Goal: Information Seeking & Learning: Find specific page/section

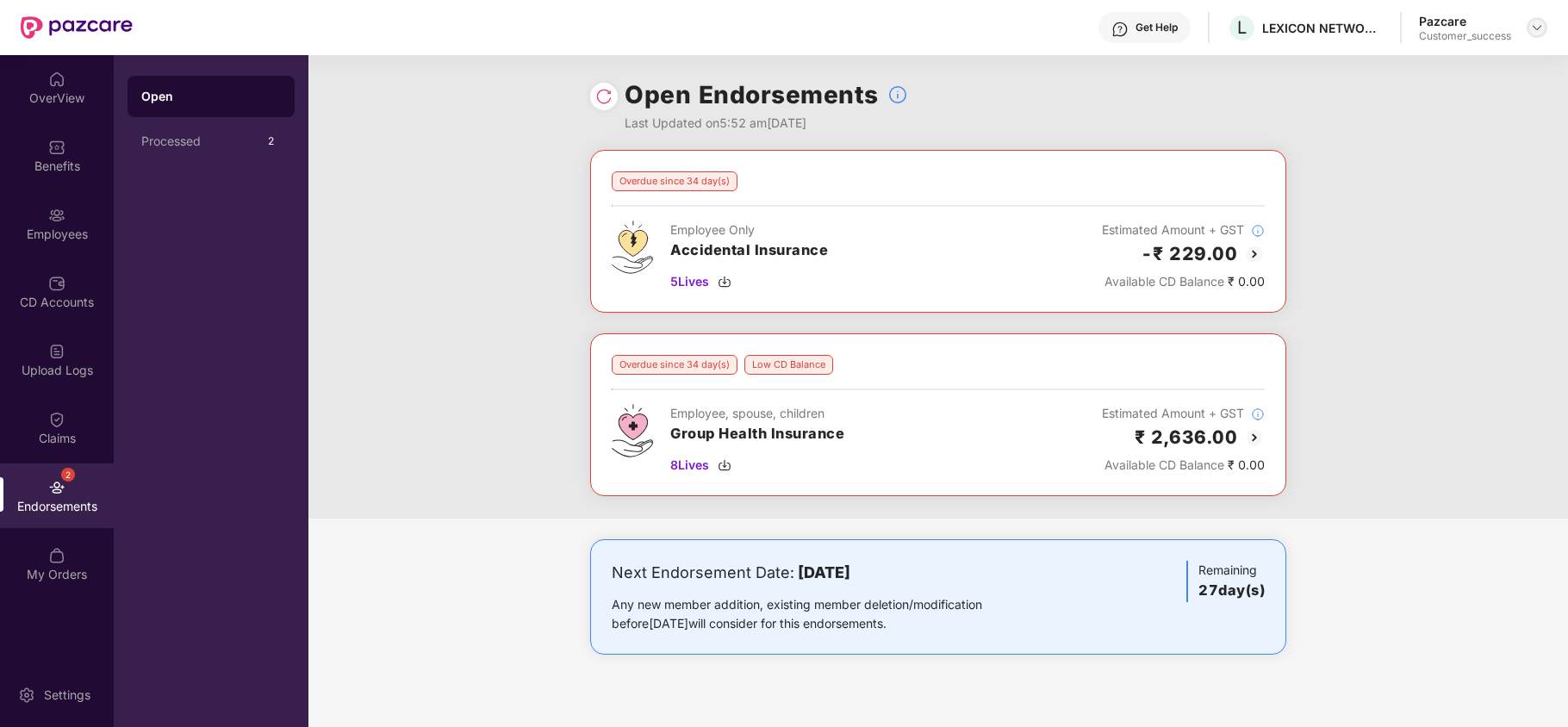
click at [1541, 29] on img at bounding box center [1537, 27] width 14 height 14
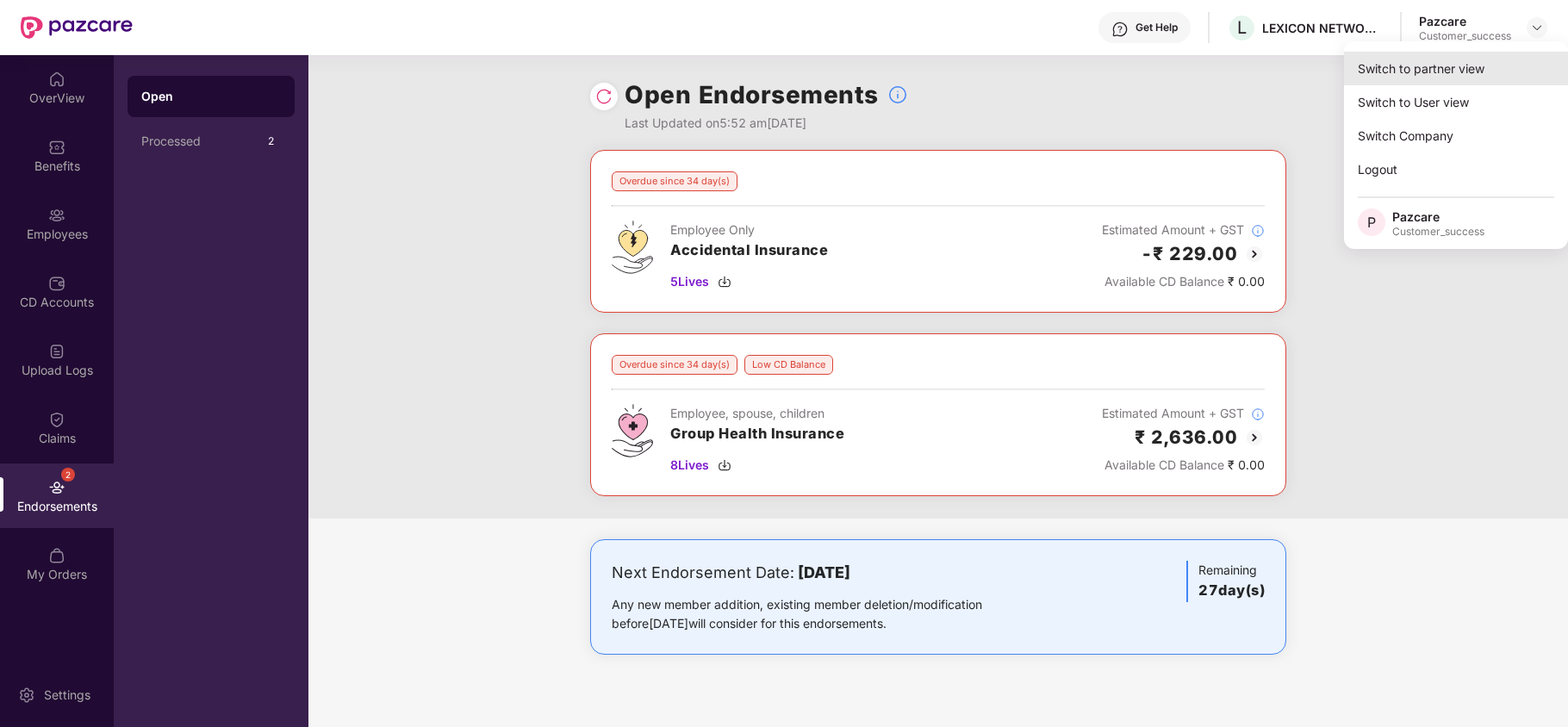
click at [1472, 66] on div "Switch to partner view" at bounding box center [1456, 68] width 224 height 34
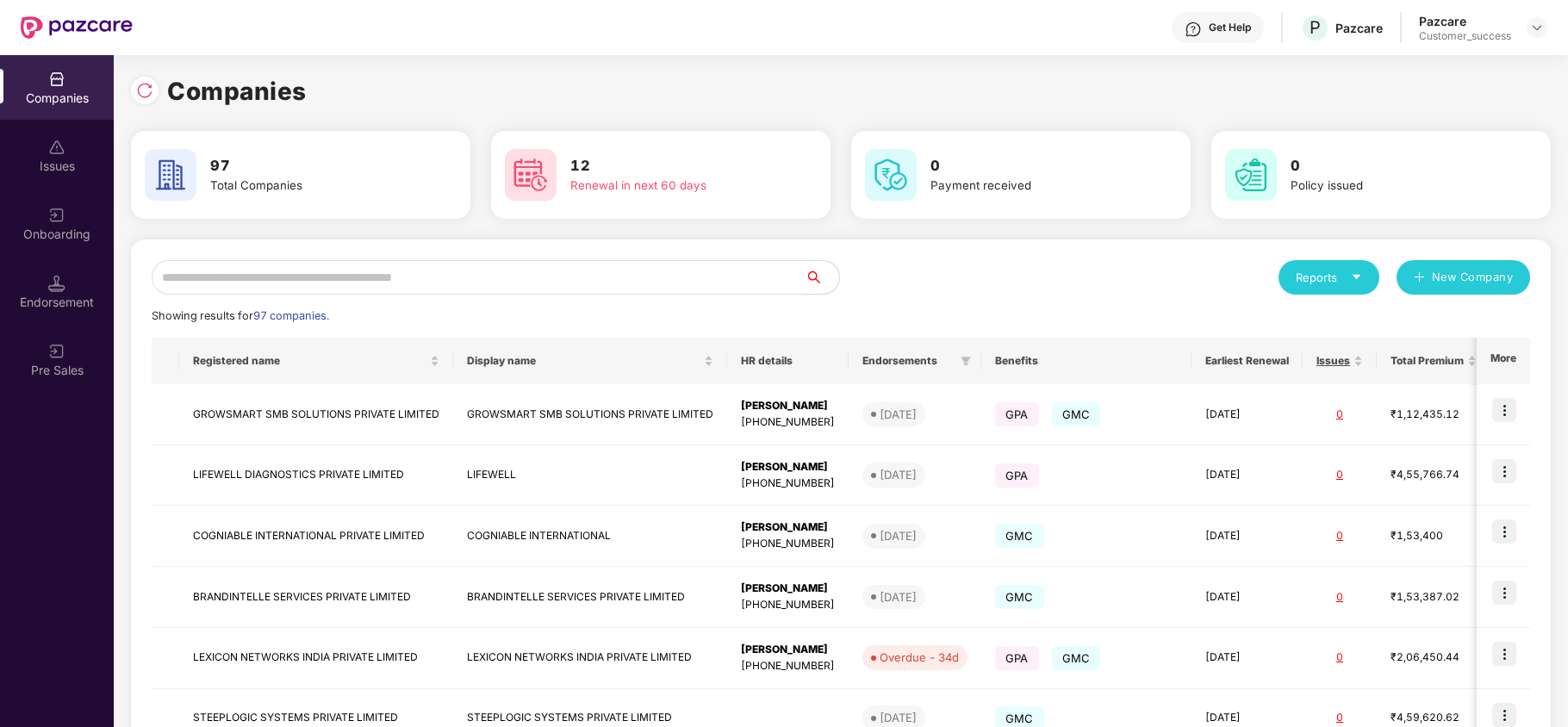
click at [541, 284] on input "text" at bounding box center [478, 277] width 653 height 35
click at [132, 83] on div at bounding box center [144, 90] width 27 height 27
click at [301, 272] on input "text" at bounding box center [478, 277] width 653 height 35
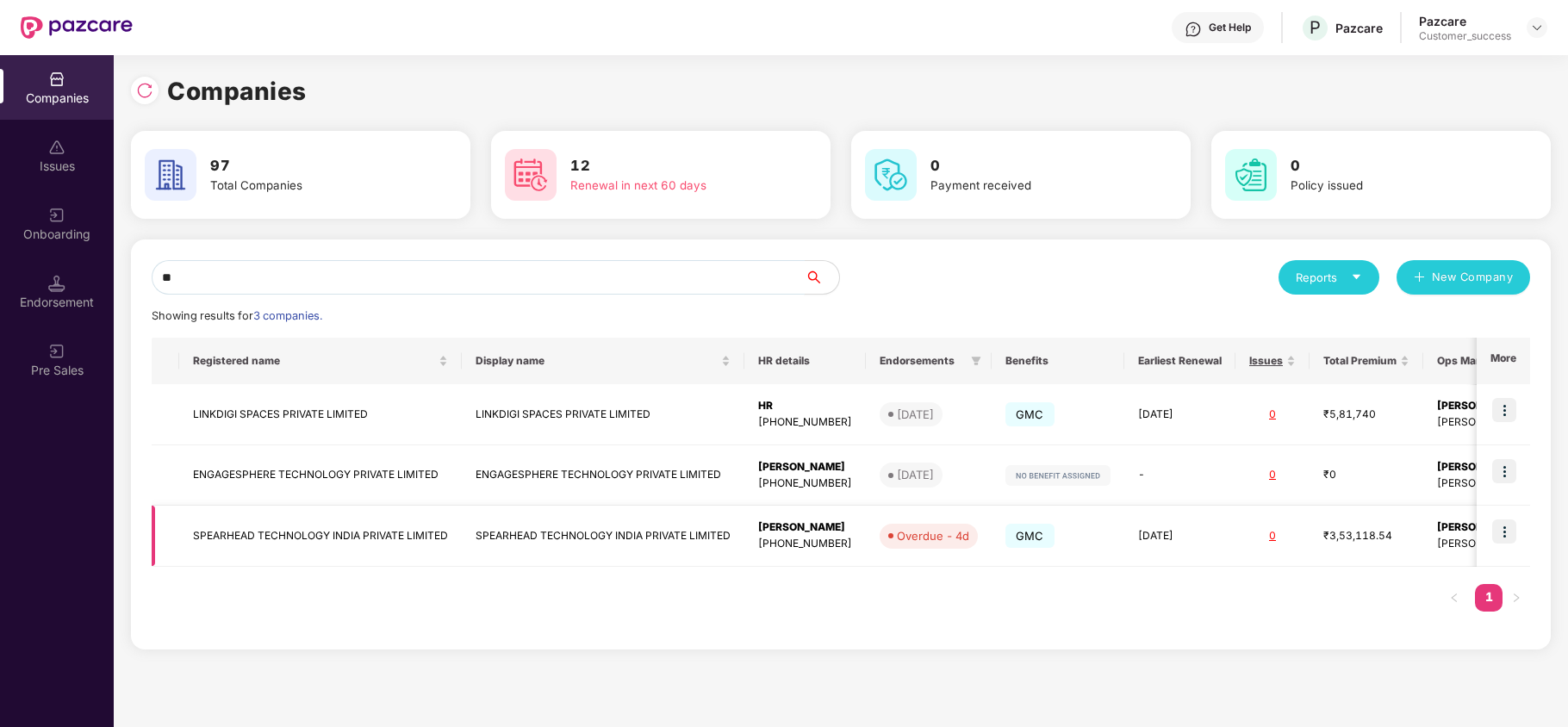
type input "**"
click at [1501, 527] on img at bounding box center [1504, 531] width 24 height 24
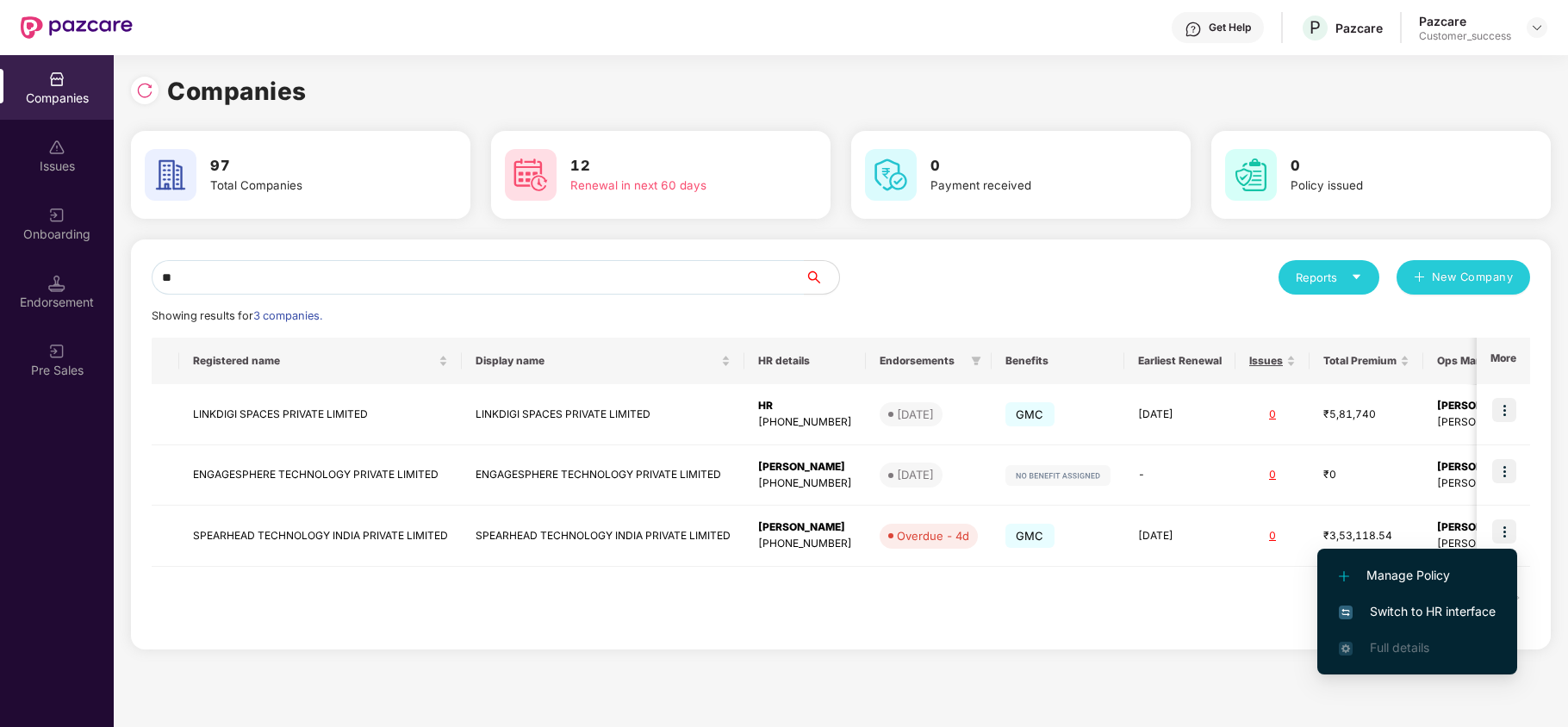
click at [1446, 615] on span "Switch to HR interface" at bounding box center [1418, 612] width 157 height 19
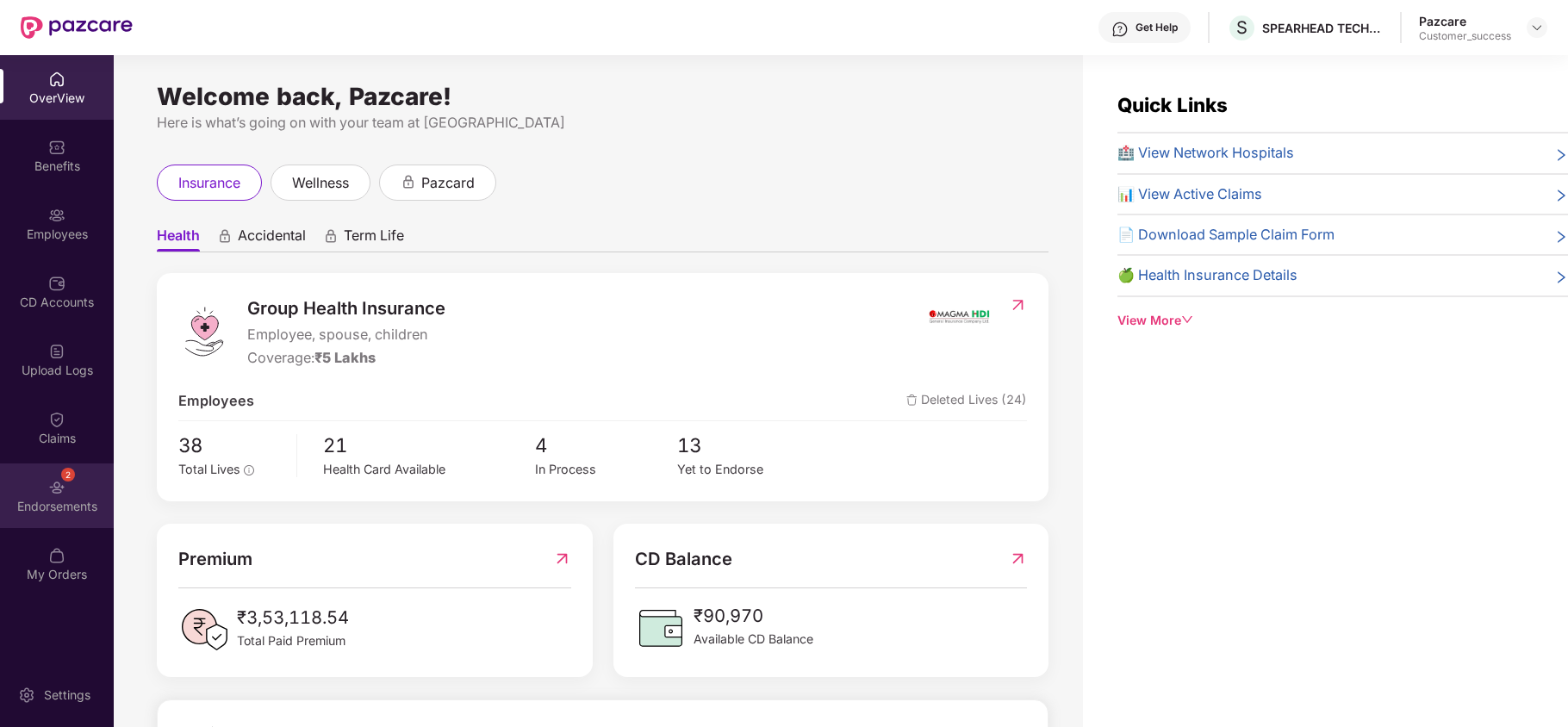
click at [60, 496] on div "2 Endorsements" at bounding box center [56, 495] width 113 height 65
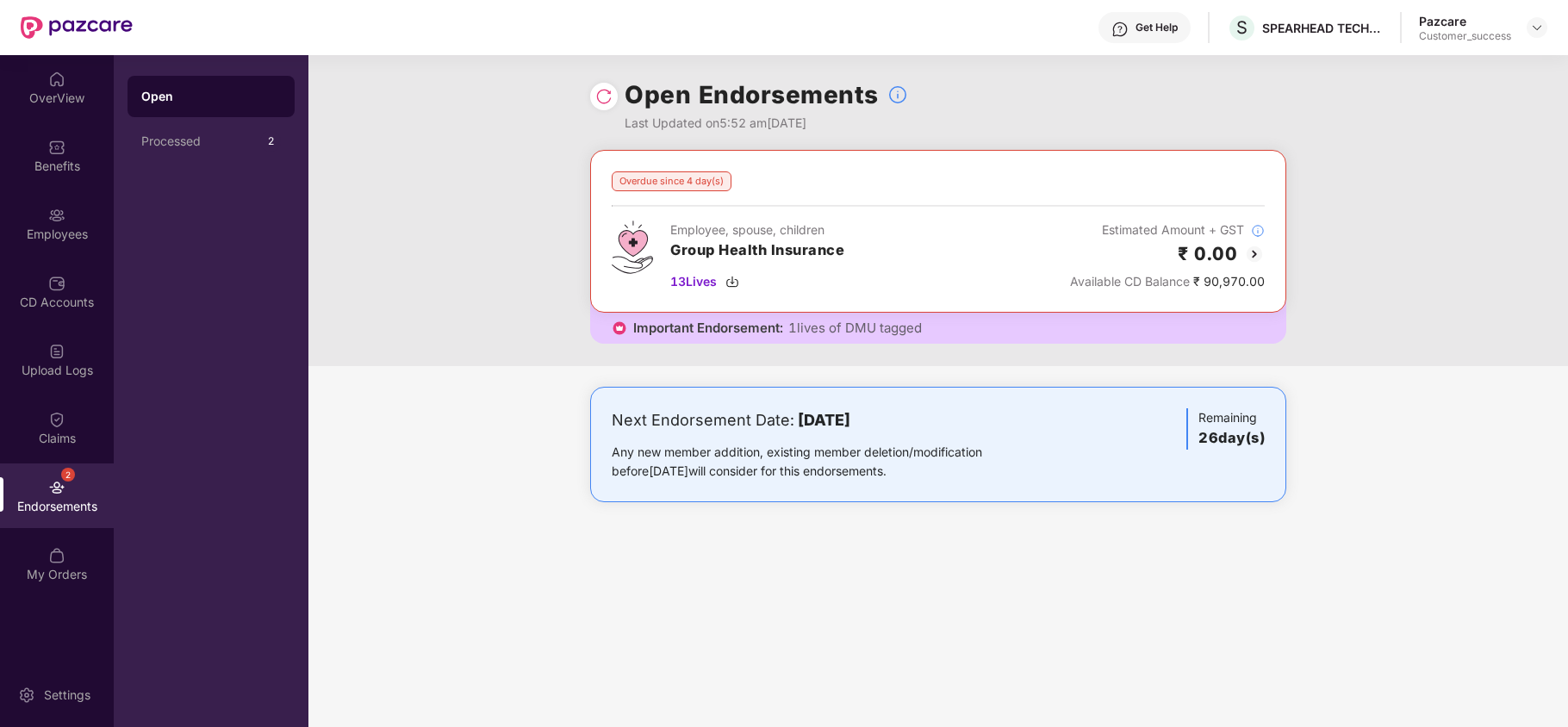
click at [1249, 257] on img at bounding box center [1254, 254] width 20 height 20
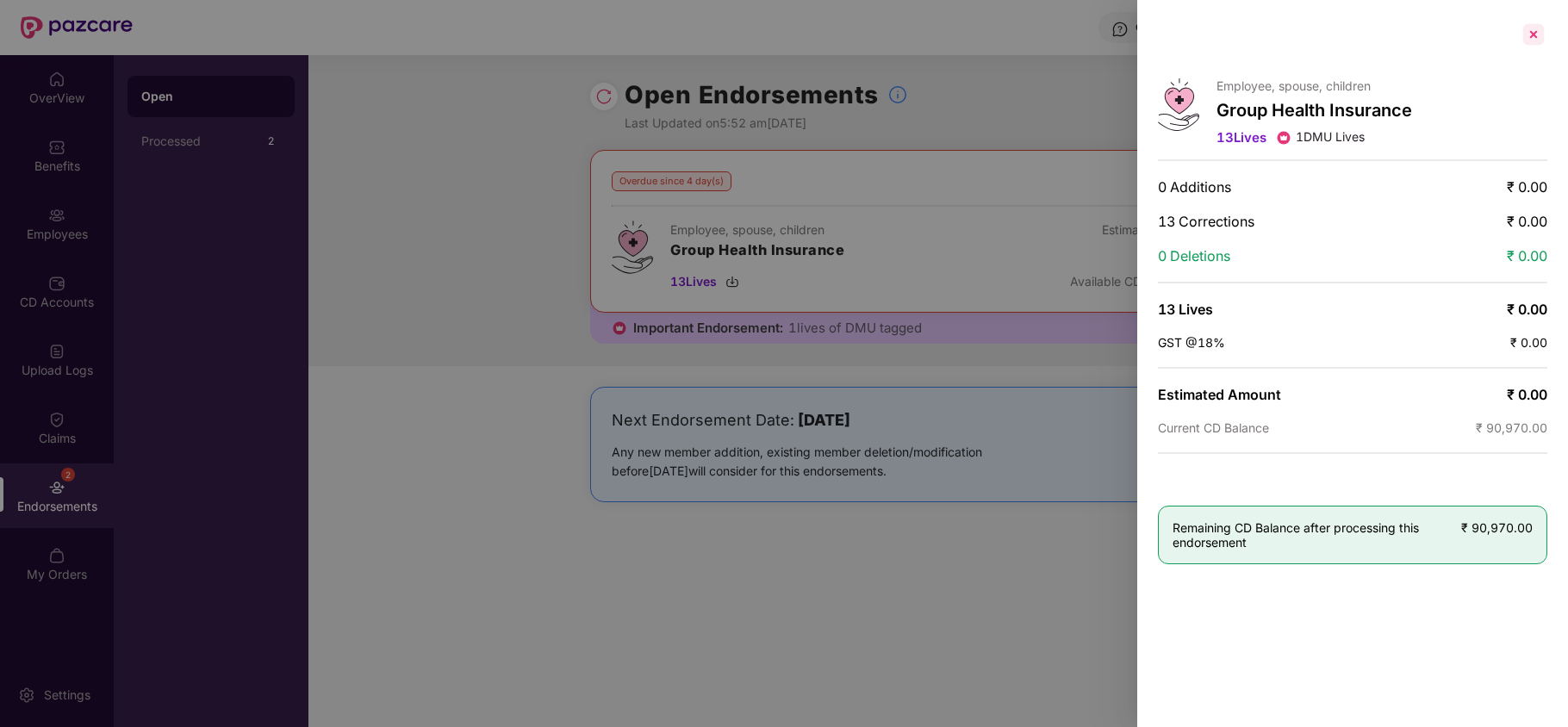
click at [1539, 38] on div at bounding box center [1533, 34] width 27 height 27
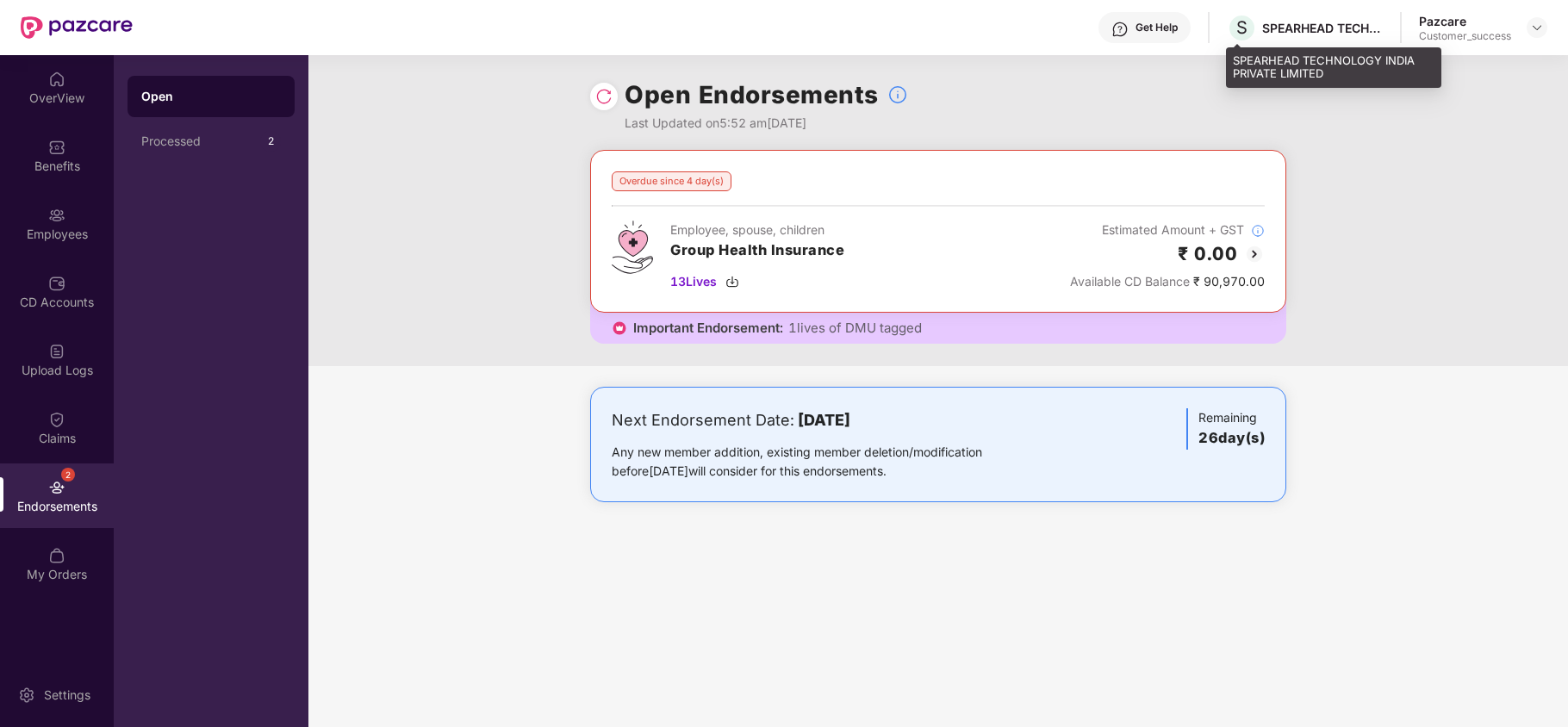
click at [1241, 60] on div "SPEARHEAD TECHNOLOGY INDIA PRIVATE LIMITED" at bounding box center [1333, 68] width 215 height 41
copy div "SPEARHEAD TECHNOLOGY INDIA PRIVATE LIMITED"
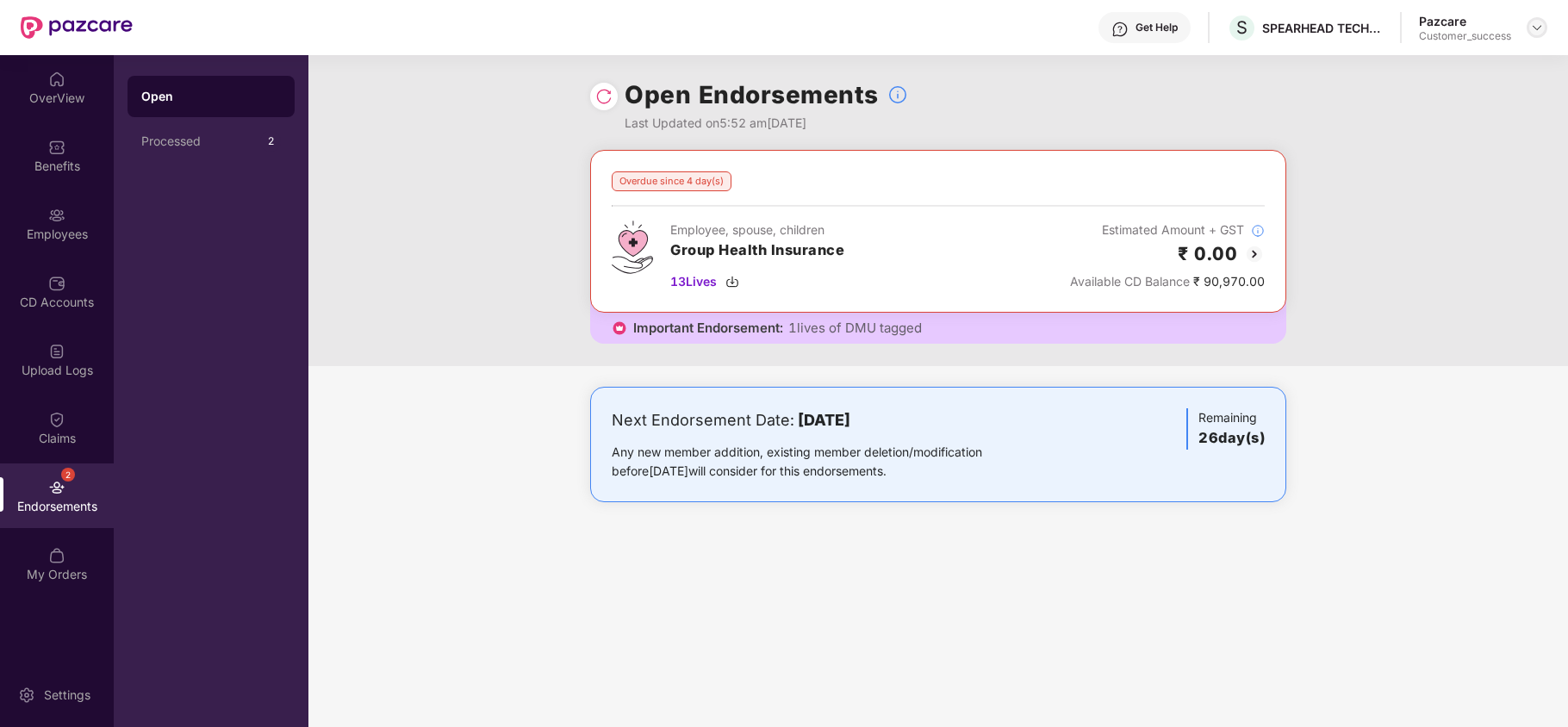
click at [1534, 29] on img at bounding box center [1537, 27] width 14 height 14
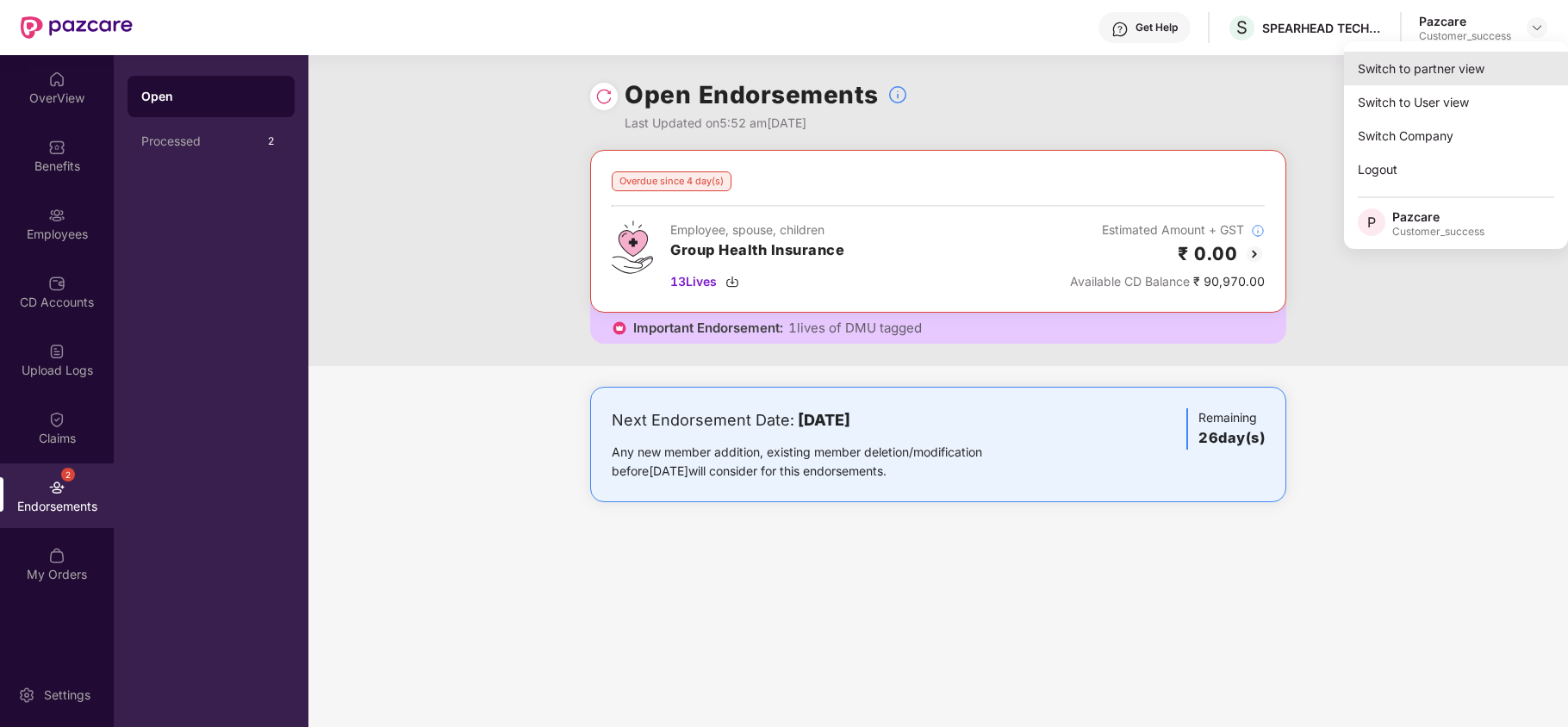
click at [1463, 63] on div "Switch to partner view" at bounding box center [1456, 68] width 224 height 34
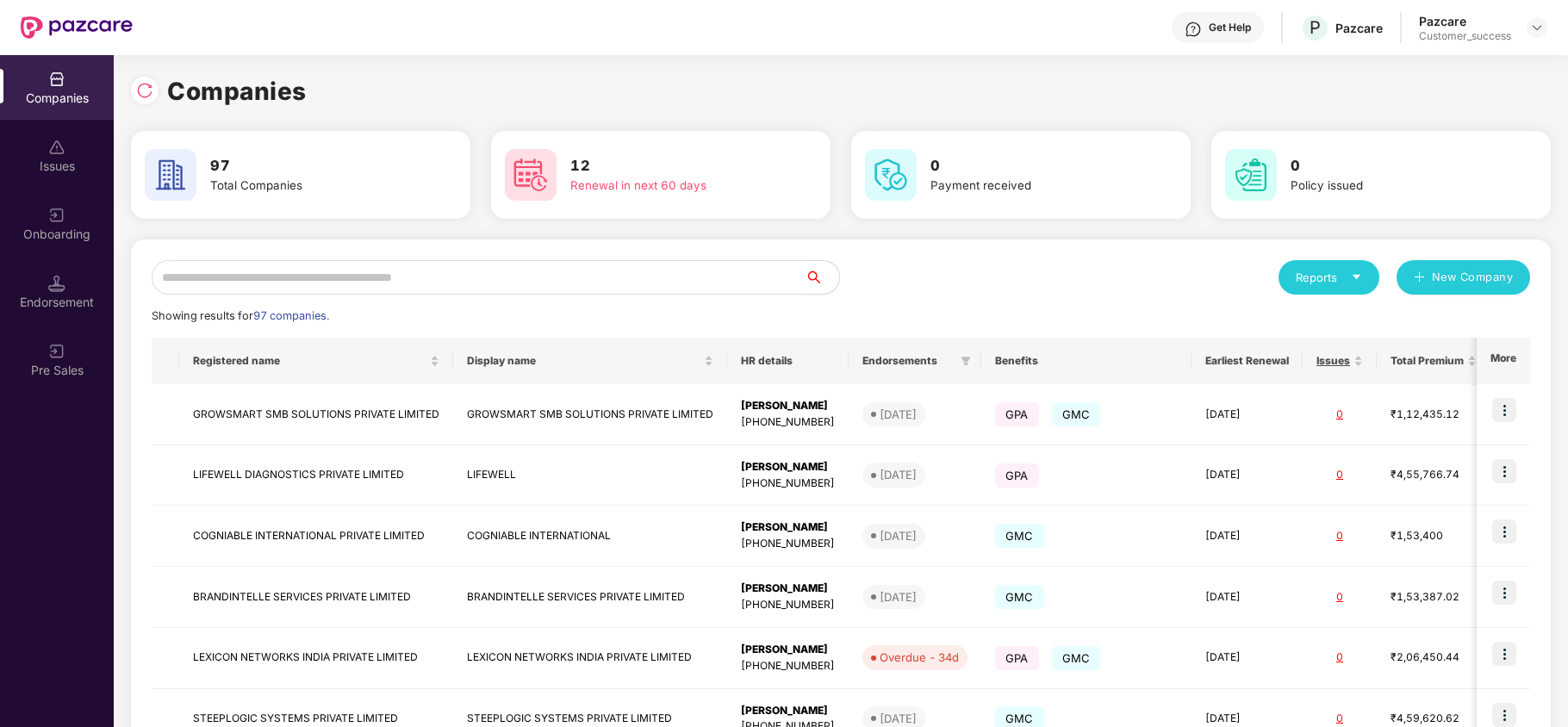
click at [419, 288] on input "text" at bounding box center [478, 277] width 653 height 35
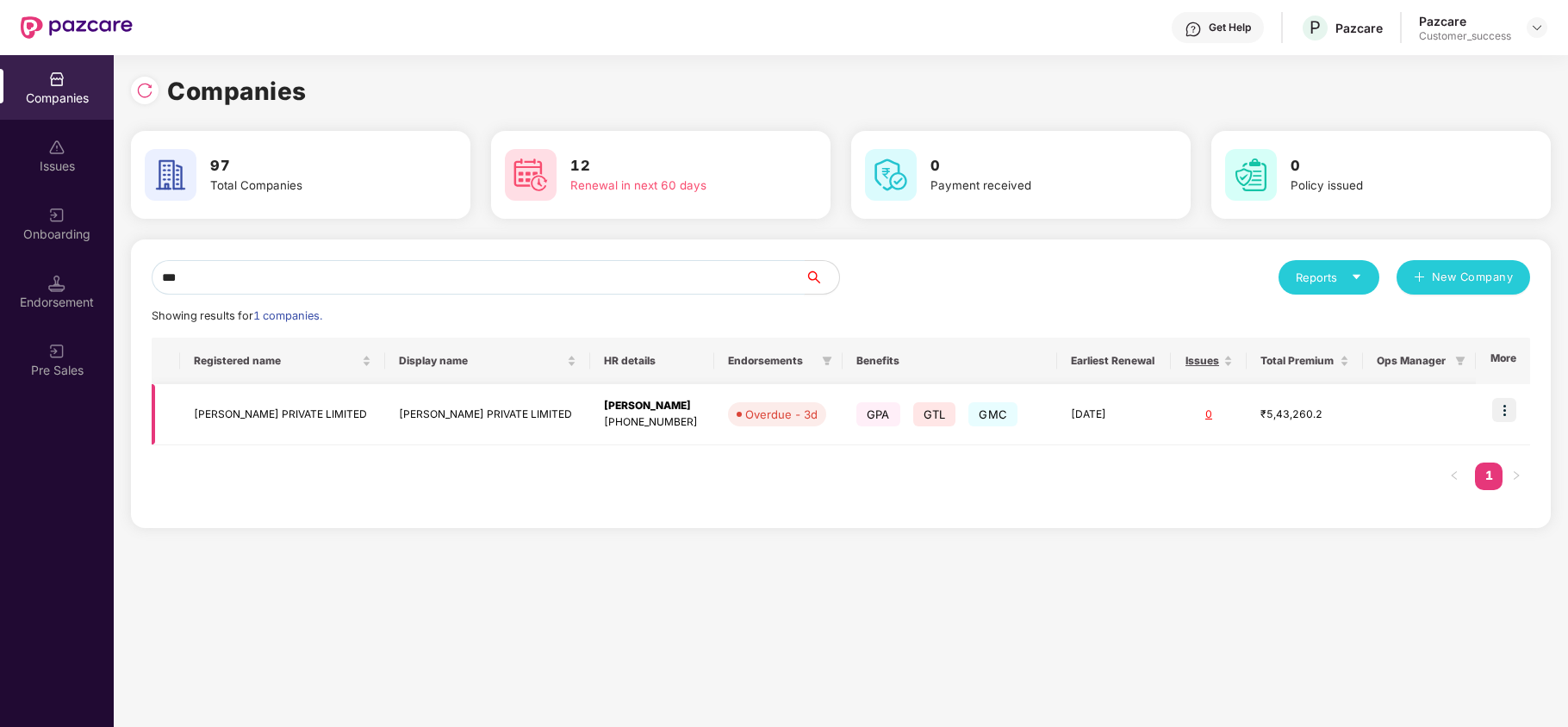
type input "***"
click at [1508, 412] on img at bounding box center [1504, 410] width 24 height 24
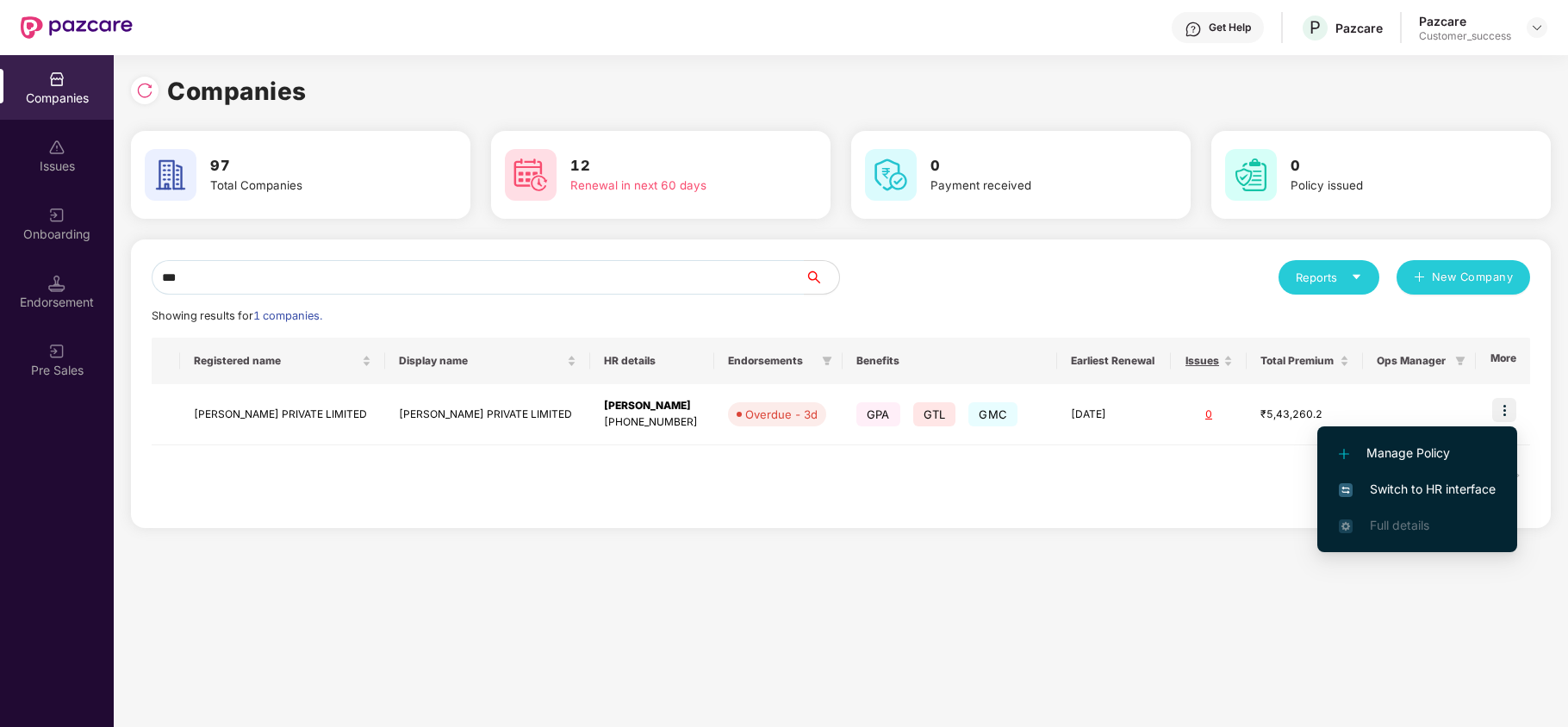
click at [1433, 483] on span "Switch to HR interface" at bounding box center [1418, 490] width 157 height 19
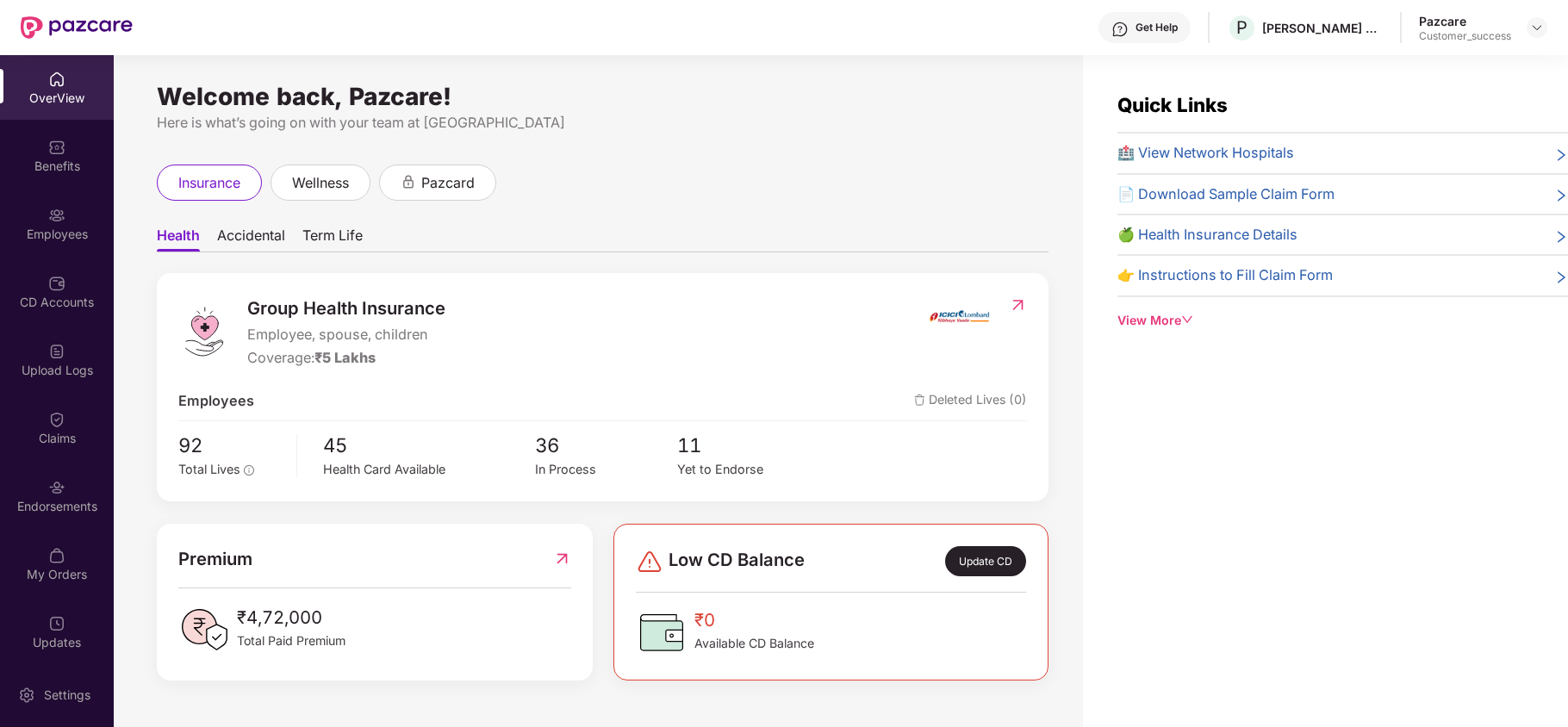
click at [38, 212] on div "Employees" at bounding box center [56, 223] width 113 height 65
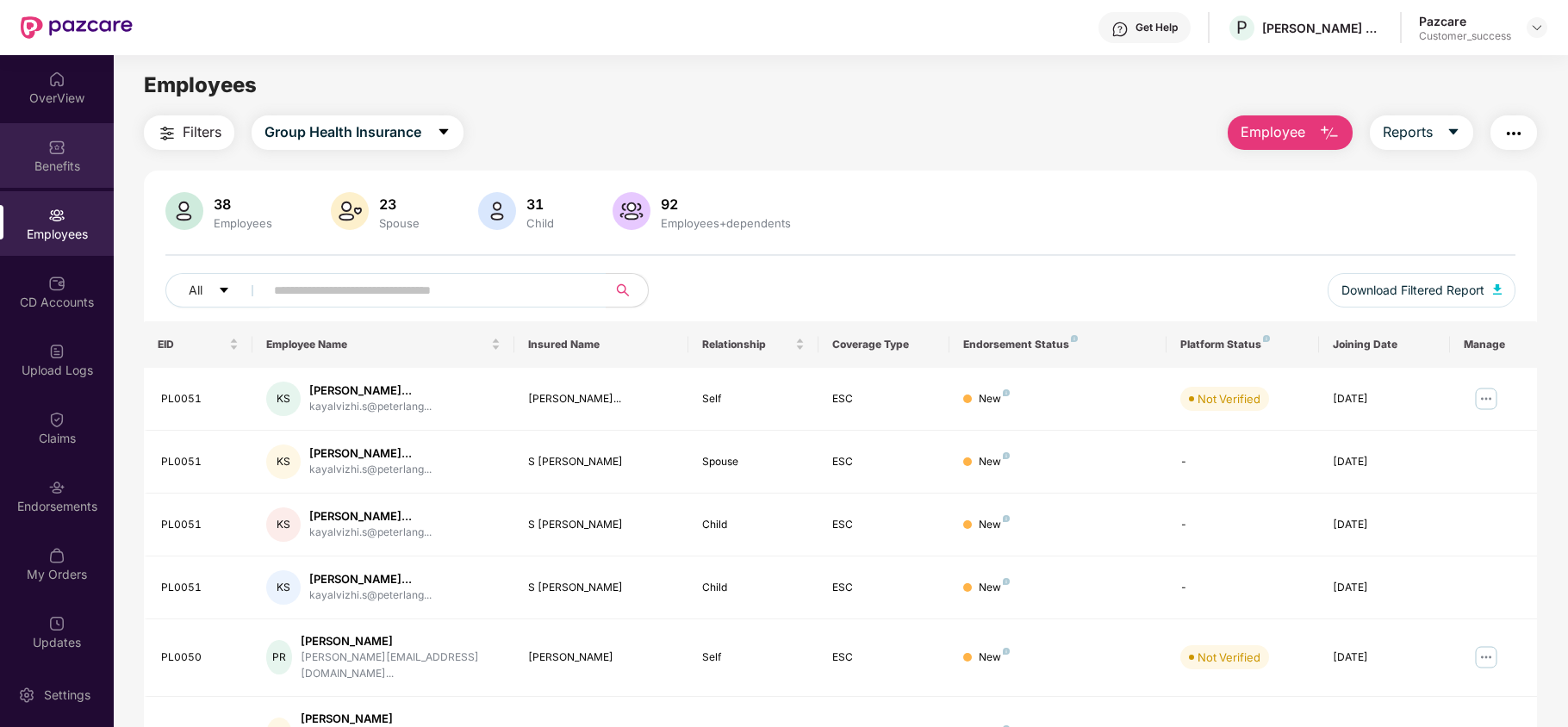
click at [64, 174] on div "Benefits" at bounding box center [56, 167] width 113 height 17
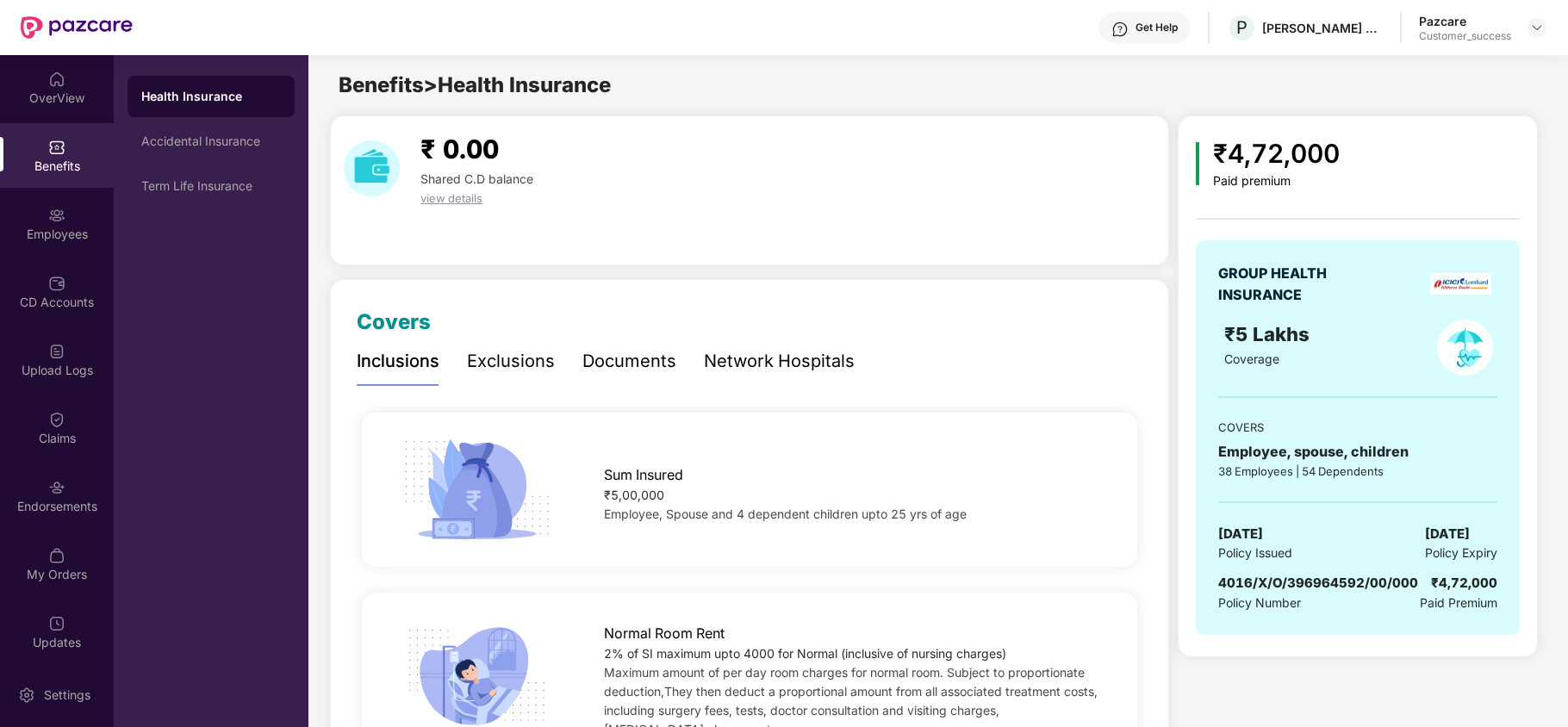
scroll to position [113, 0]
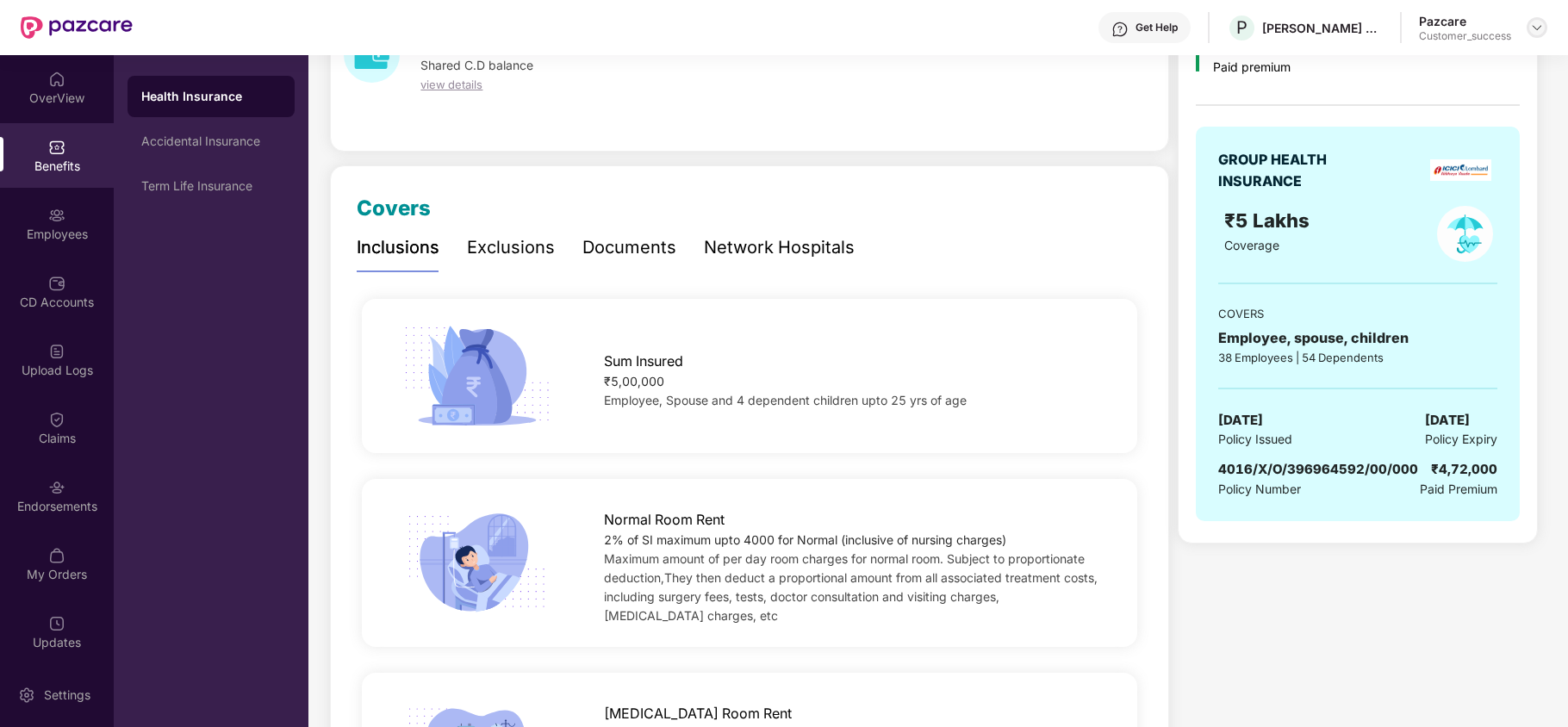
click at [1532, 32] on img at bounding box center [1537, 27] width 14 height 14
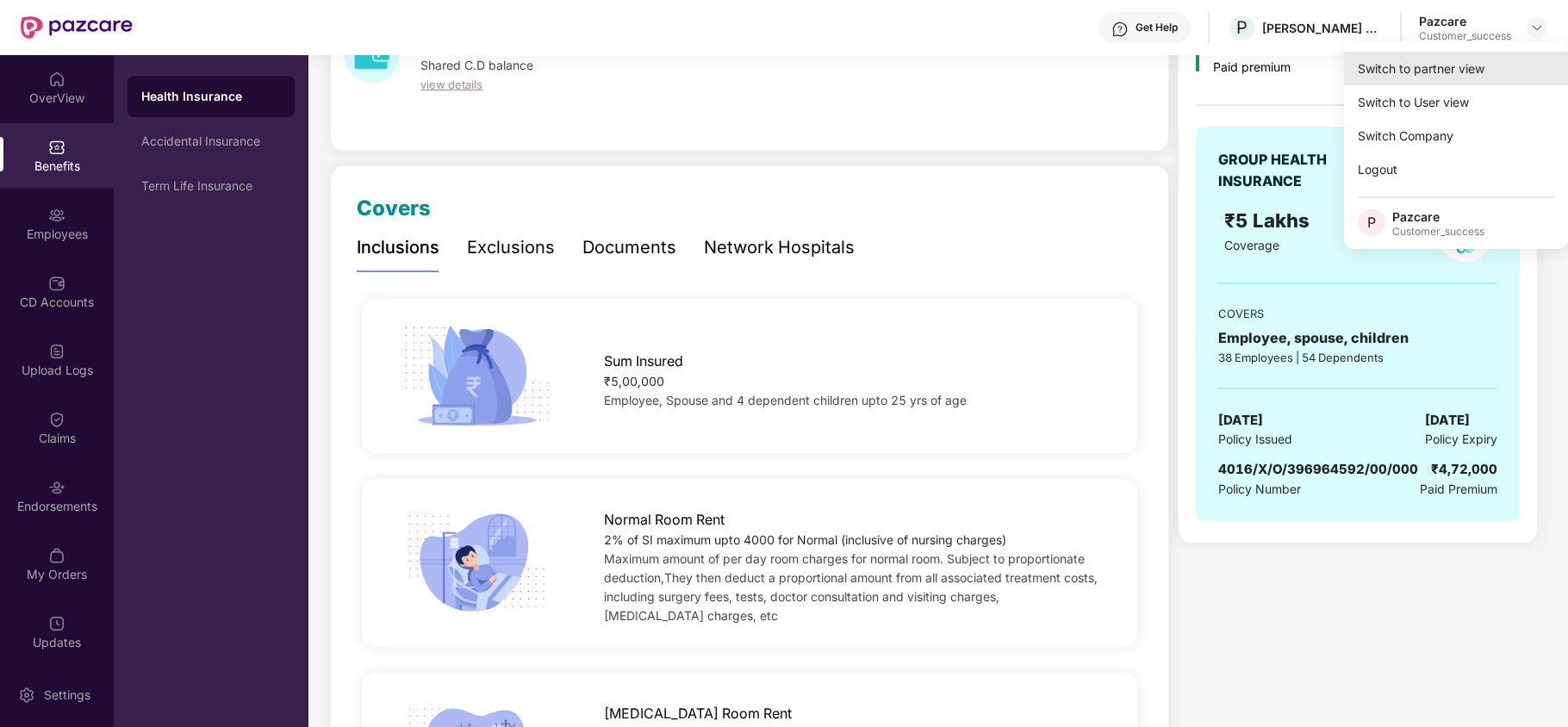
click at [1476, 77] on div "Switch to partner view" at bounding box center [1456, 68] width 224 height 34
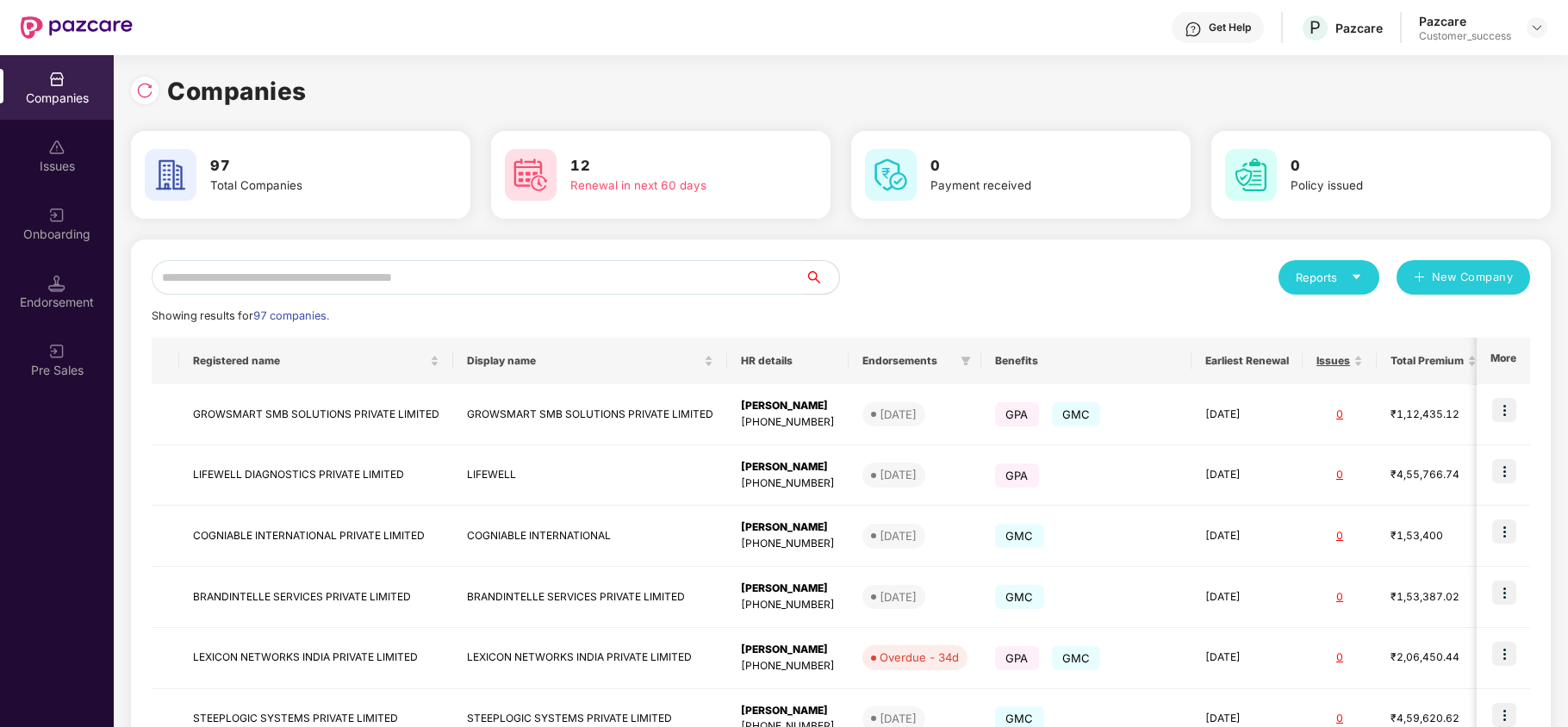
click at [549, 274] on input "text" at bounding box center [478, 277] width 653 height 35
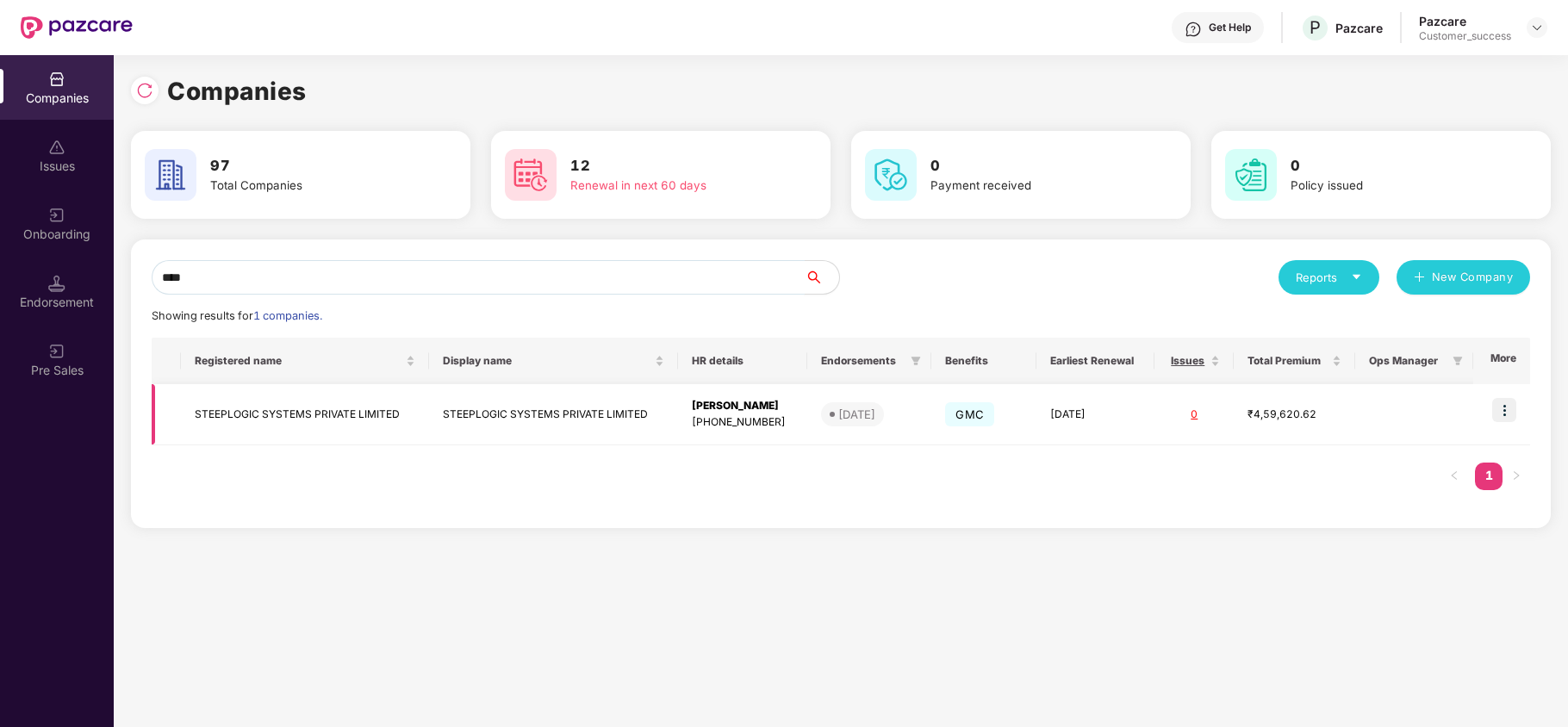
type input "****"
copy td "STEEPLOGIC SYSTEMS PRIVATE LIMITED"
drag, startPoint x: 191, startPoint y: 416, endPoint x: 403, endPoint y: 421, distance: 212.1
click at [403, 421] on td "STEEPLOGIC SYSTEMS PRIVATE LIMITED" at bounding box center [305, 415] width 248 height 61
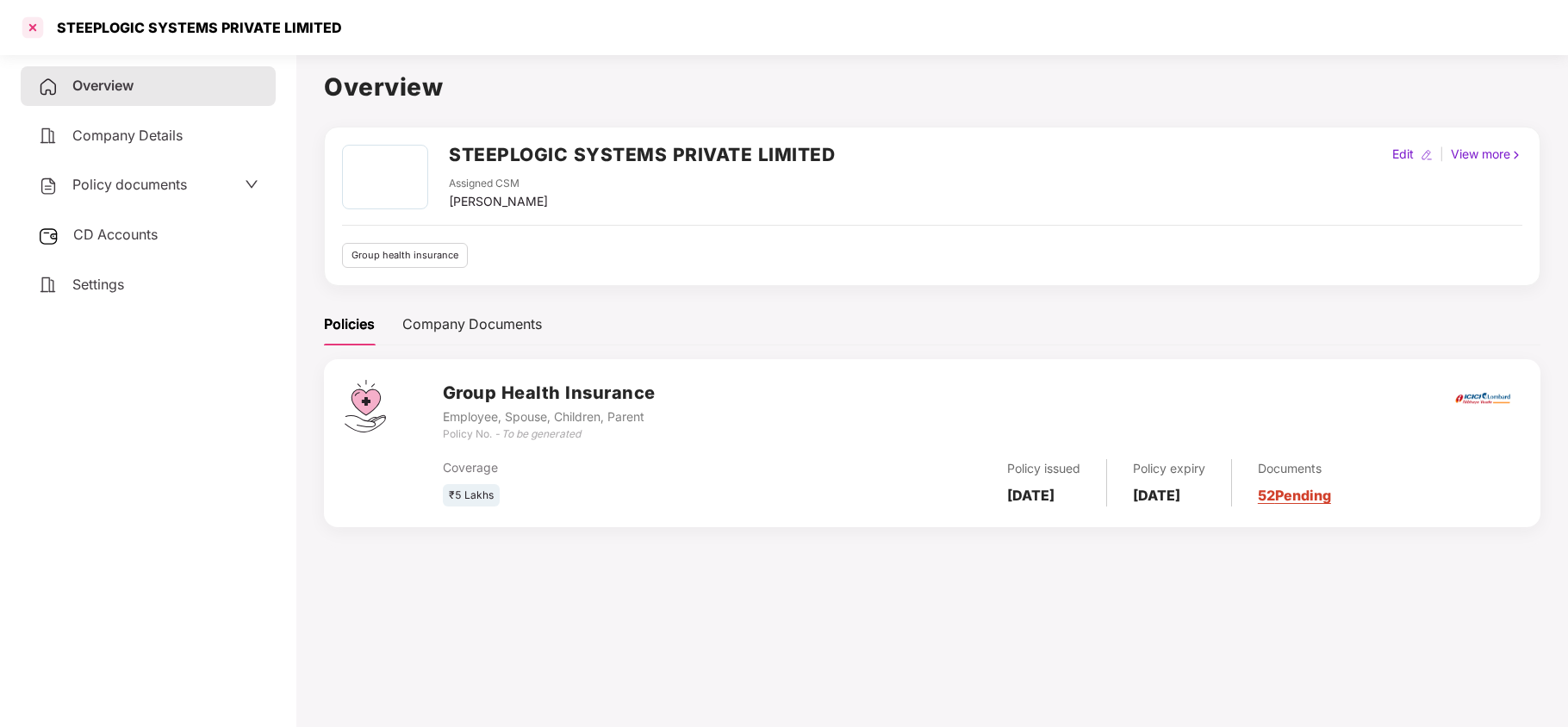
click at [38, 33] on div at bounding box center [33, 27] width 27 height 27
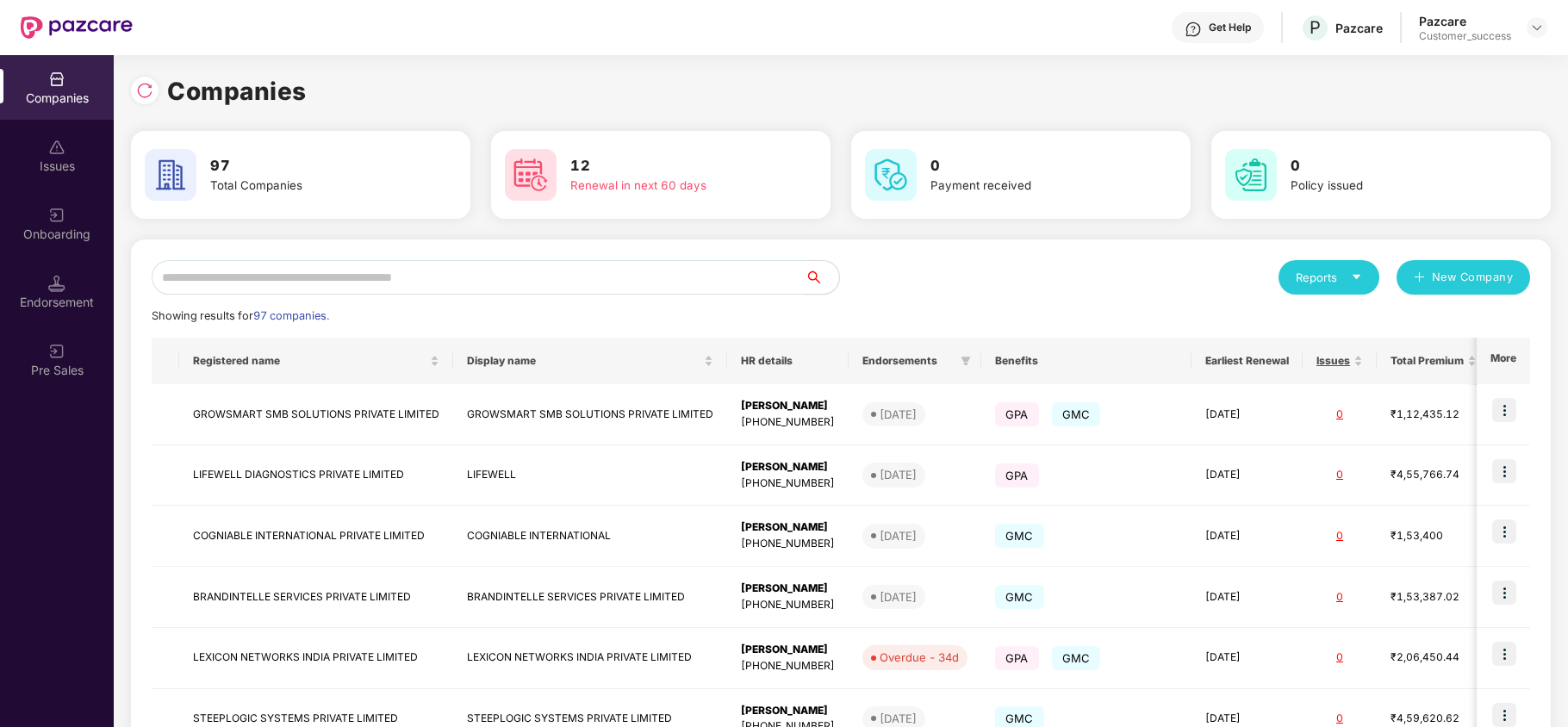
click at [353, 277] on input "text" at bounding box center [478, 277] width 653 height 35
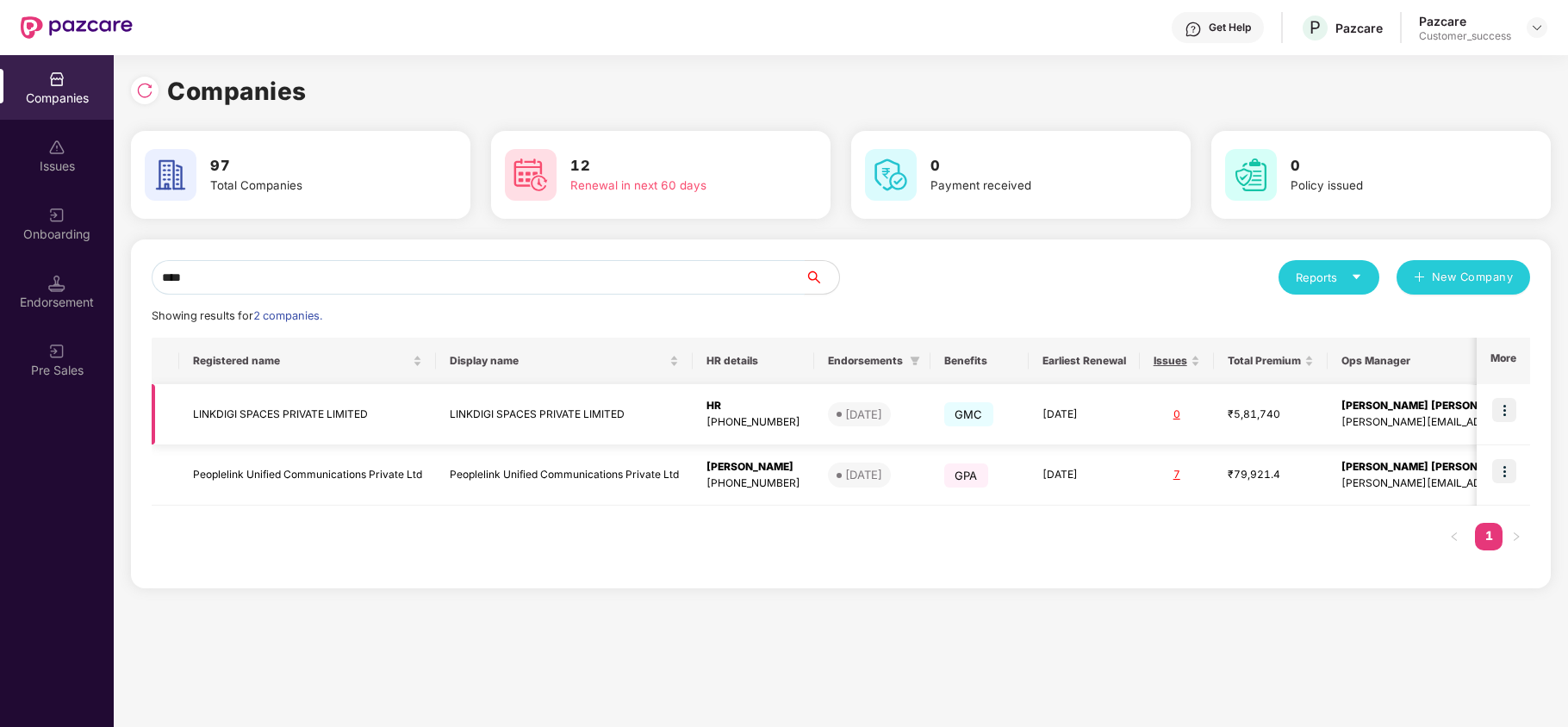
type input "****"
click at [303, 428] on td "LINKDIGI SPACES PRIVATE LIMITED" at bounding box center [307, 415] width 257 height 61
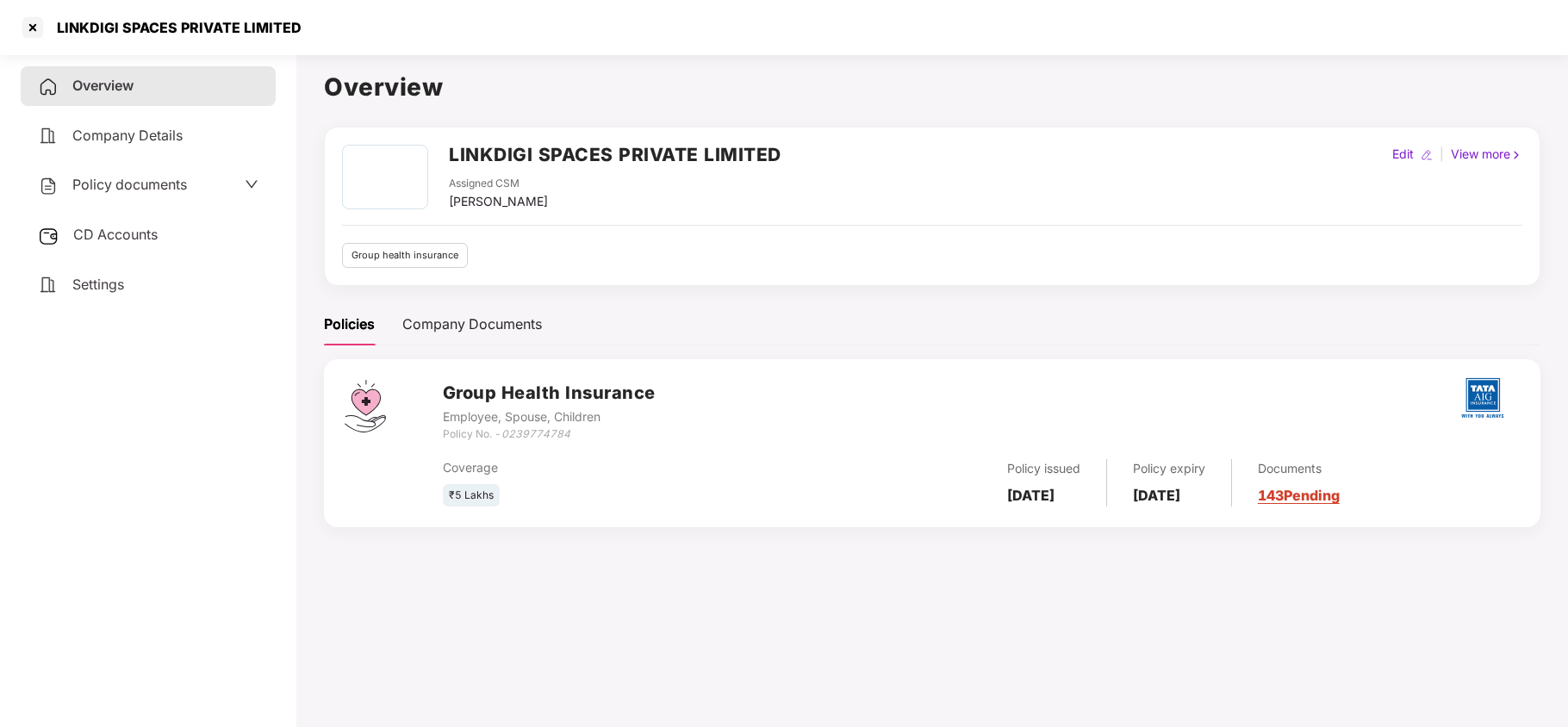
click at [153, 190] on span "Policy documents" at bounding box center [130, 184] width 114 height 17
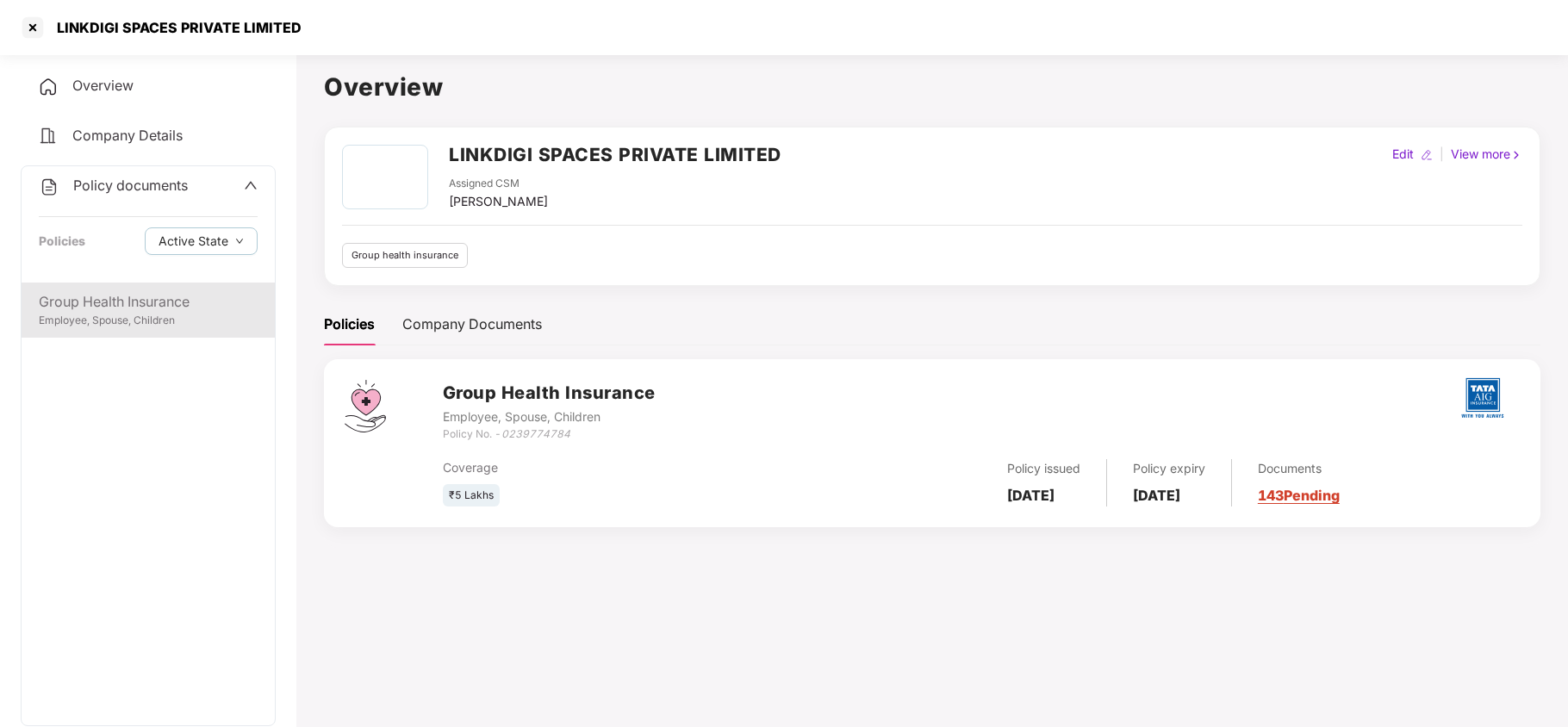
click at [126, 283] on div "Group Health Insurance Employee, Spouse, Children" at bounding box center [147, 310] width 253 height 55
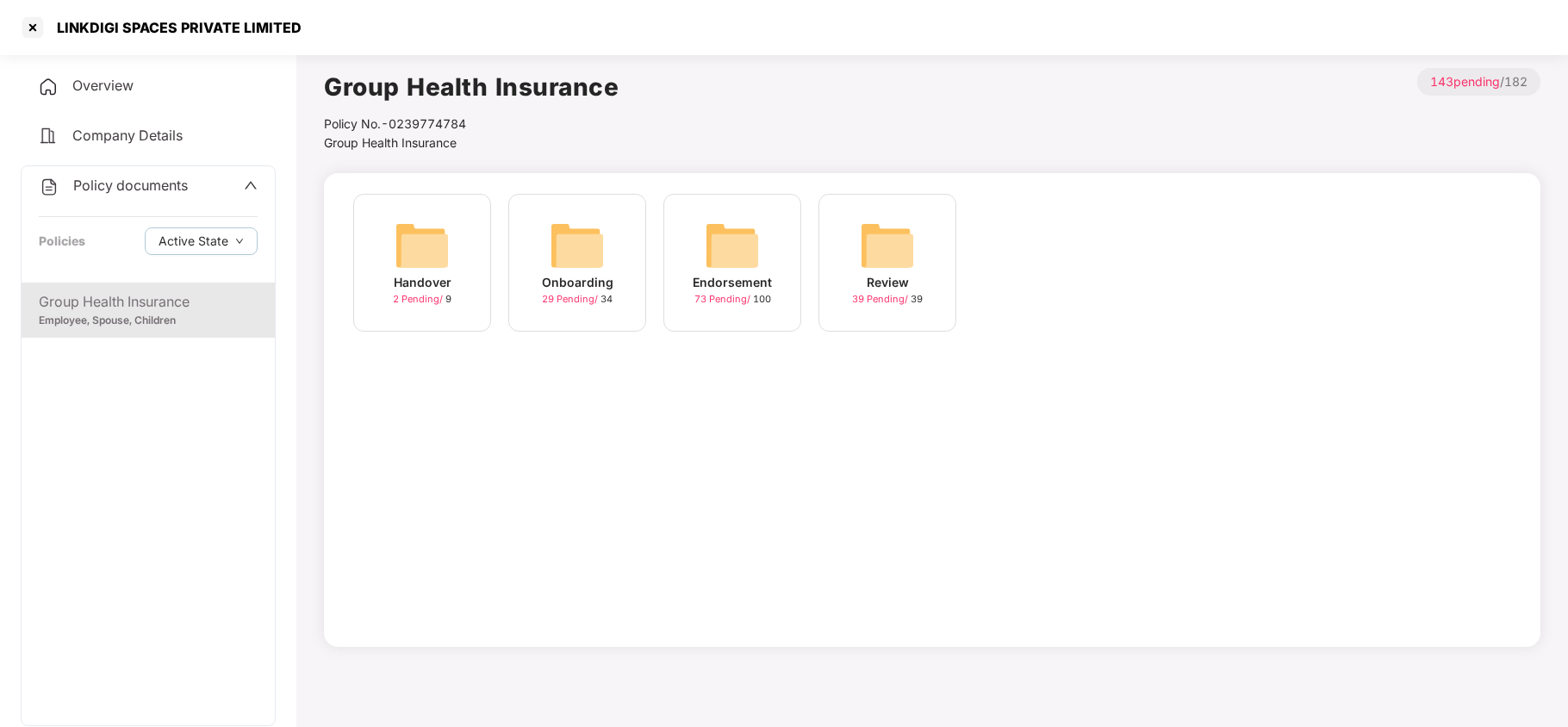
click at [580, 242] on img at bounding box center [577, 245] width 55 height 55
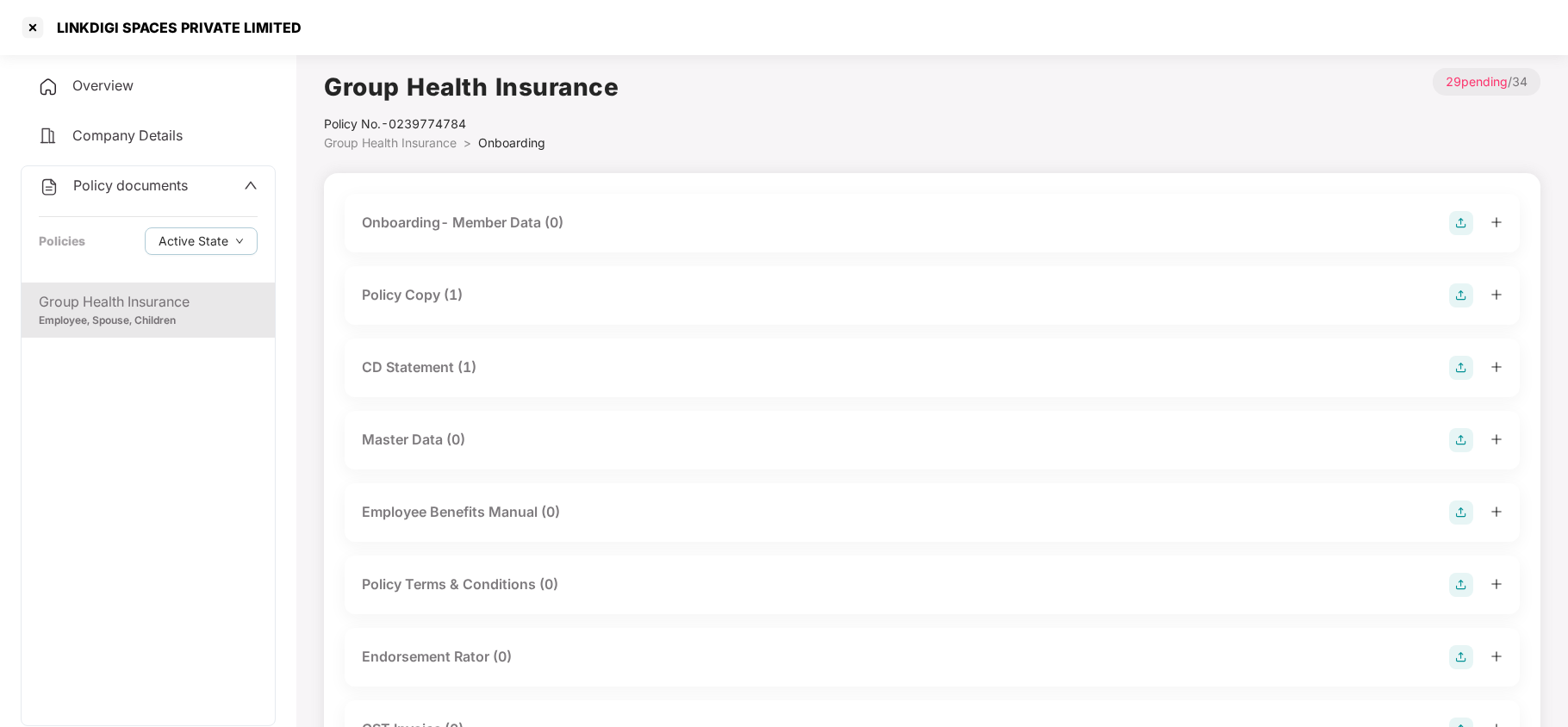
click at [465, 308] on div "Policy Copy (1)" at bounding box center [932, 296] width 1176 height 58
click at [490, 307] on div "Policy Copy (1)" at bounding box center [931, 296] width 1141 height 24
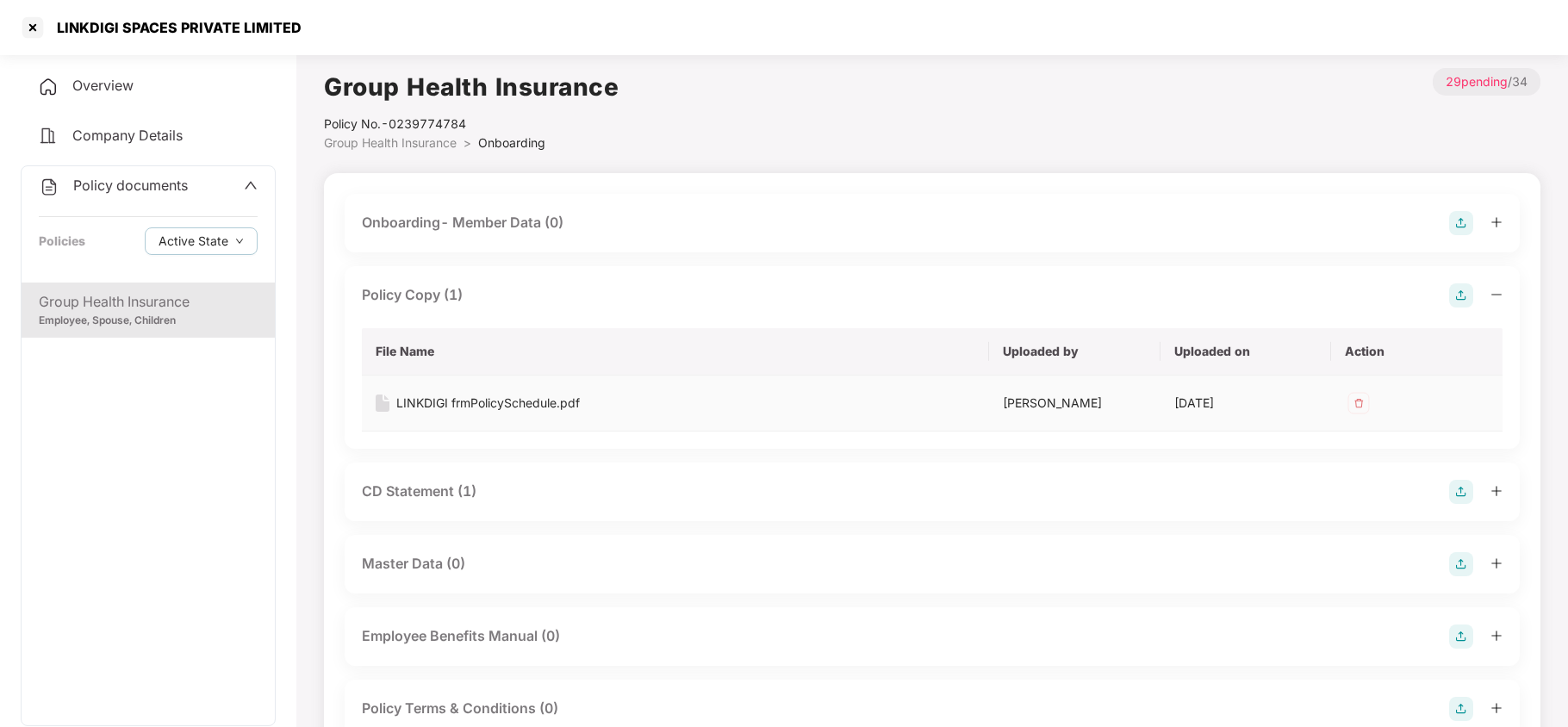
click at [553, 403] on div "LINKDIGI frmPolicySchedule.pdf" at bounding box center [487, 403] width 183 height 19
click at [490, 290] on div "Policy Copy (1)" at bounding box center [931, 296] width 1141 height 24
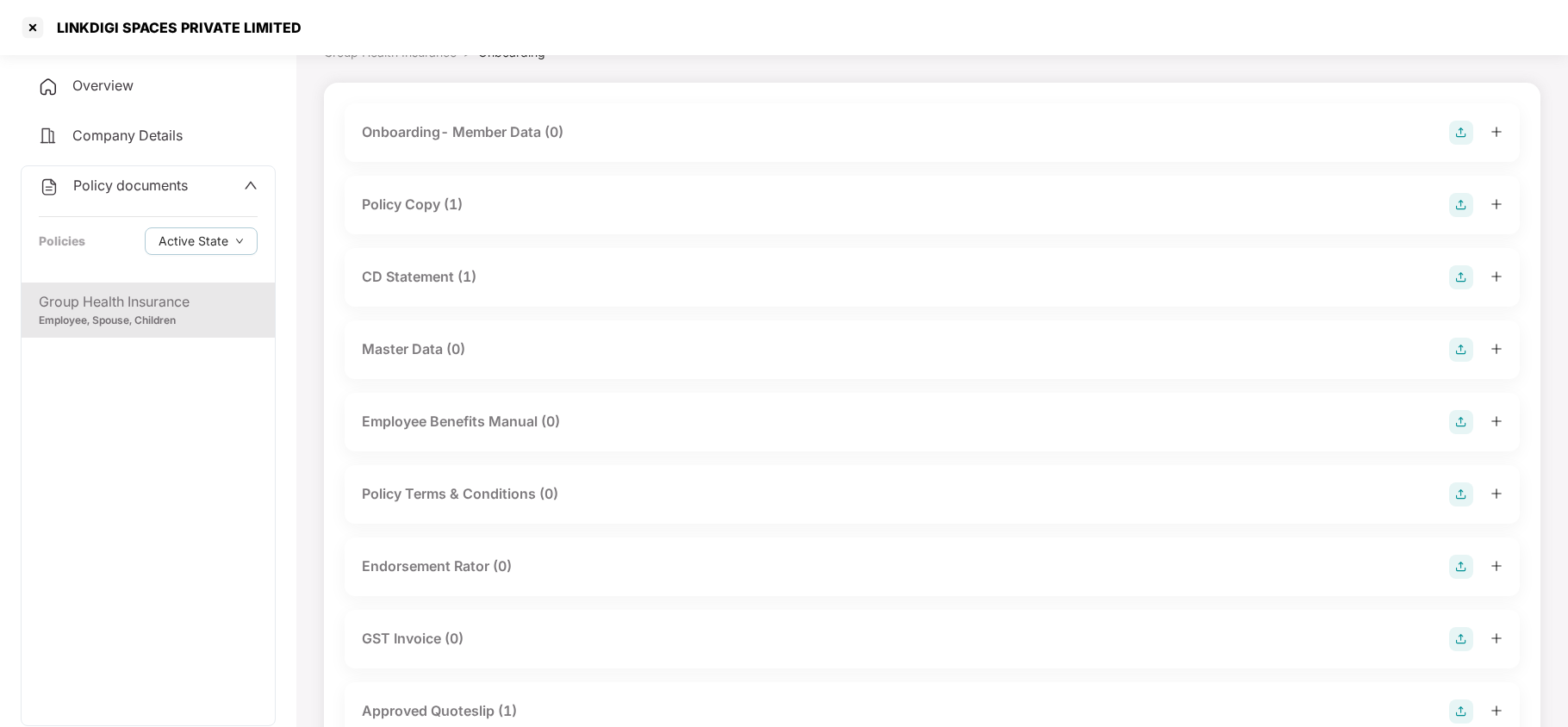
scroll to position [91, 0]
click at [121, 142] on span "Company Details" at bounding box center [128, 136] width 110 height 17
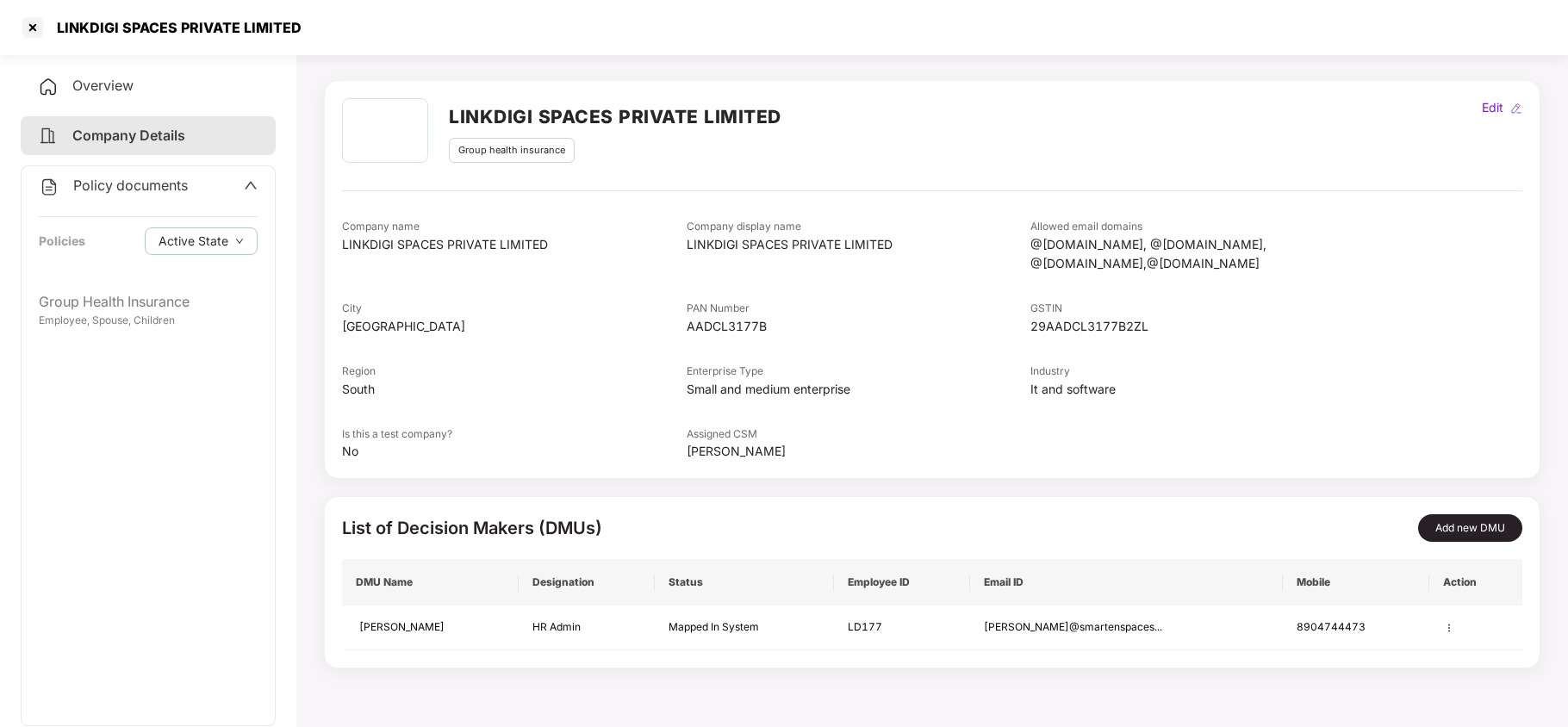
scroll to position [0, 0]
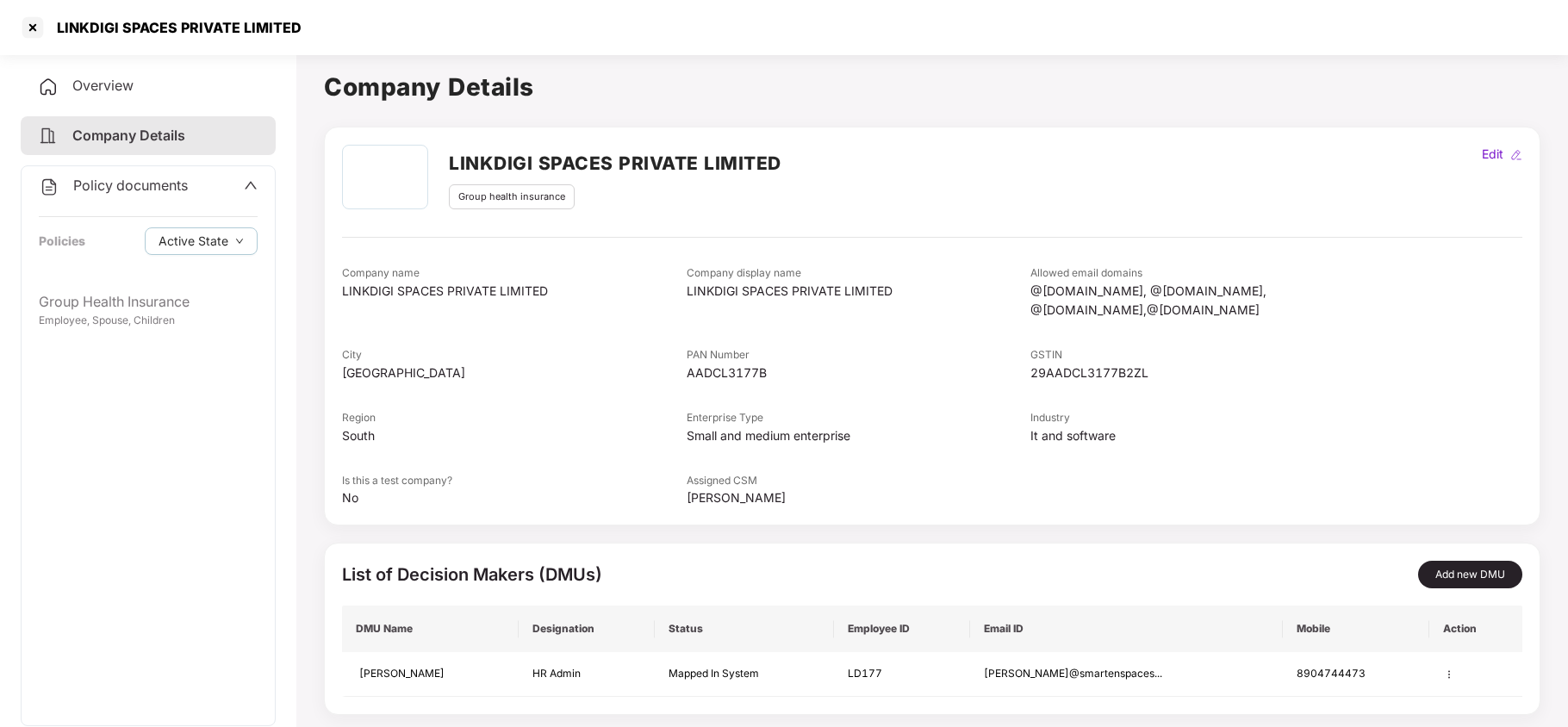
click at [105, 81] on span "Overview" at bounding box center [103, 85] width 61 height 17
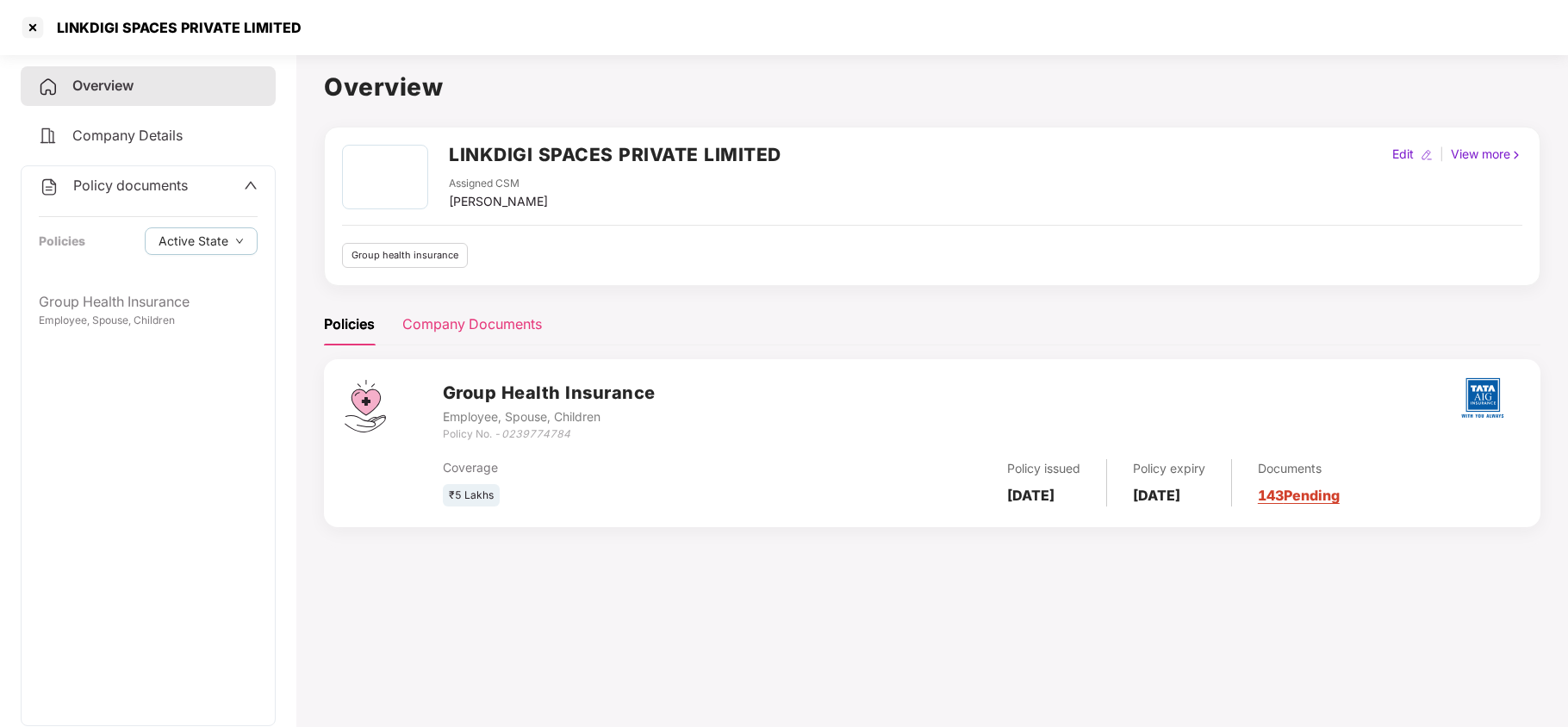
click at [480, 311] on div "Company Documents" at bounding box center [472, 325] width 140 height 43
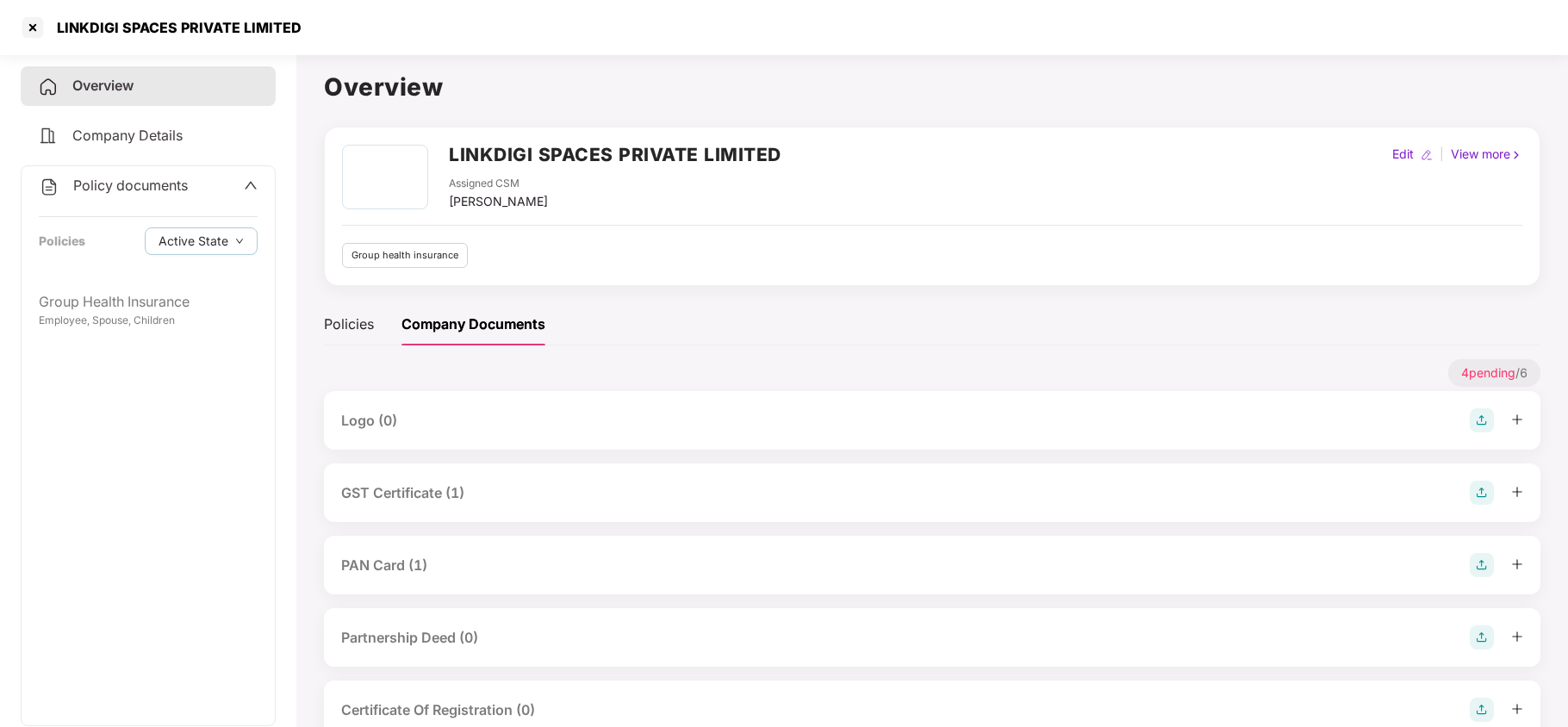
click at [503, 483] on div "GST Certificate (1)" at bounding box center [932, 492] width 1182 height 24
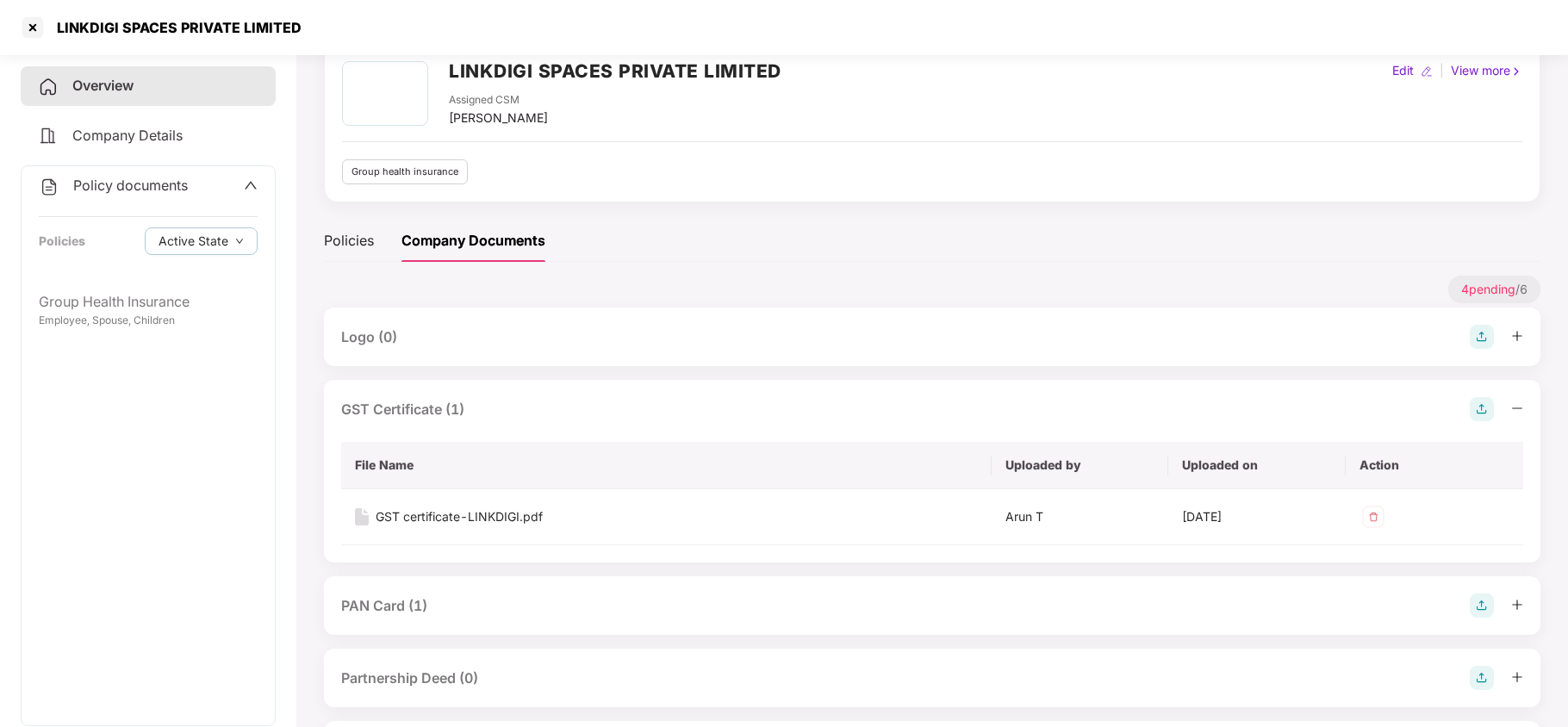
scroll to position [87, 0]
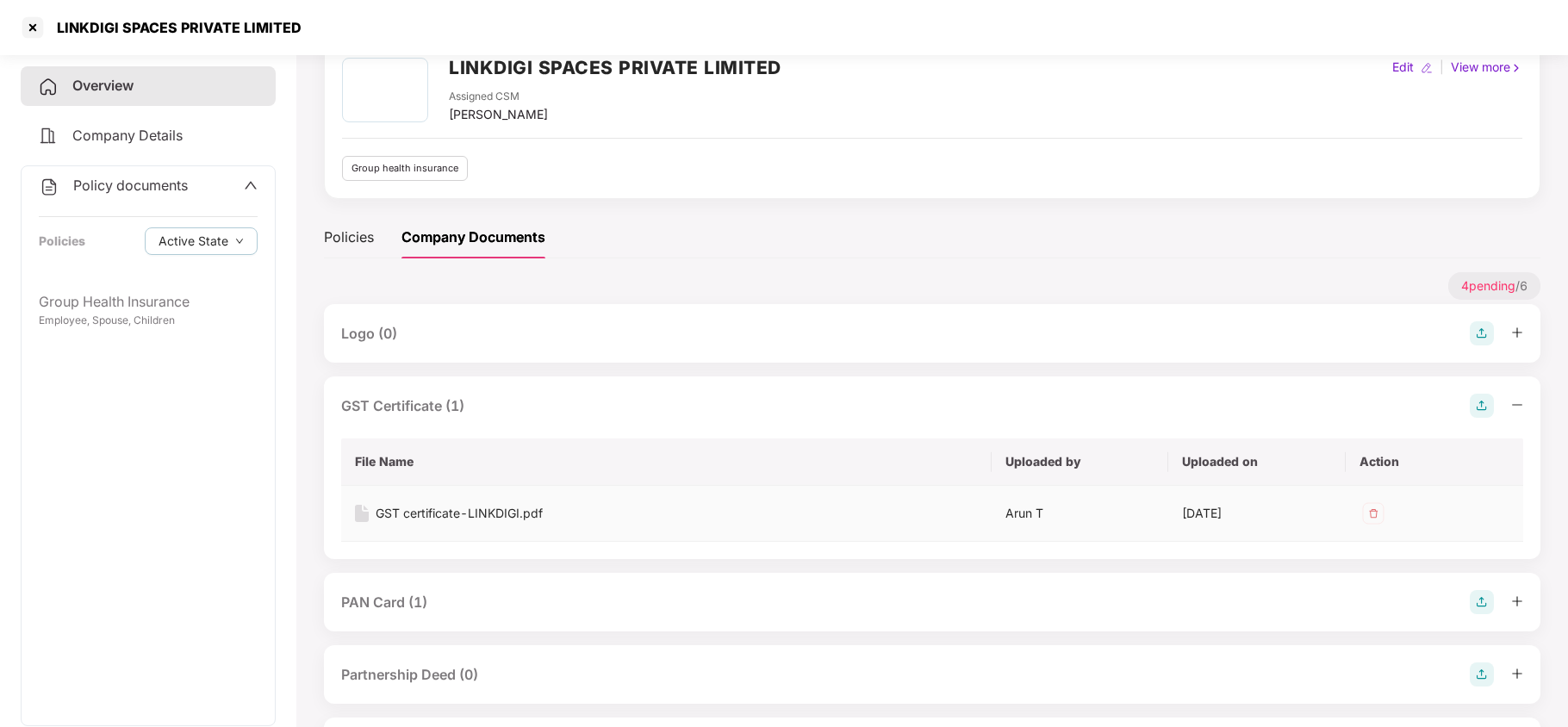
click at [528, 516] on div "GST certificate-LINKDIGI.pdf" at bounding box center [459, 514] width 167 height 19
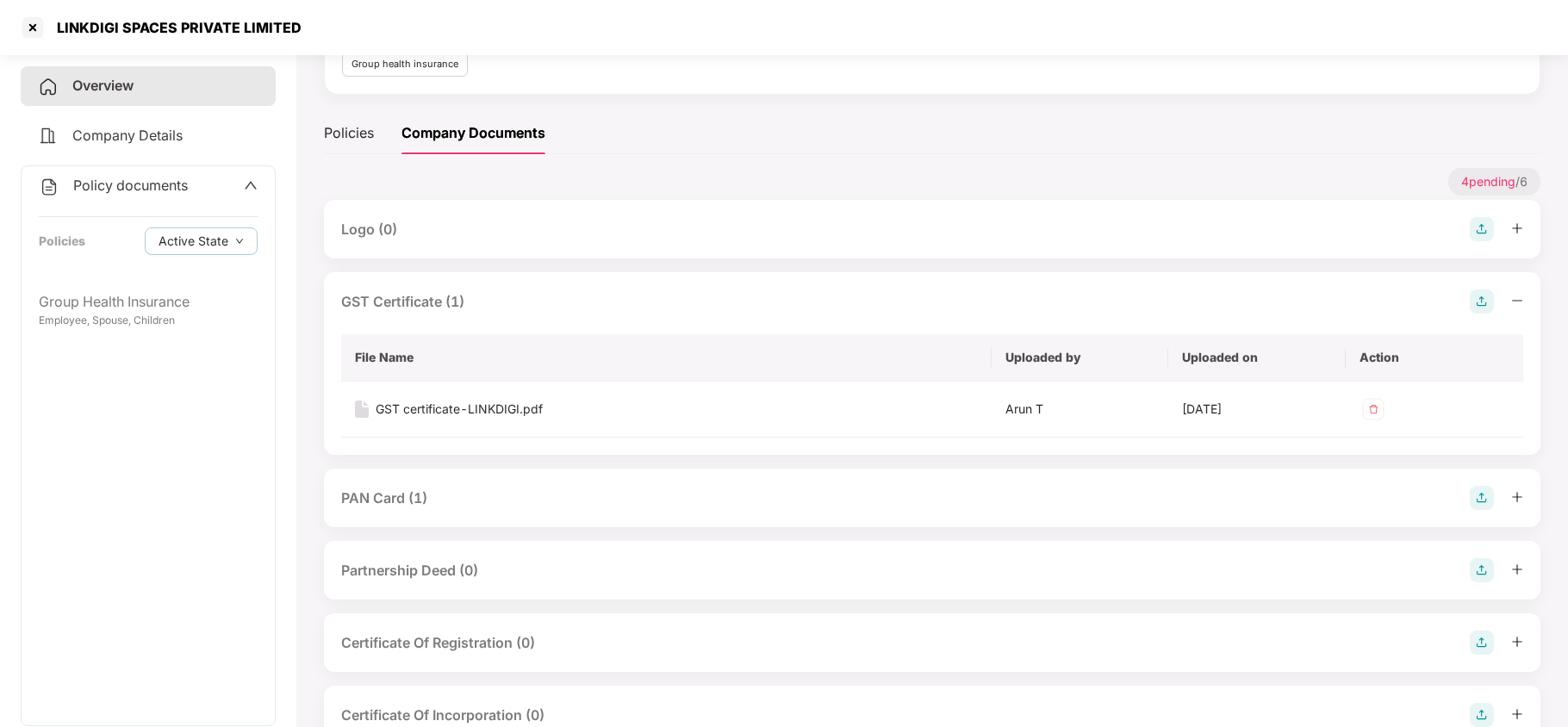
click at [527, 501] on div "PAN Card (1)" at bounding box center [932, 497] width 1182 height 24
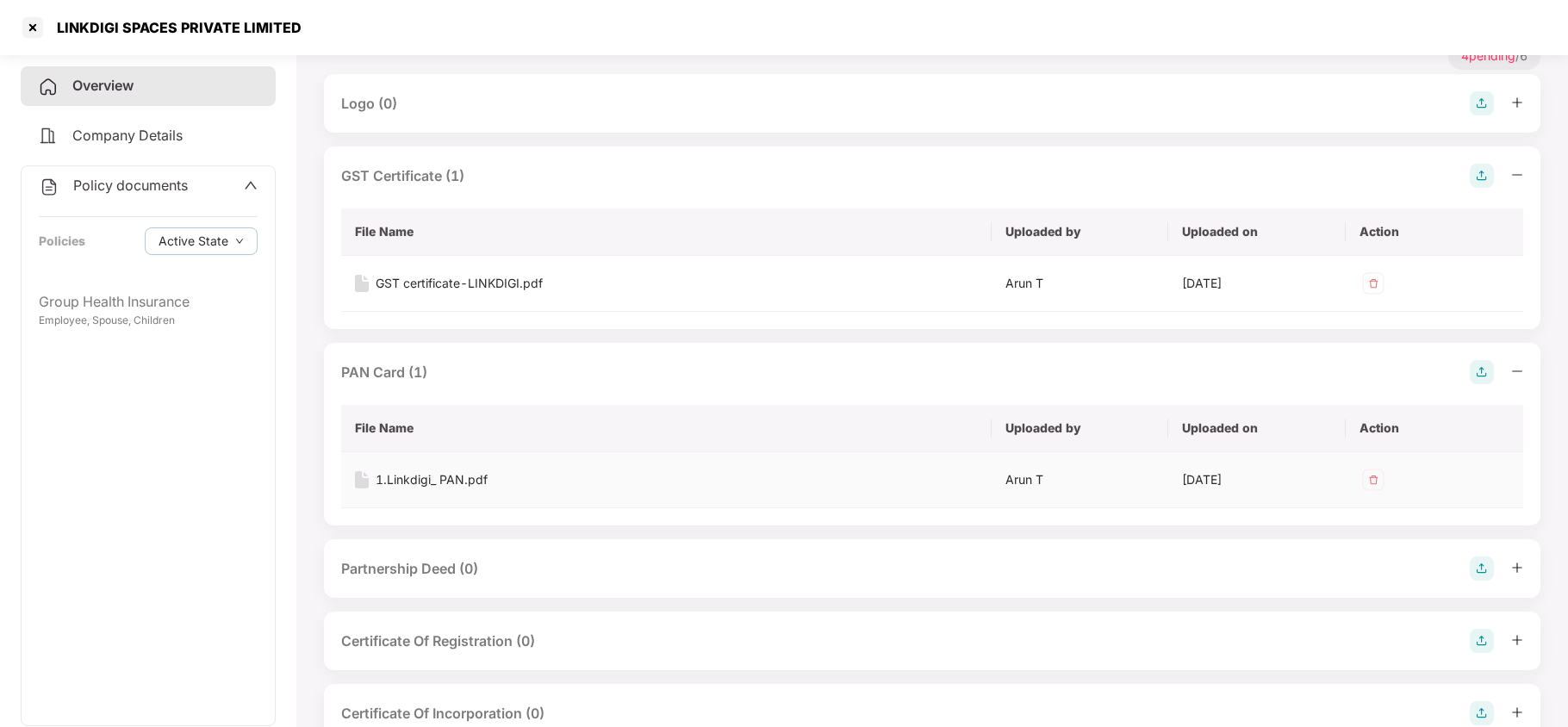
scroll to position [318, 0]
click at [478, 473] on div "1.Linkdigi_ PAN.pdf" at bounding box center [432, 480] width 112 height 19
click at [97, 299] on div "Group Health Insurance" at bounding box center [148, 302] width 219 height 21
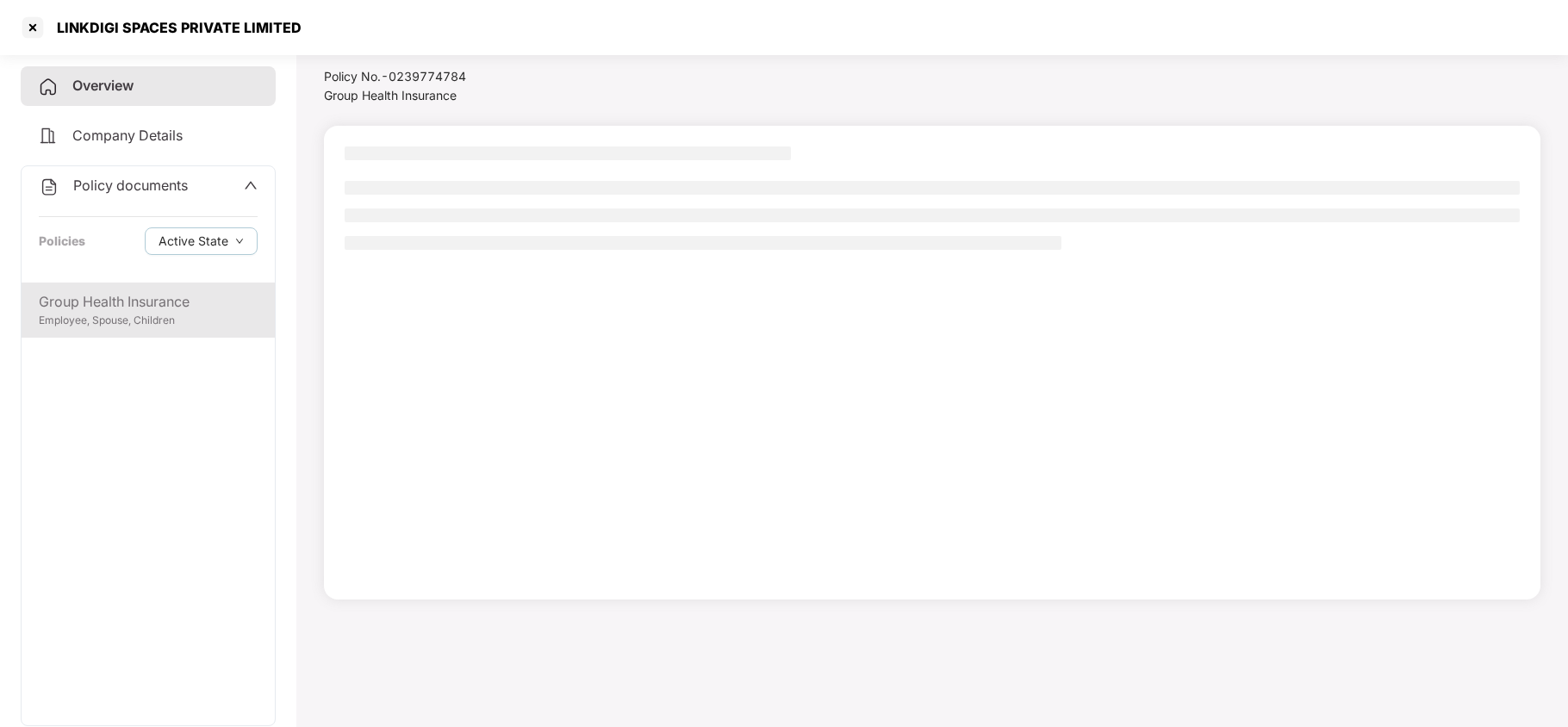
scroll to position [47, 0]
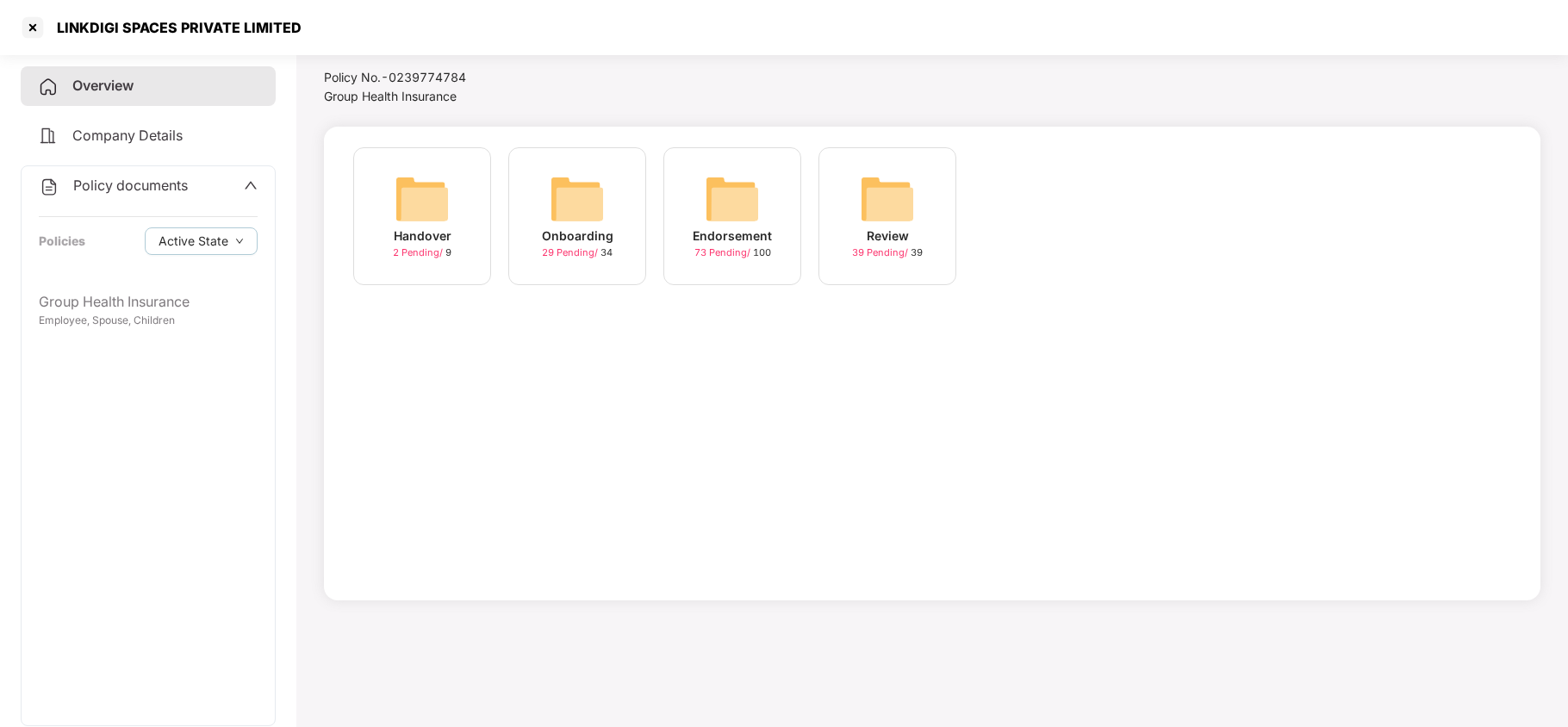
click at [737, 213] on img at bounding box center [732, 199] width 55 height 55
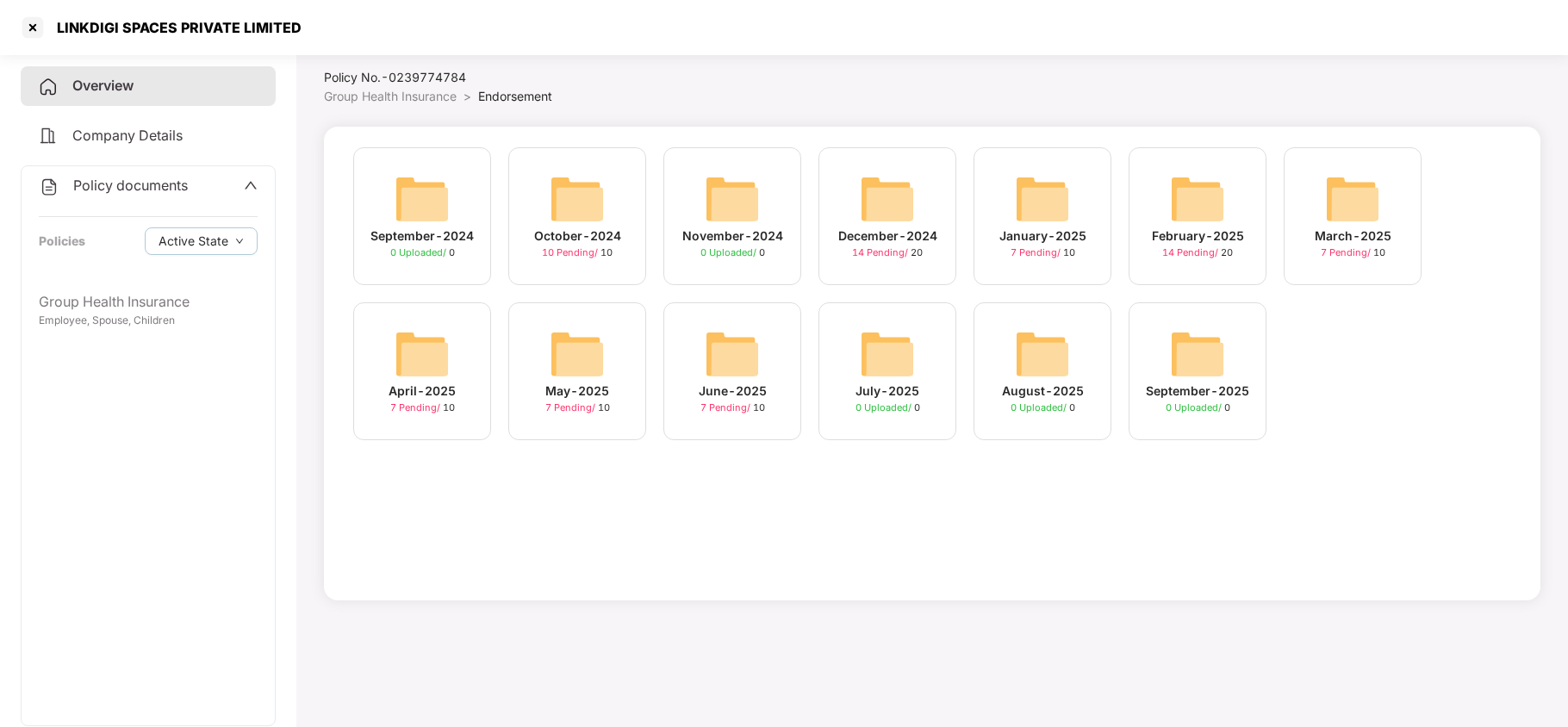
click at [733, 363] on img at bounding box center [732, 354] width 55 height 55
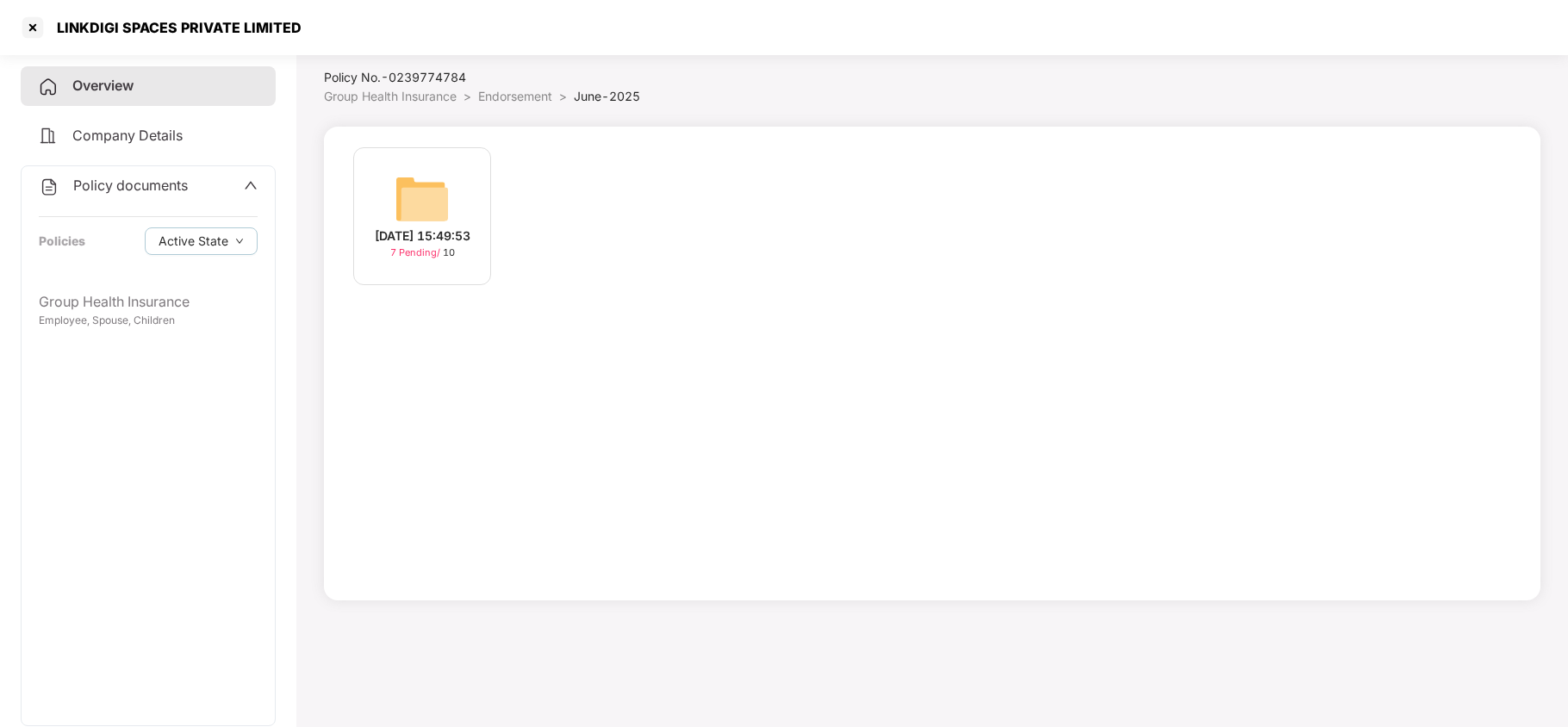
click at [431, 197] on img at bounding box center [422, 199] width 55 height 55
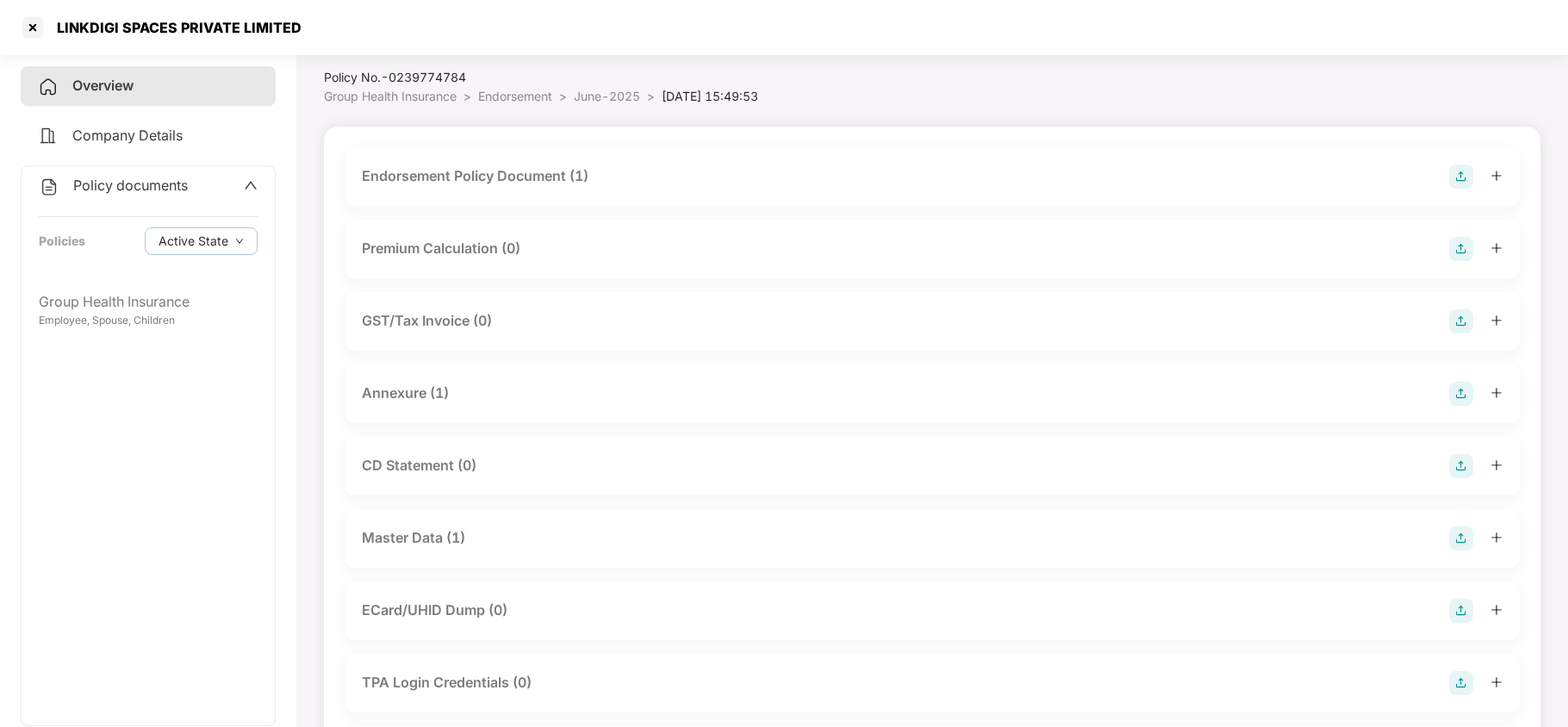
scroll to position [232, 0]
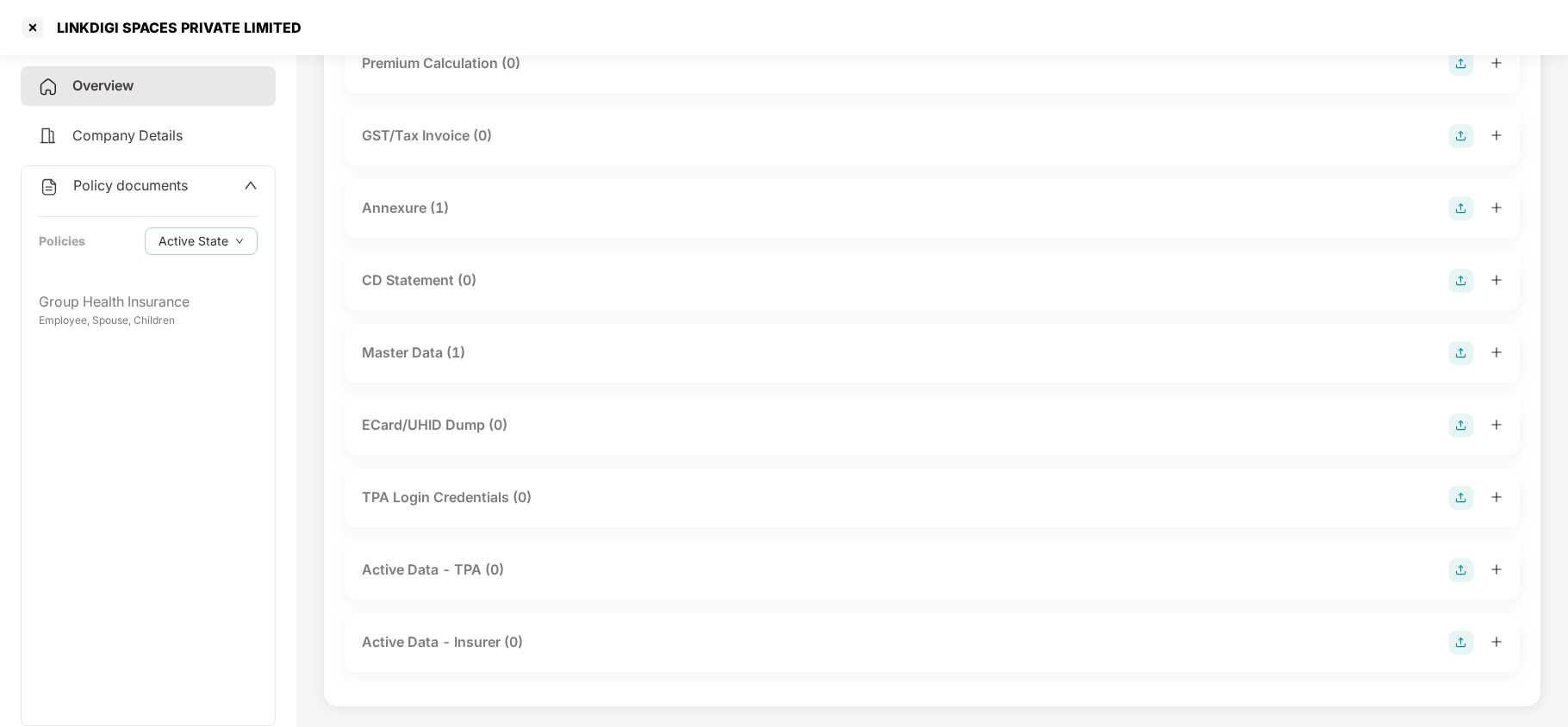
click at [508, 359] on div "Master Data (1)" at bounding box center [931, 353] width 1141 height 24
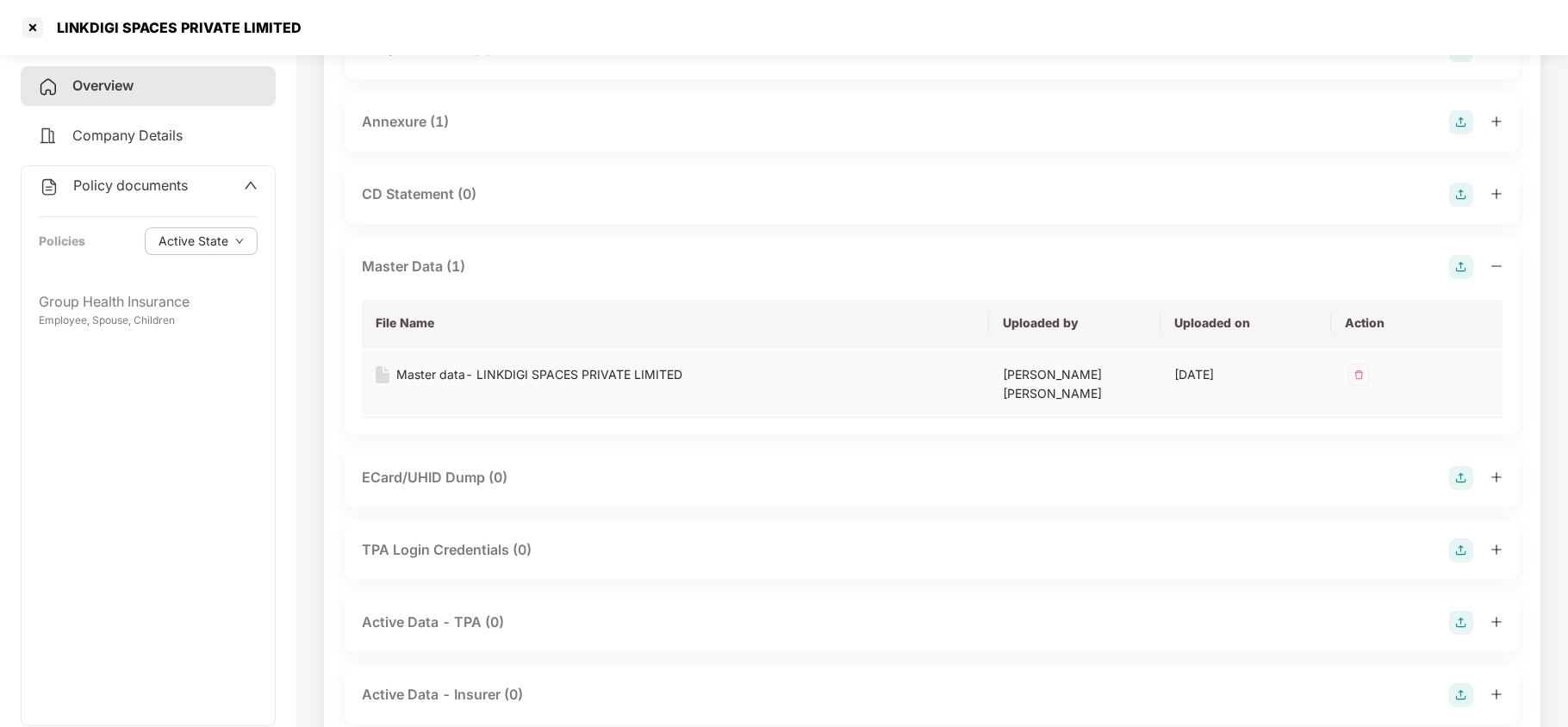
click at [675, 369] on div "Master data- LINKDIGI SPACES PRIVATE LIMITED" at bounding box center [539, 375] width 286 height 19
click at [33, 35] on div at bounding box center [33, 27] width 27 height 27
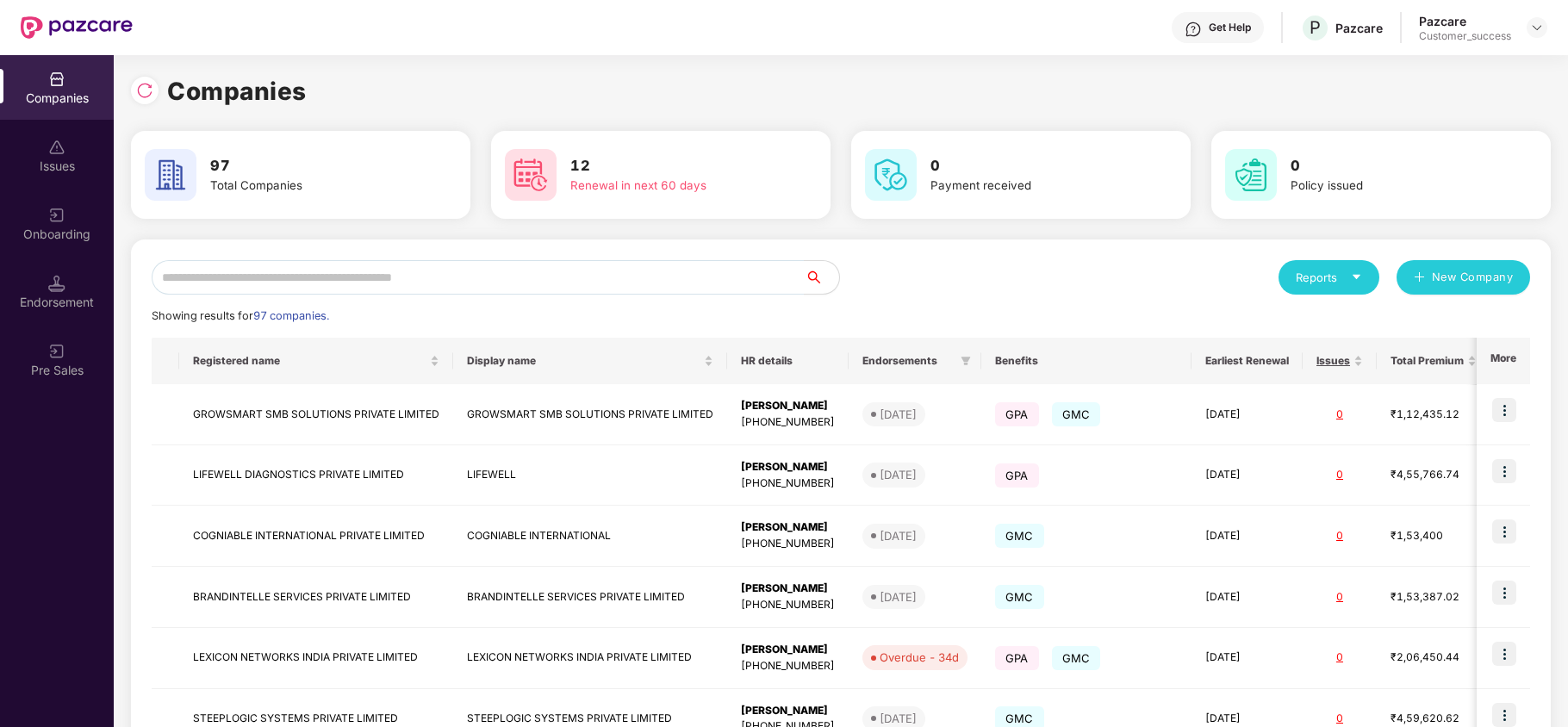
scroll to position [0, 0]
click at [466, 287] on input "text" at bounding box center [478, 277] width 653 height 35
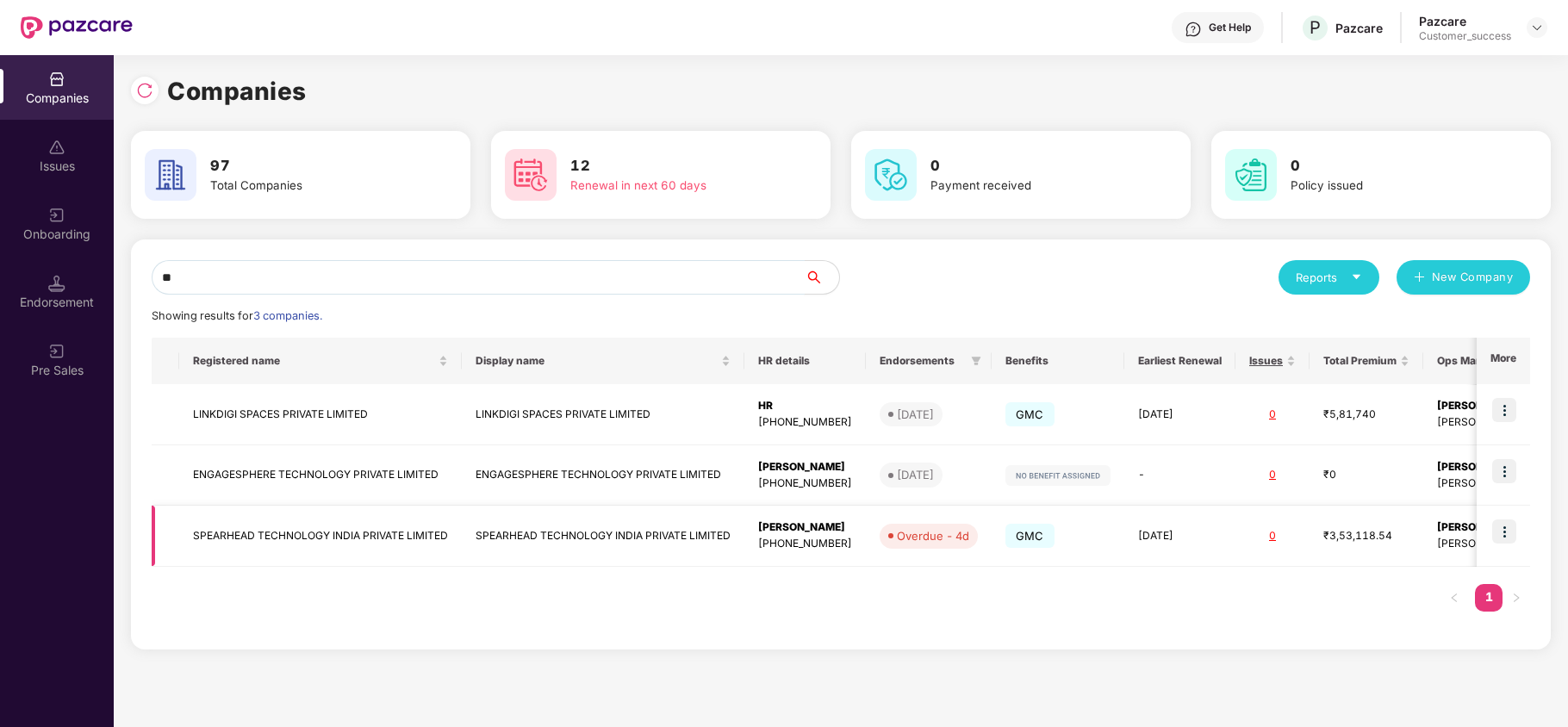
type input "**"
click at [1501, 532] on img at bounding box center [1504, 531] width 24 height 24
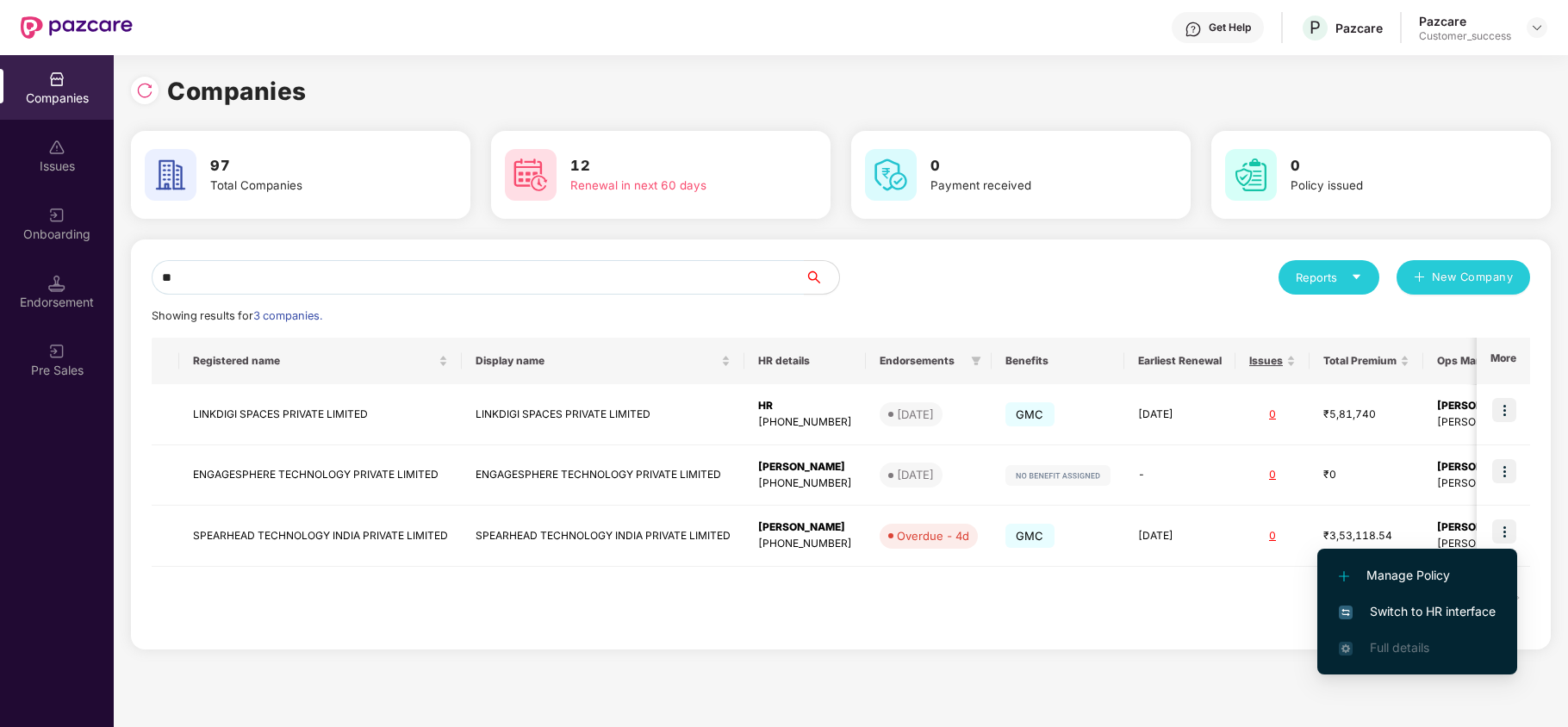
click at [1435, 603] on span "Switch to HR interface" at bounding box center [1418, 612] width 157 height 19
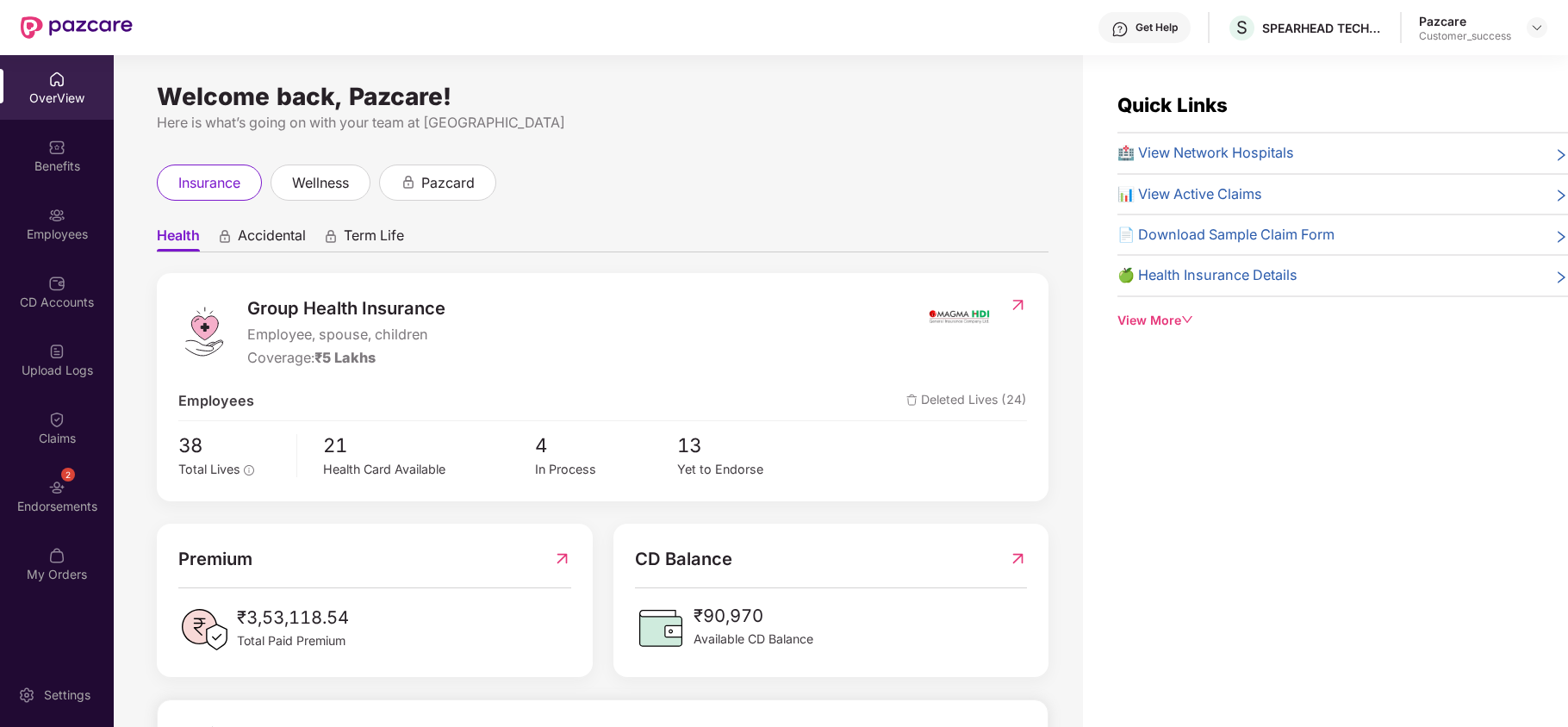
click at [45, 504] on div "Endorsements" at bounding box center [56, 507] width 113 height 17
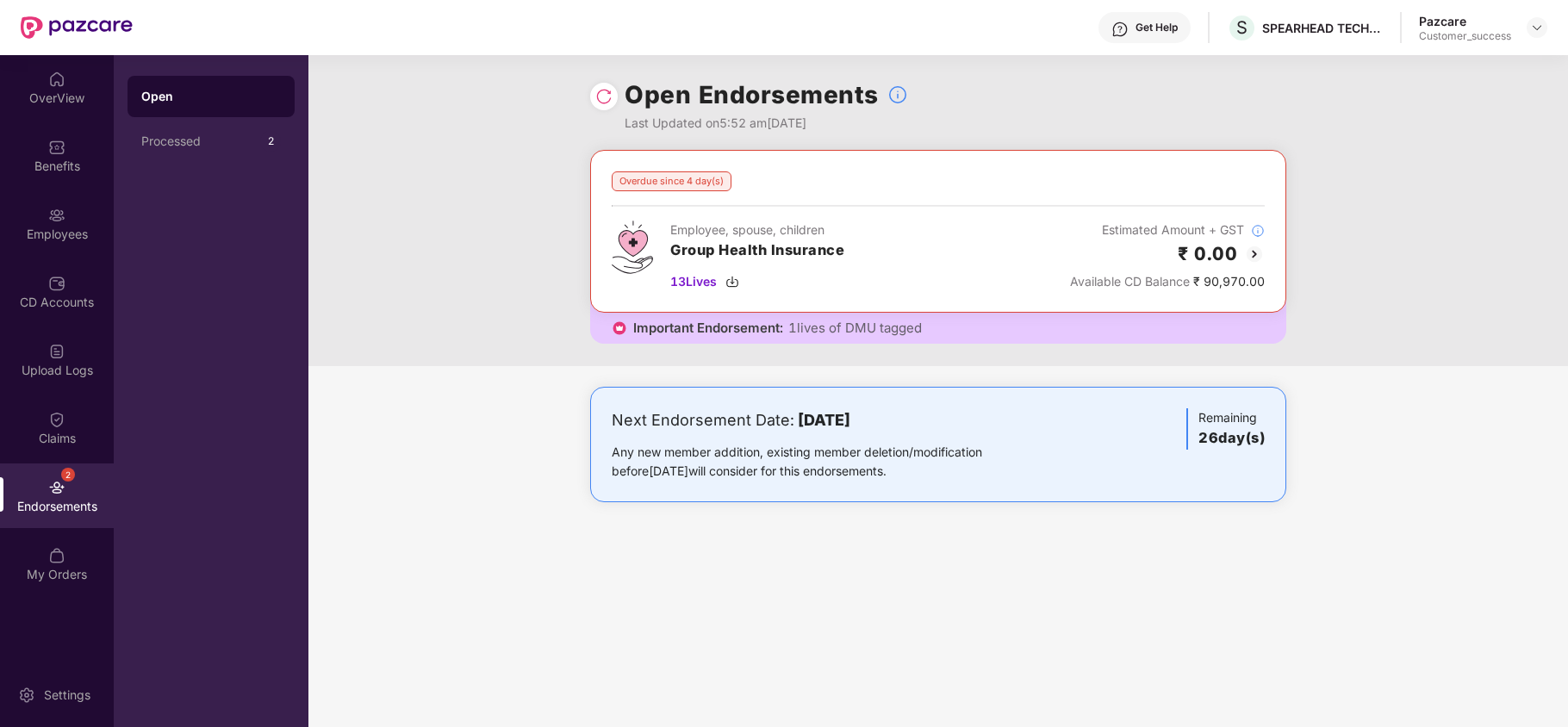
click at [1245, 255] on img at bounding box center [1254, 254] width 20 height 20
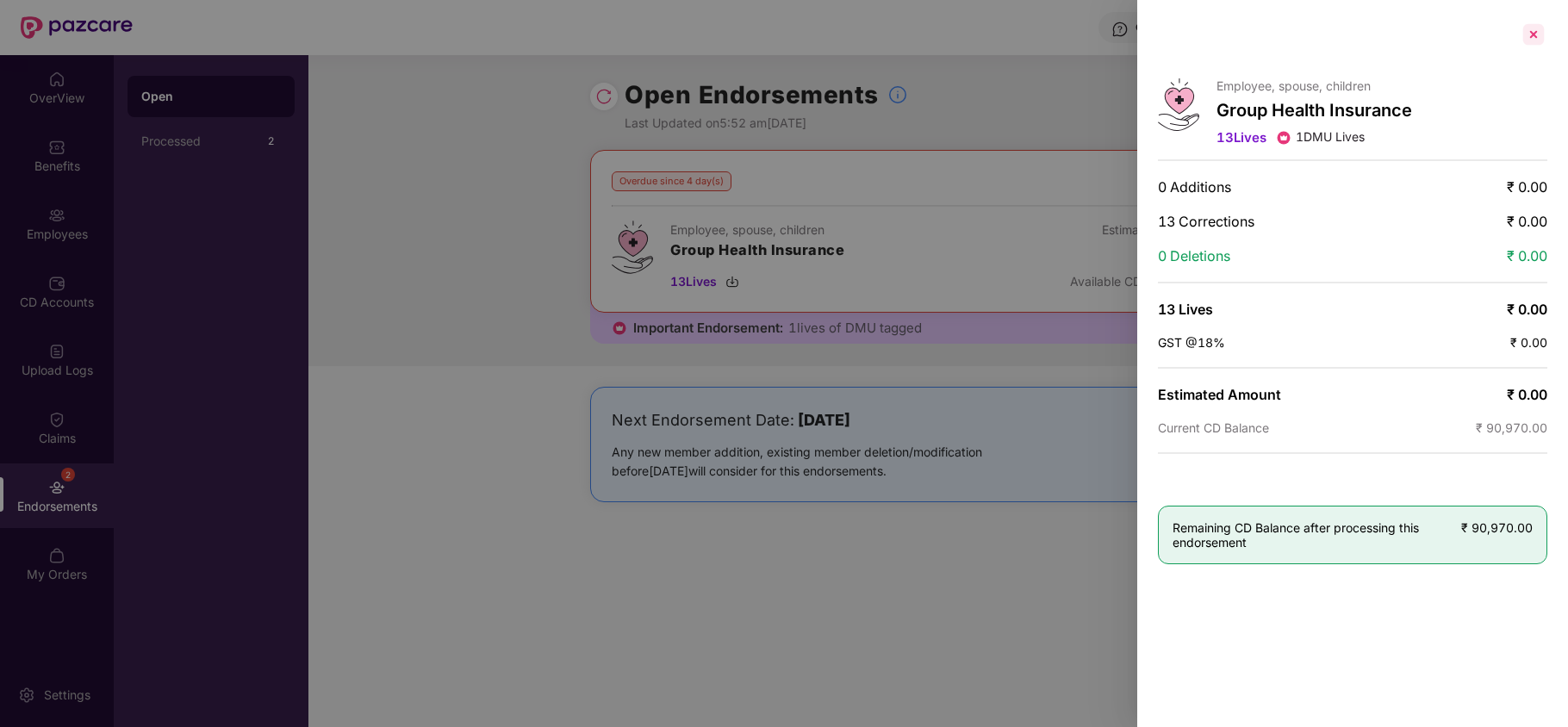
click at [1537, 35] on div at bounding box center [1533, 34] width 27 height 27
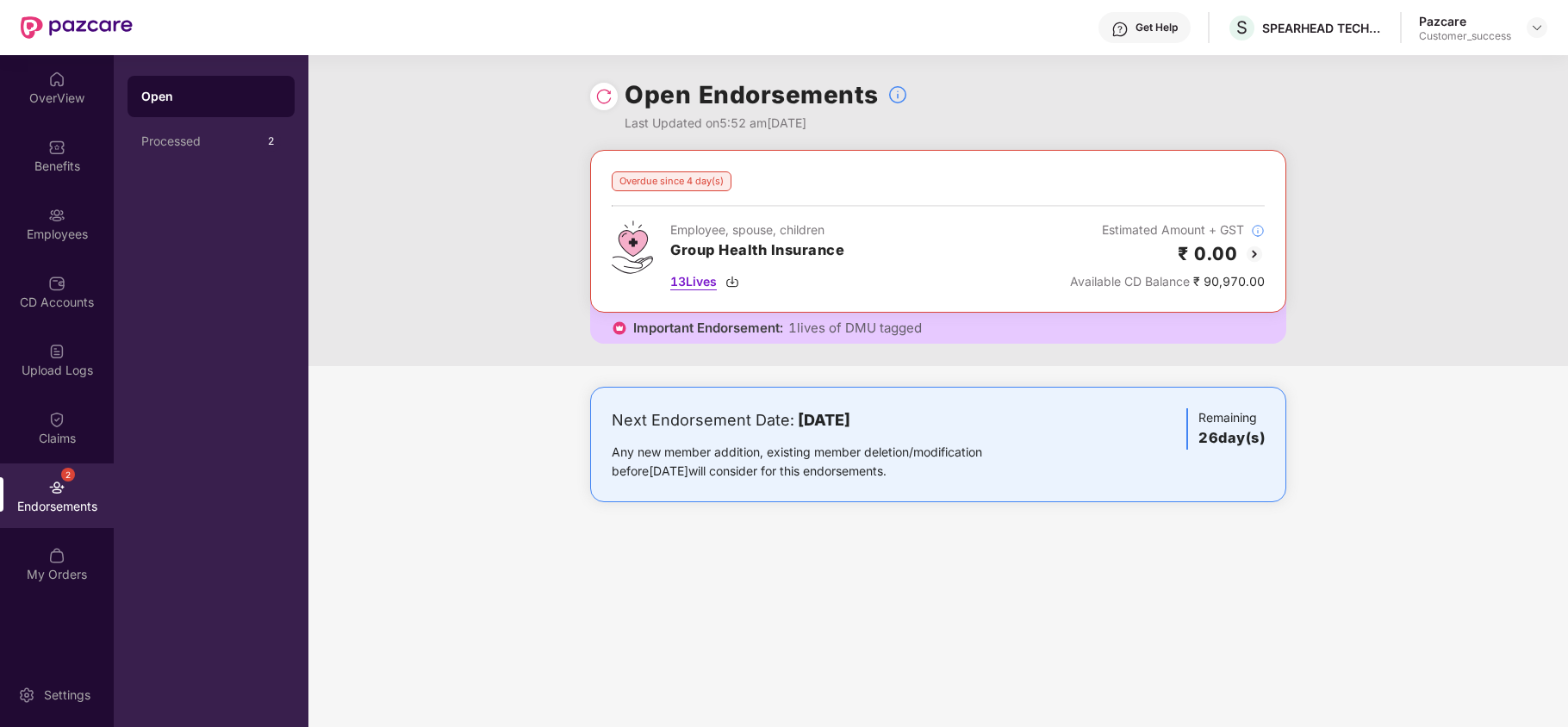
click at [727, 277] on div "13 Lives" at bounding box center [758, 282] width 174 height 19
click at [1542, 31] on img at bounding box center [1537, 27] width 14 height 14
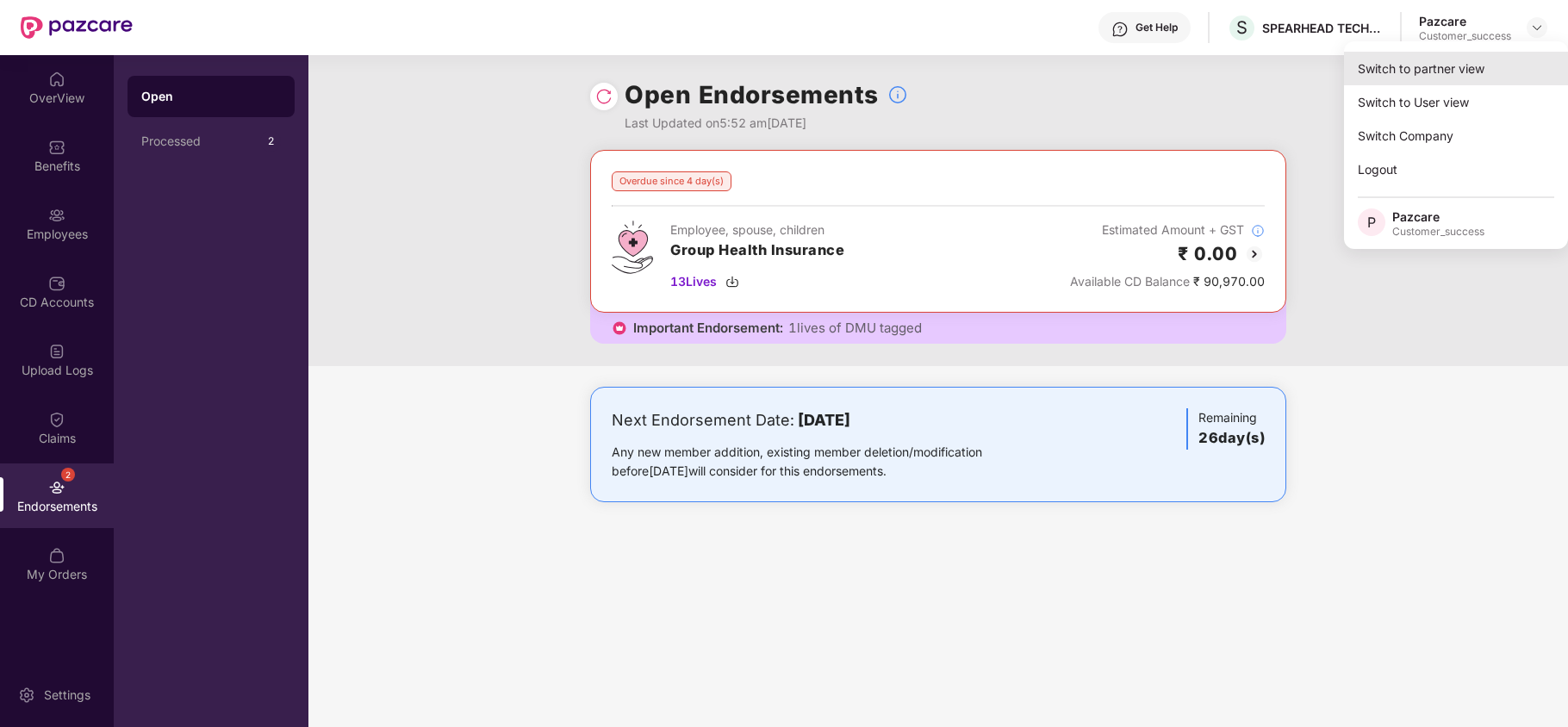
click at [1475, 73] on div "Switch to partner view" at bounding box center [1456, 68] width 224 height 34
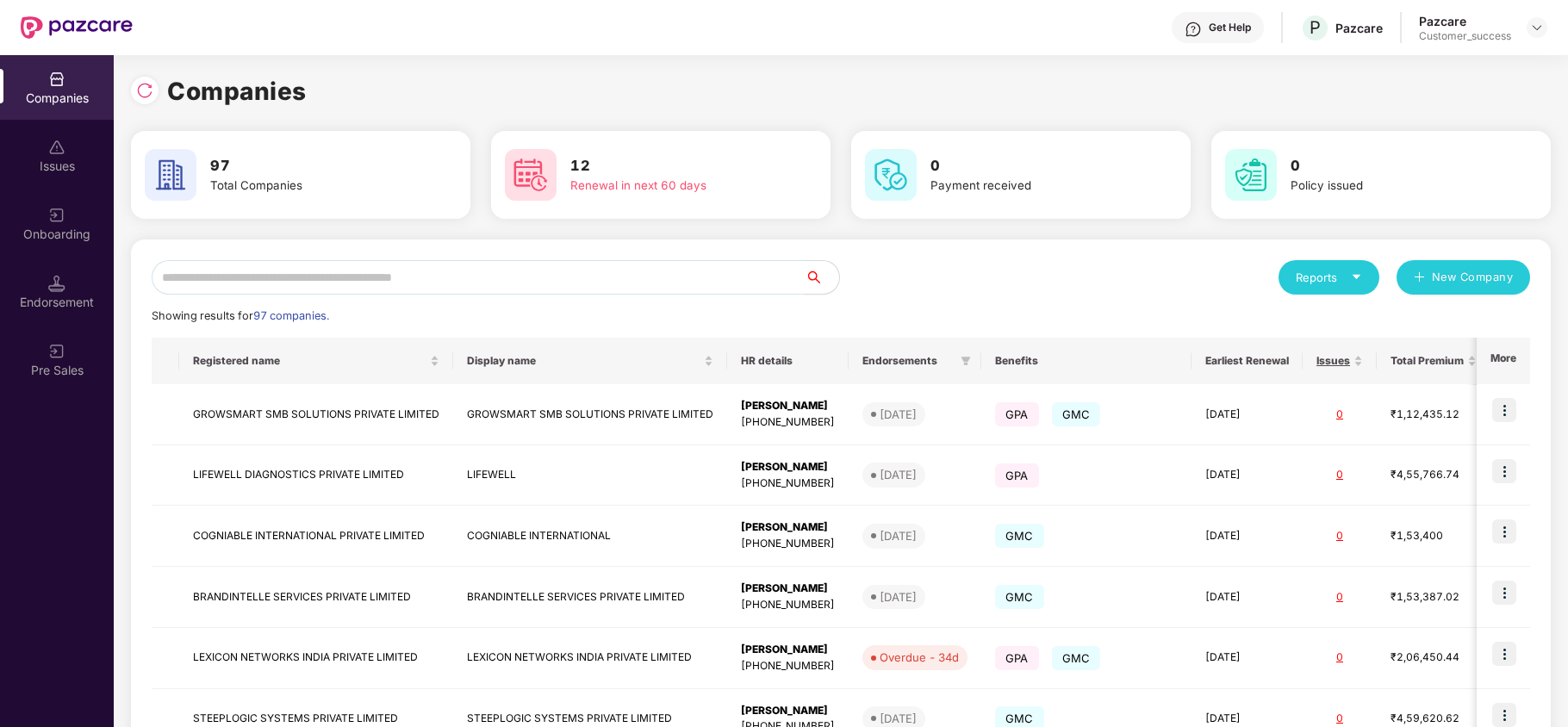
click at [518, 260] on input "text" at bounding box center [478, 277] width 653 height 35
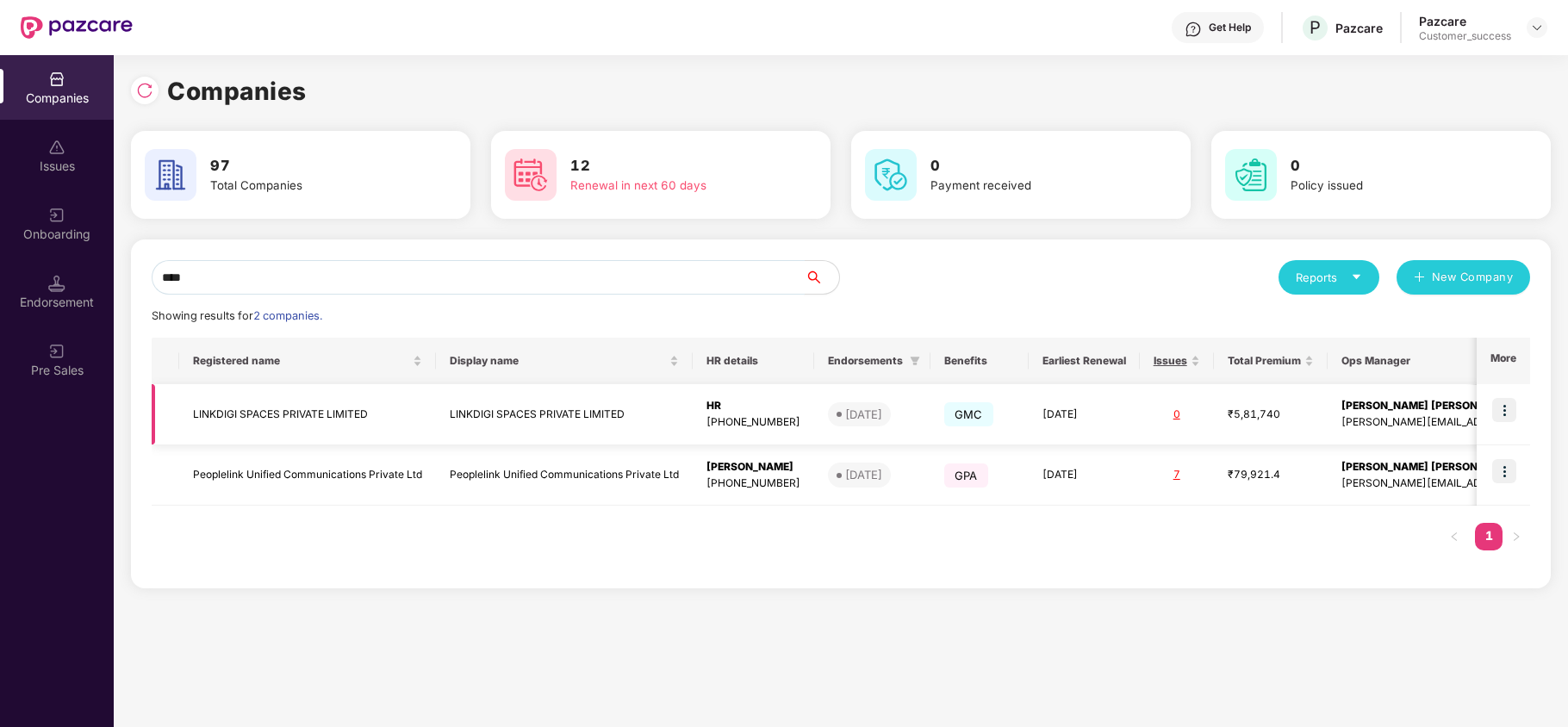
type input "****"
click at [311, 407] on td "LINKDIGI SPACES PRIVATE LIMITED" at bounding box center [307, 415] width 257 height 61
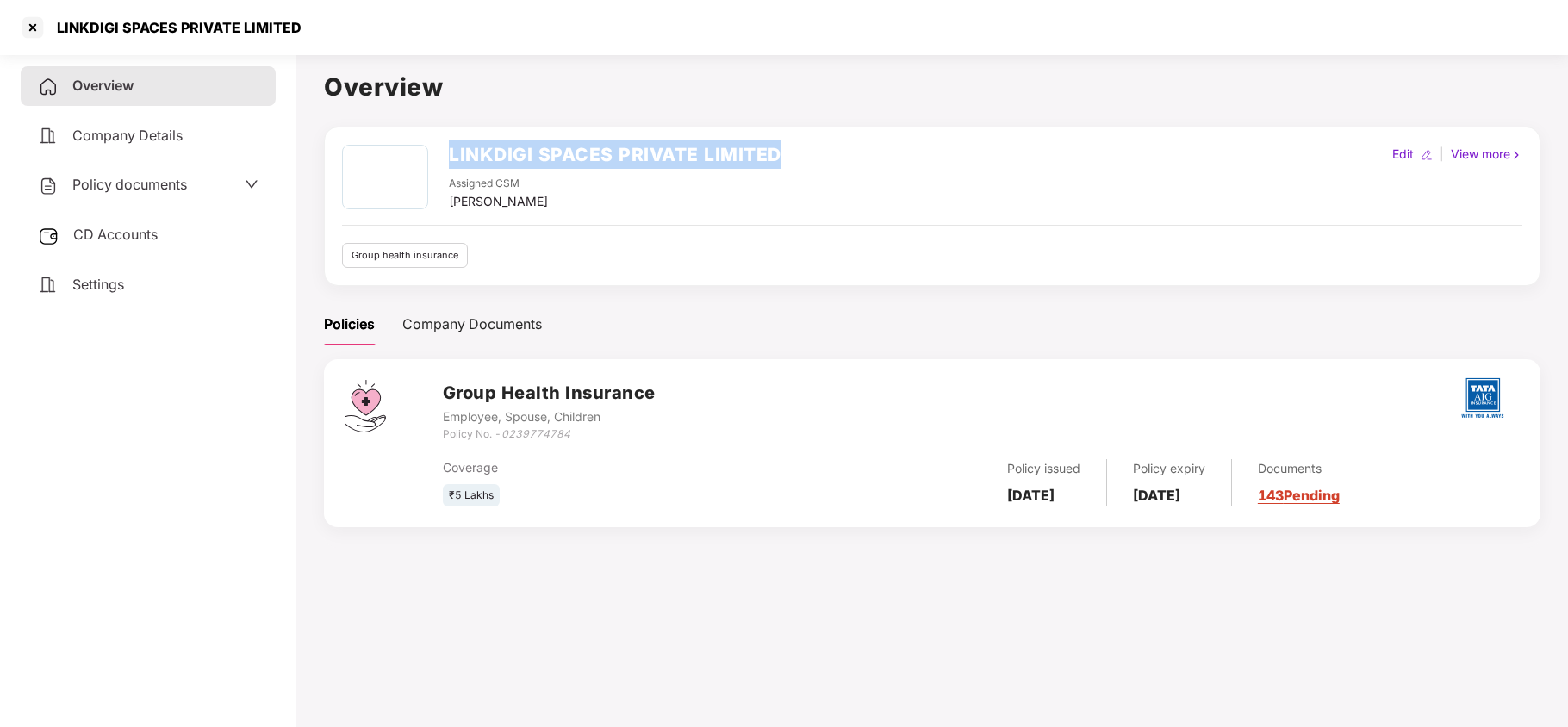
drag, startPoint x: 443, startPoint y: 148, endPoint x: 787, endPoint y: 136, distance: 344.2
click at [787, 136] on div "LINKDIGI SPACES PRIVATE LIMITED Assigned CSM [PERSON_NAME] Edit | View more Gro…" at bounding box center [931, 206] width 1216 height 159
copy h2 "LINKDIGI SPACES PRIVATE LIMITED"
click at [174, 184] on span "Policy documents" at bounding box center [130, 184] width 114 height 17
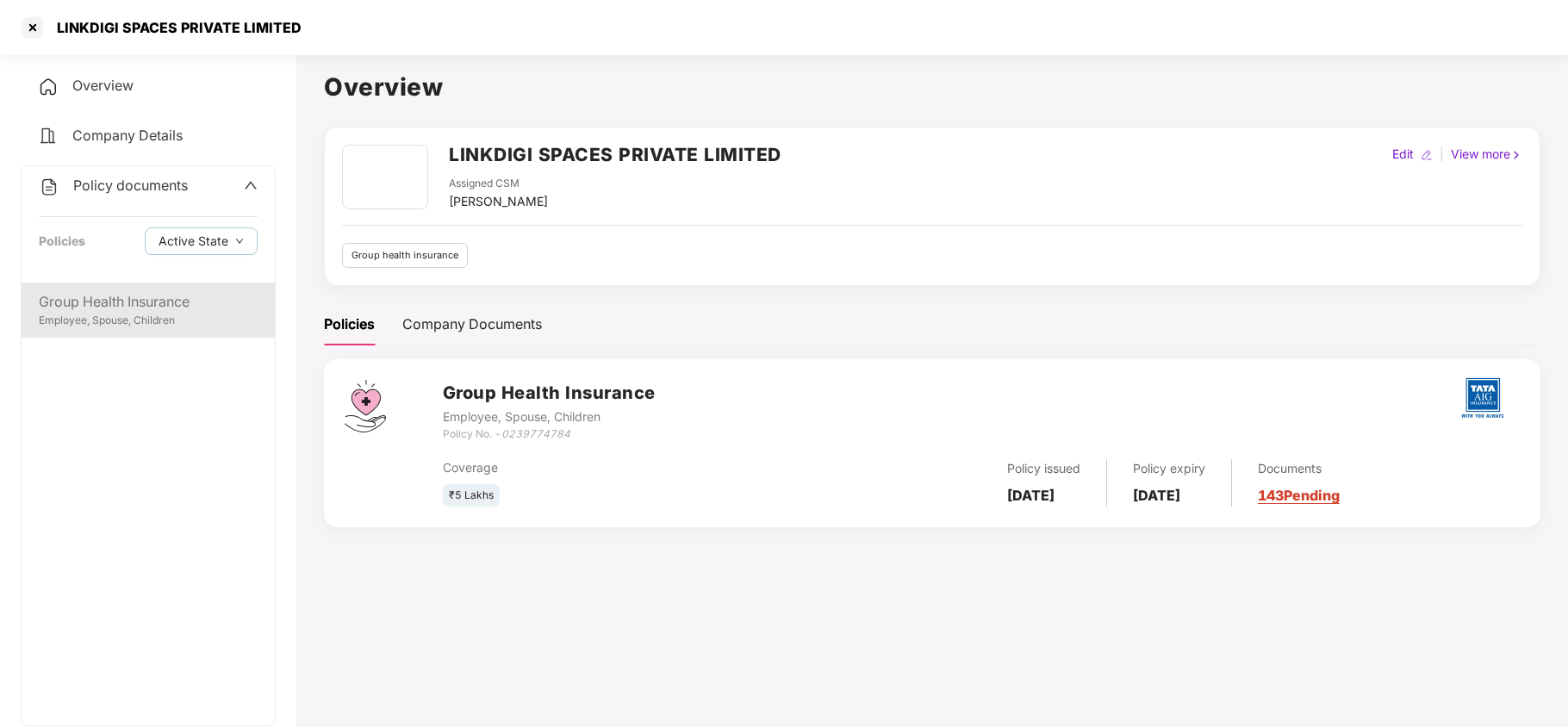
click at [152, 318] on div "Employee, Spouse, Children" at bounding box center [148, 321] width 219 height 16
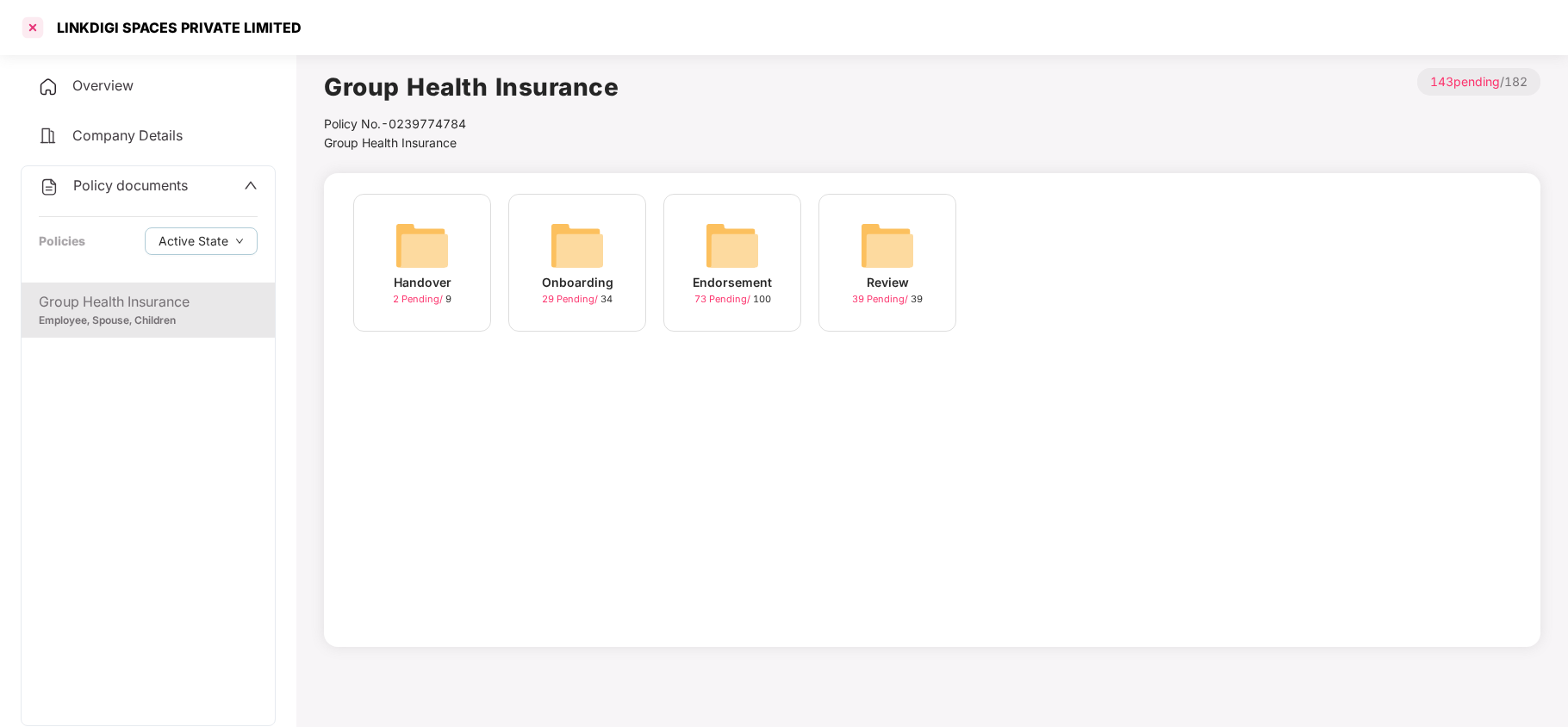
click at [38, 35] on div at bounding box center [33, 27] width 27 height 27
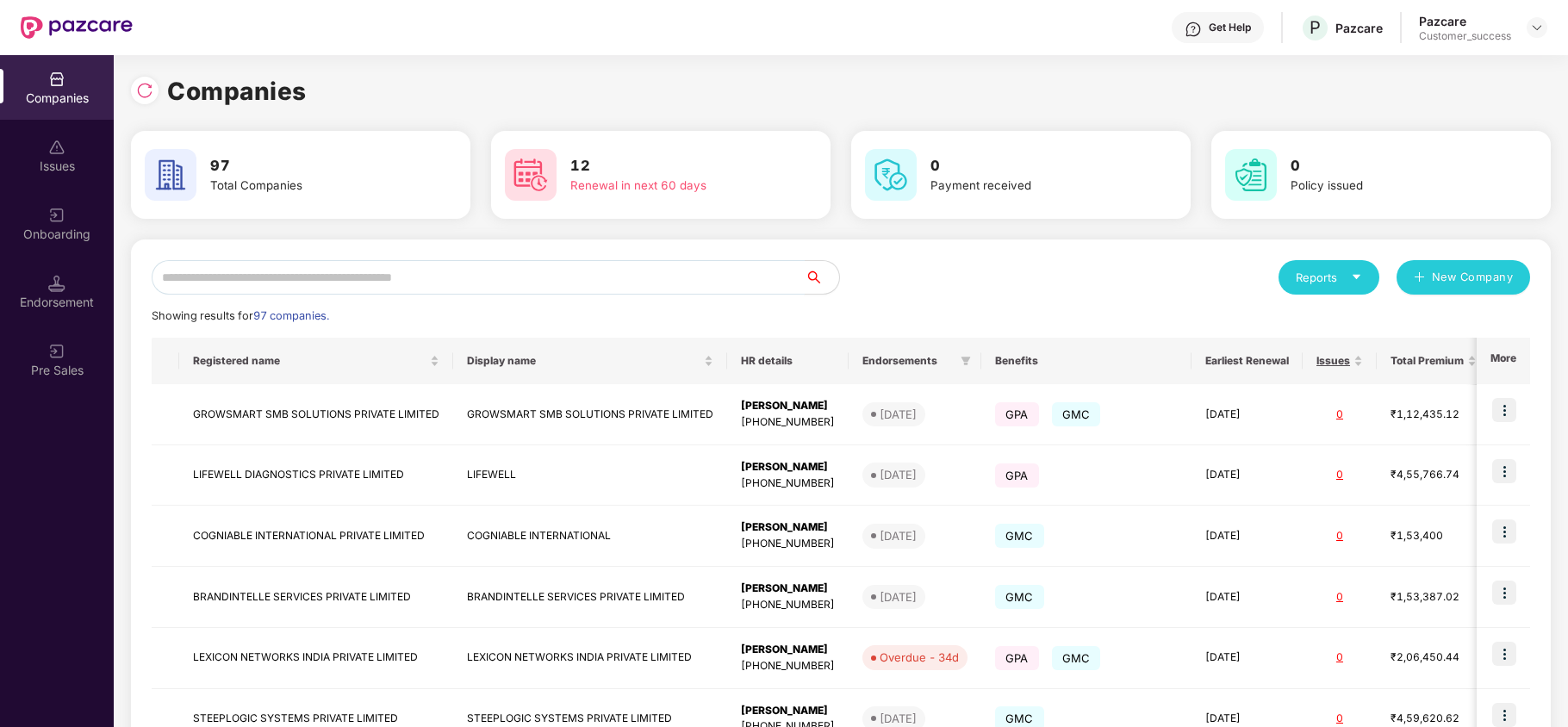
click at [330, 273] on input "text" at bounding box center [478, 277] width 653 height 35
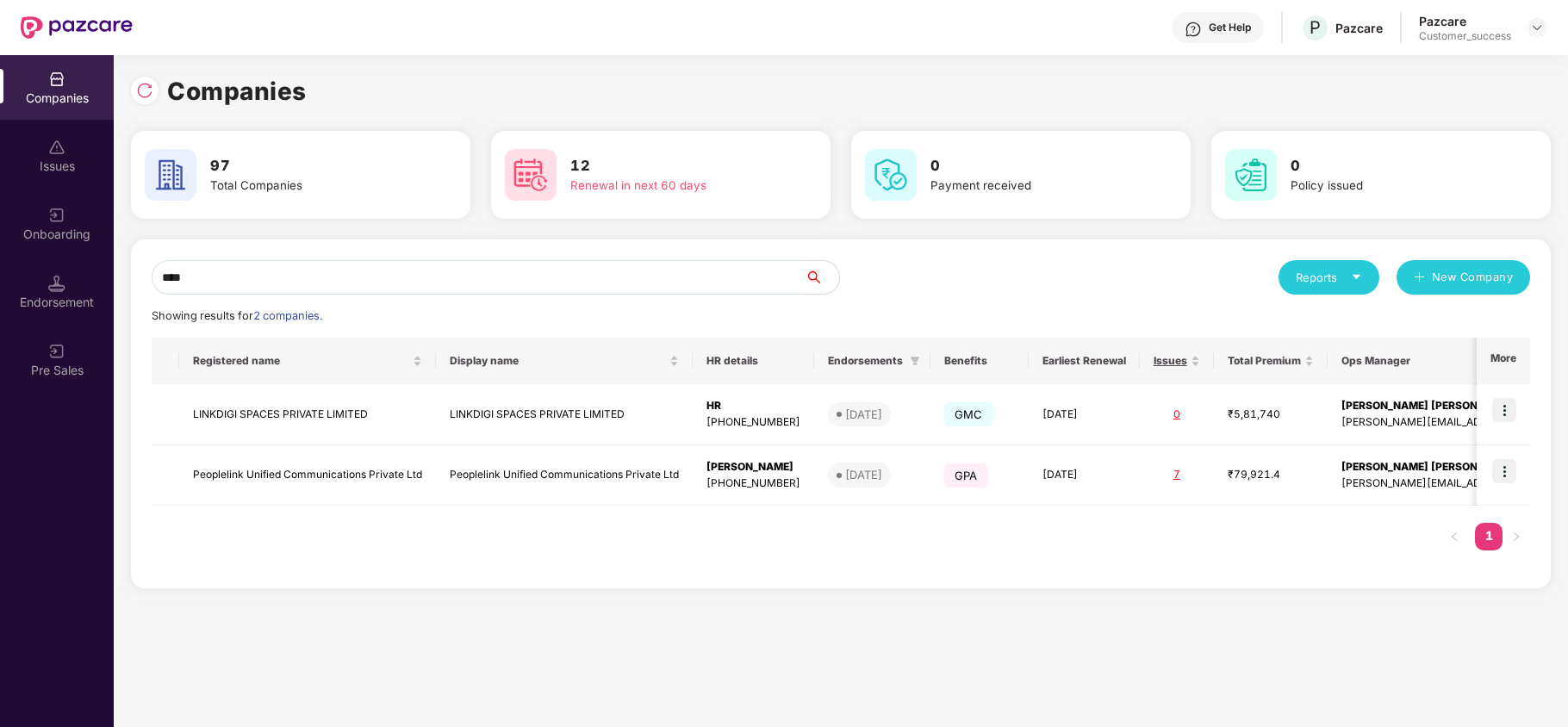
click at [652, 273] on input "****" at bounding box center [478, 277] width 653 height 35
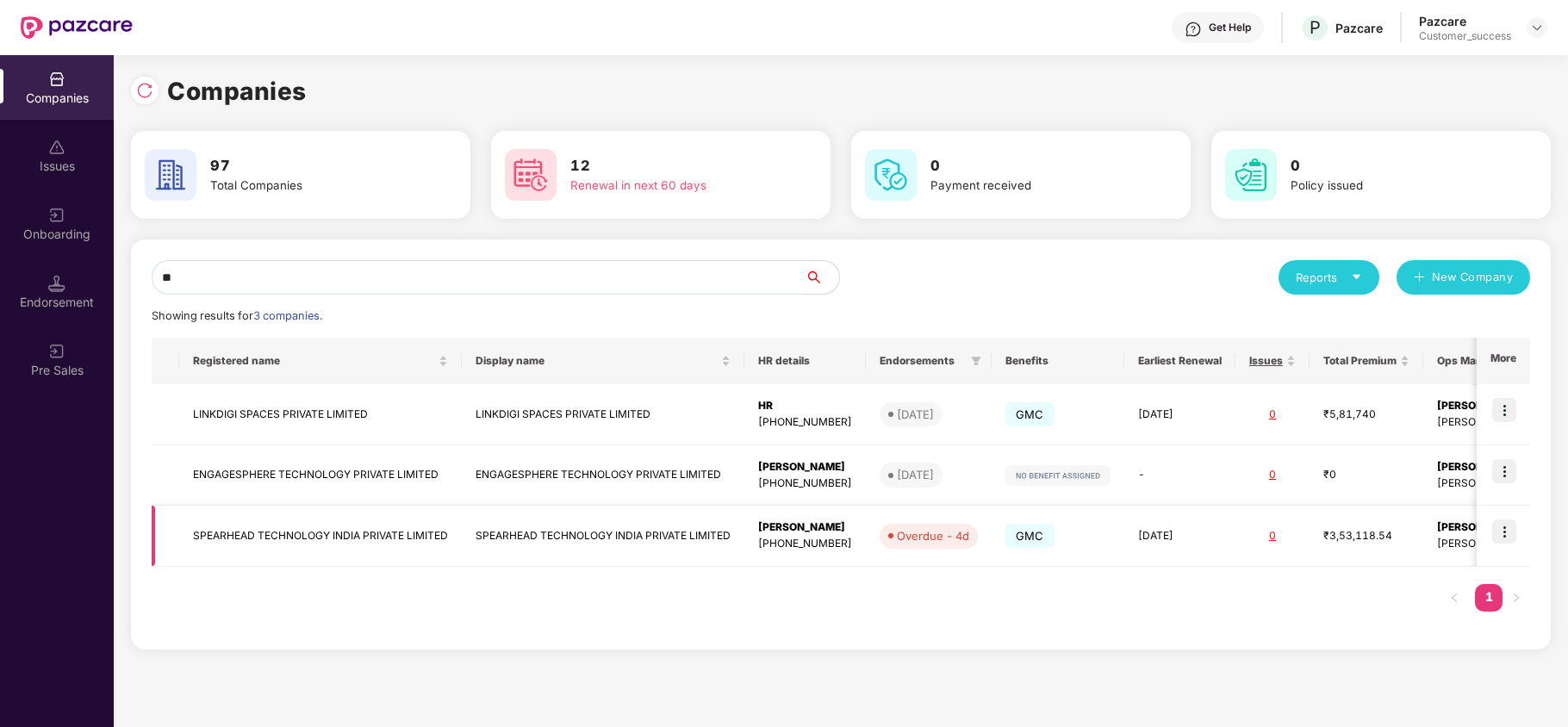
type input "**"
click at [1513, 528] on img at bounding box center [1504, 531] width 24 height 24
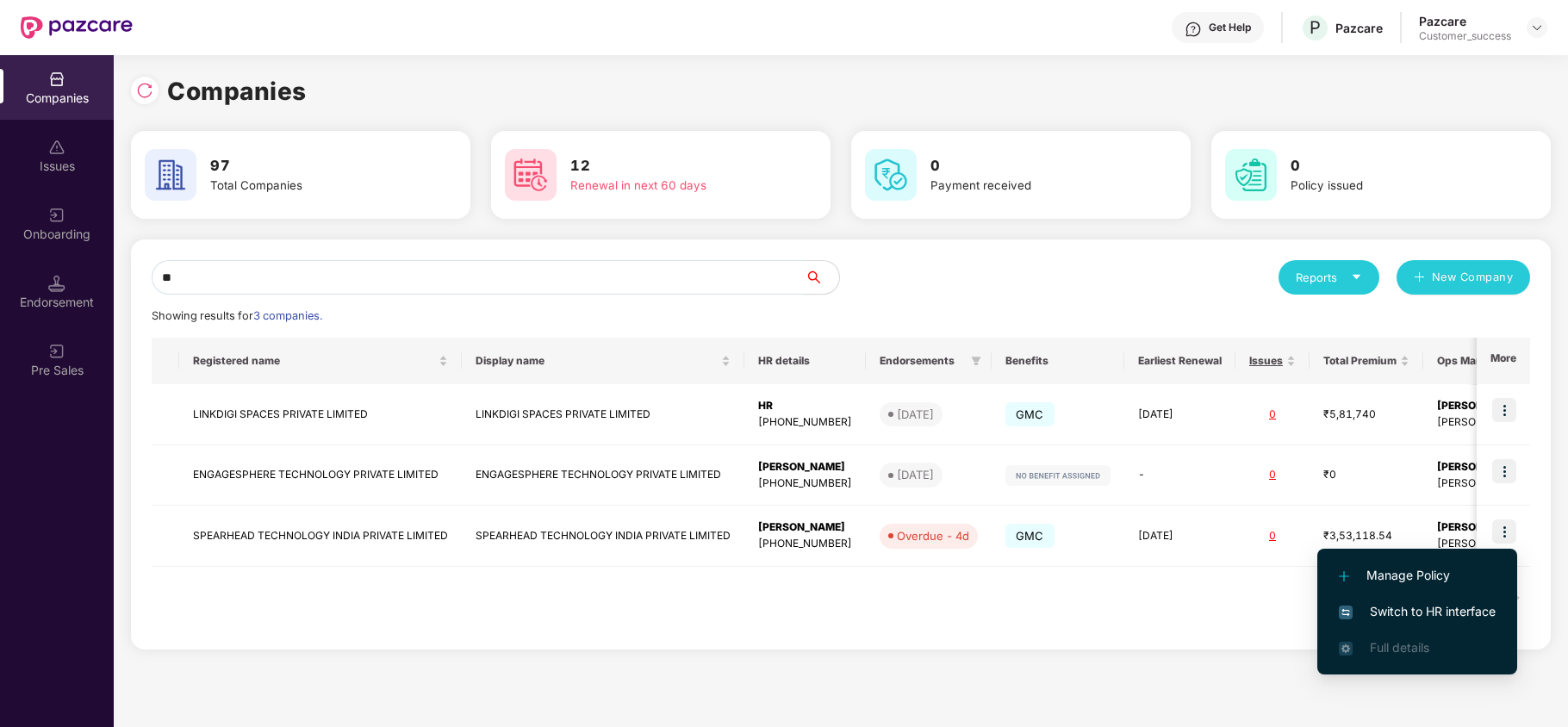
click at [1434, 620] on span "Switch to HR interface" at bounding box center [1418, 612] width 157 height 19
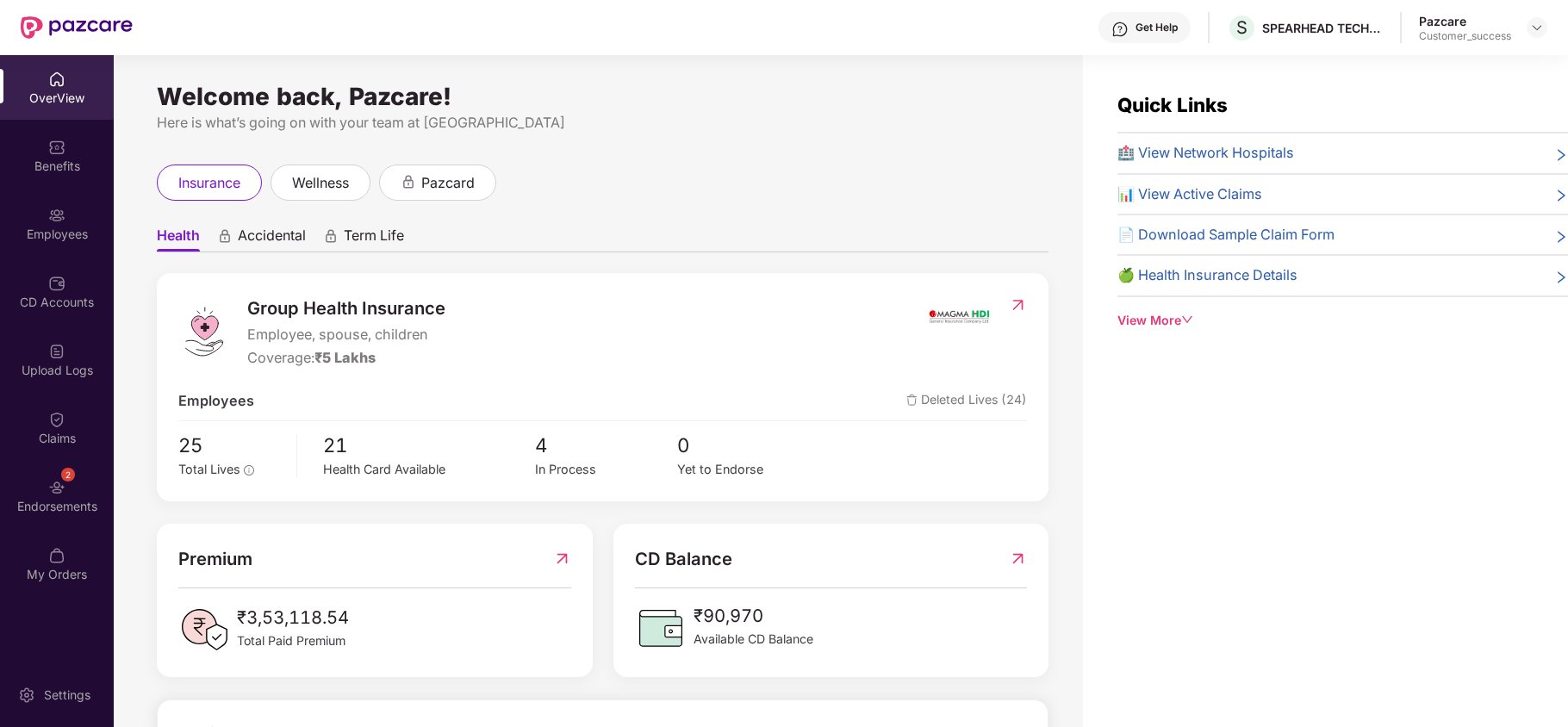
click at [79, 509] on div "Endorsements" at bounding box center [56, 507] width 113 height 17
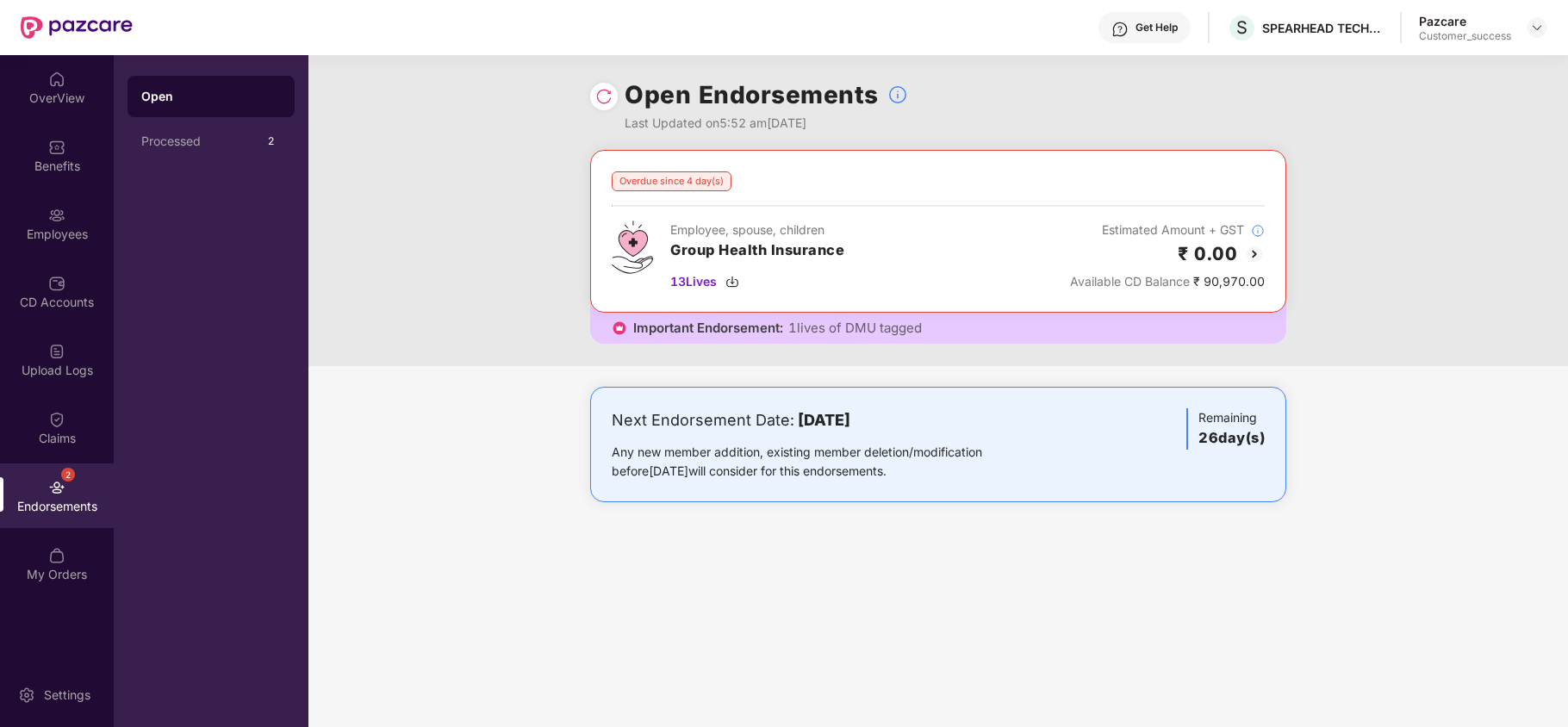
click at [609, 95] on img at bounding box center [604, 97] width 17 height 17
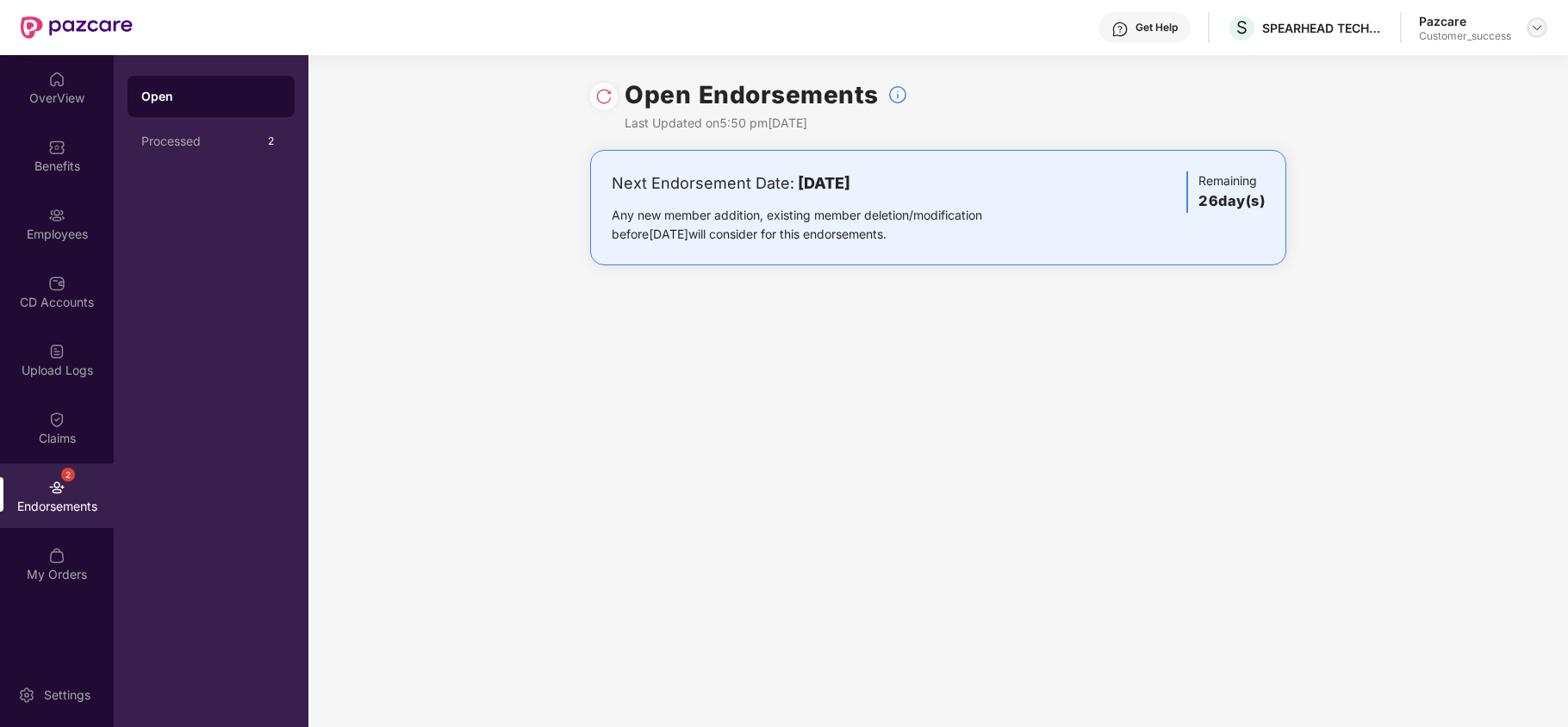
click at [1535, 31] on img at bounding box center [1537, 27] width 14 height 14
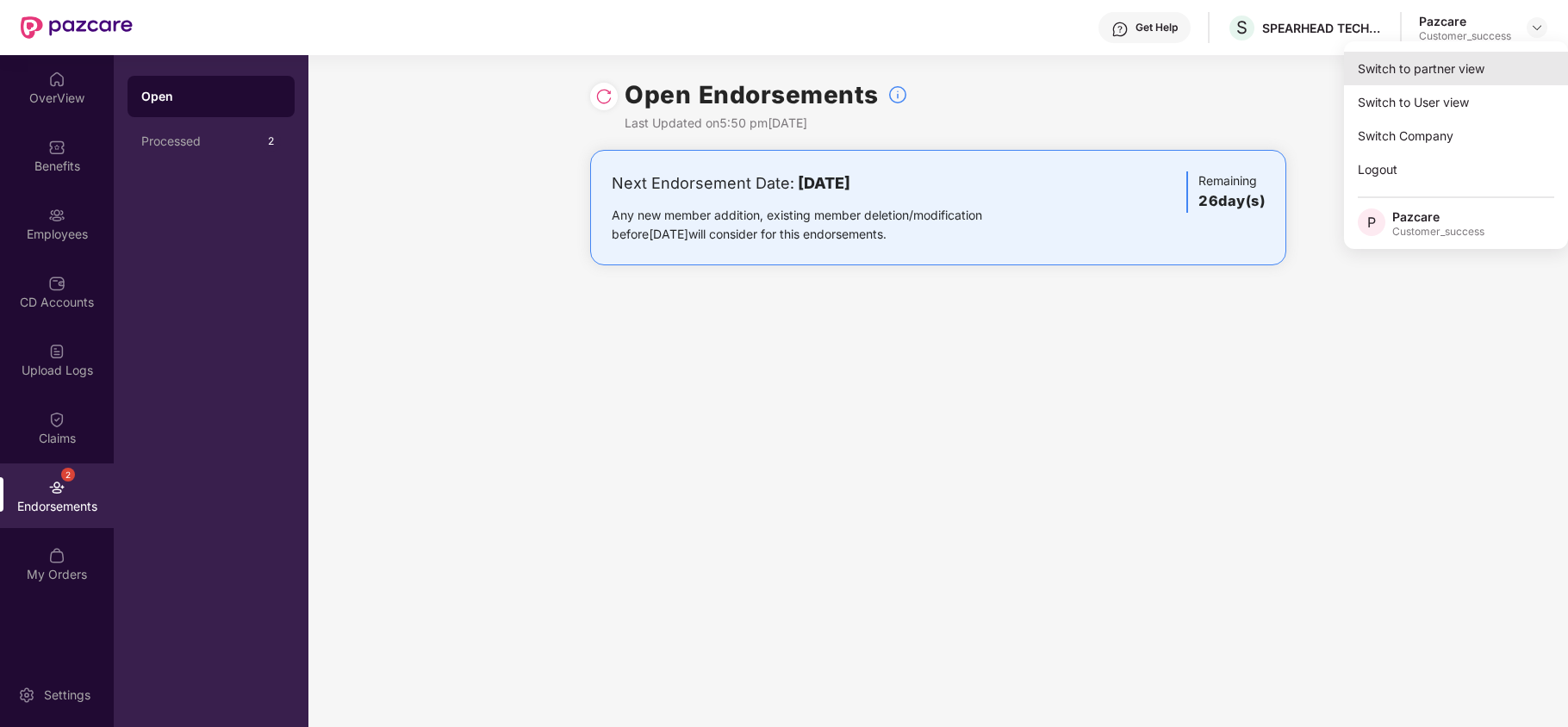
click at [1465, 60] on div "Switch to partner view" at bounding box center [1456, 68] width 224 height 34
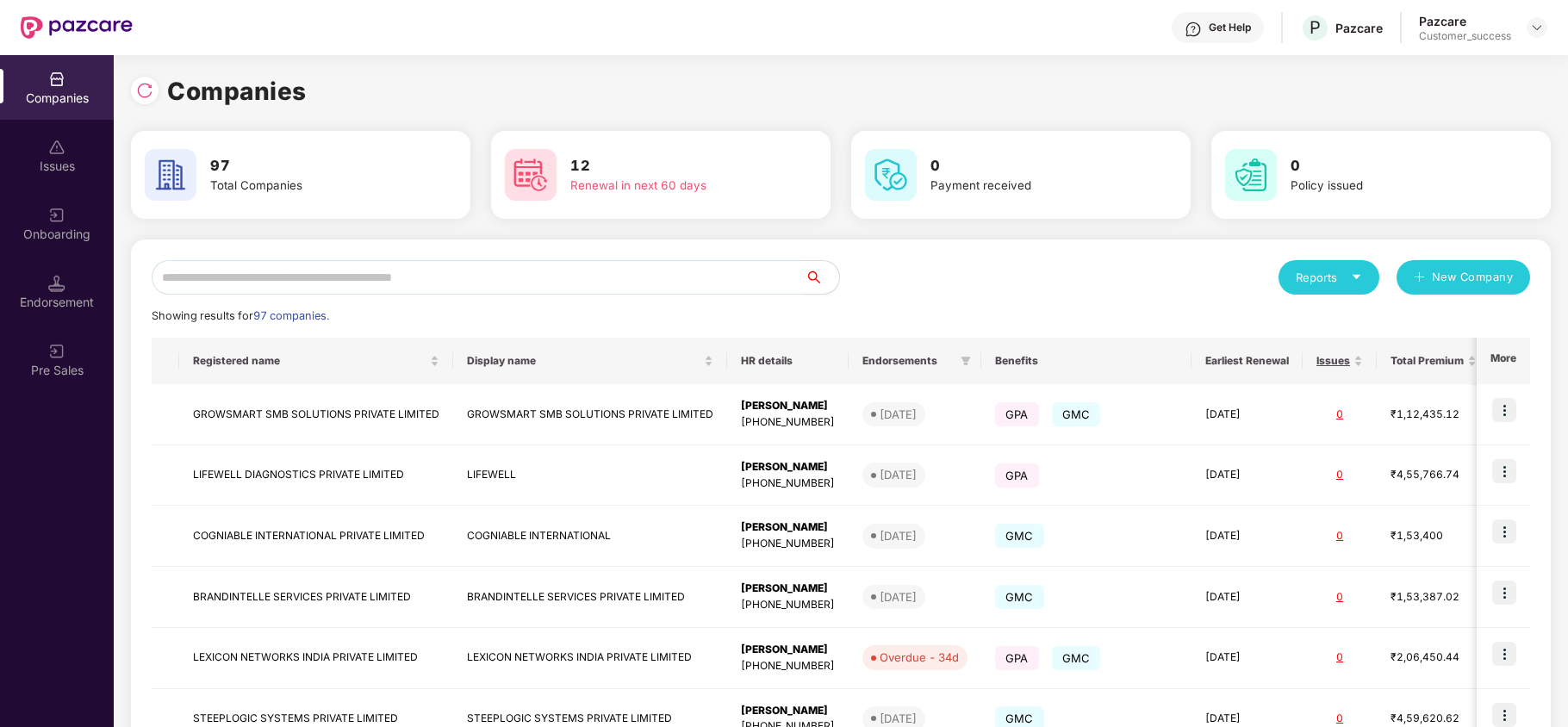
click at [392, 264] on input "text" at bounding box center [478, 277] width 653 height 35
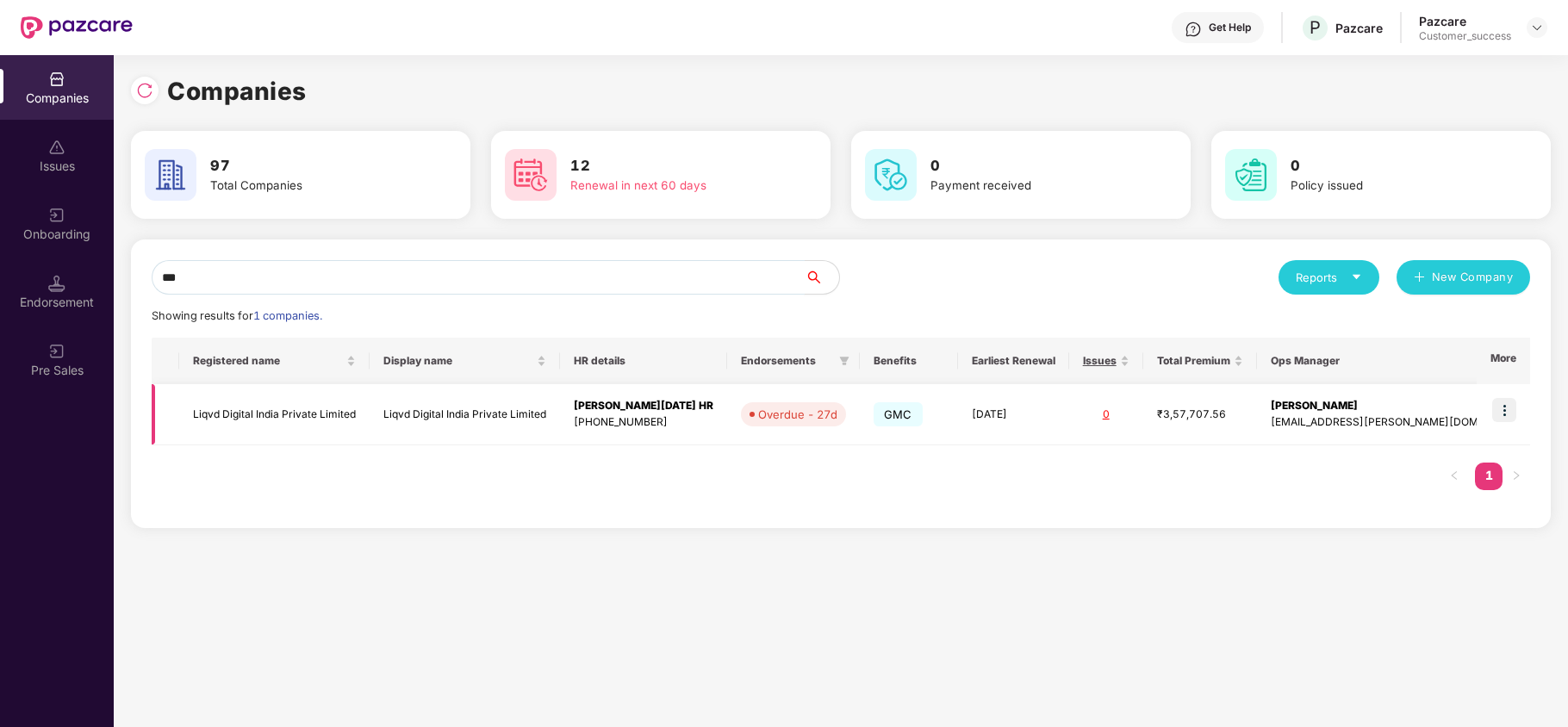
type input "***"
click at [1504, 404] on img at bounding box center [1504, 410] width 24 height 24
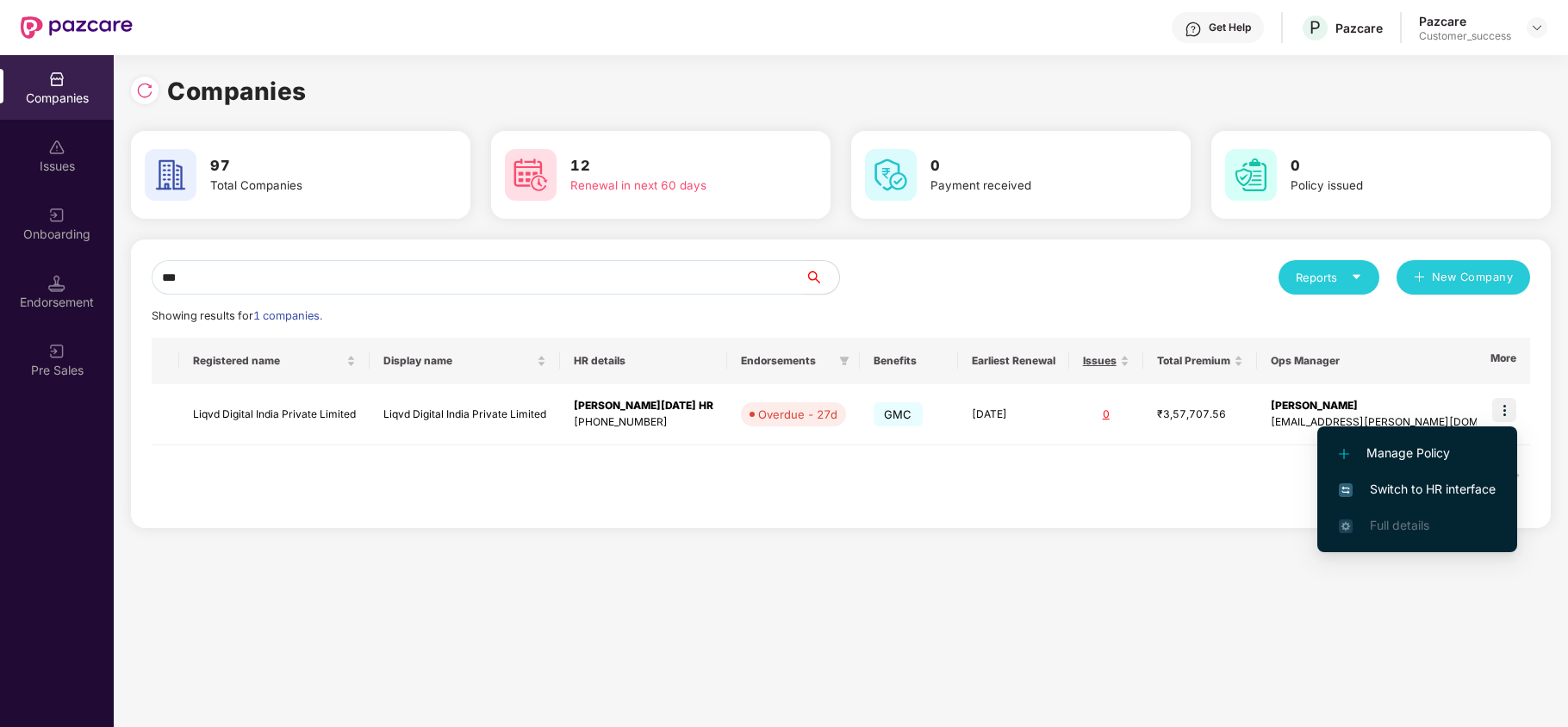
click at [1420, 483] on span "Switch to HR interface" at bounding box center [1418, 490] width 157 height 19
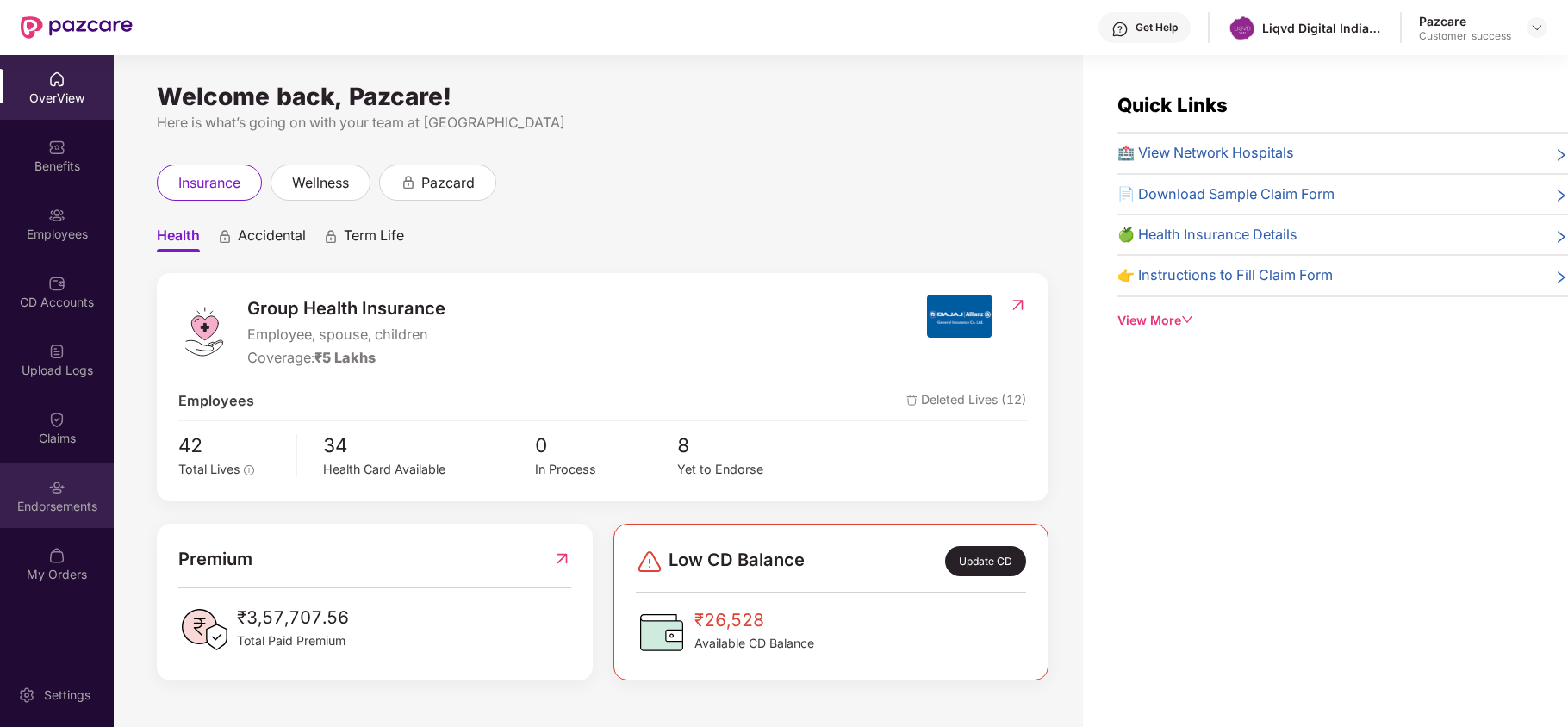
click at [53, 511] on div "Endorsements" at bounding box center [56, 507] width 113 height 17
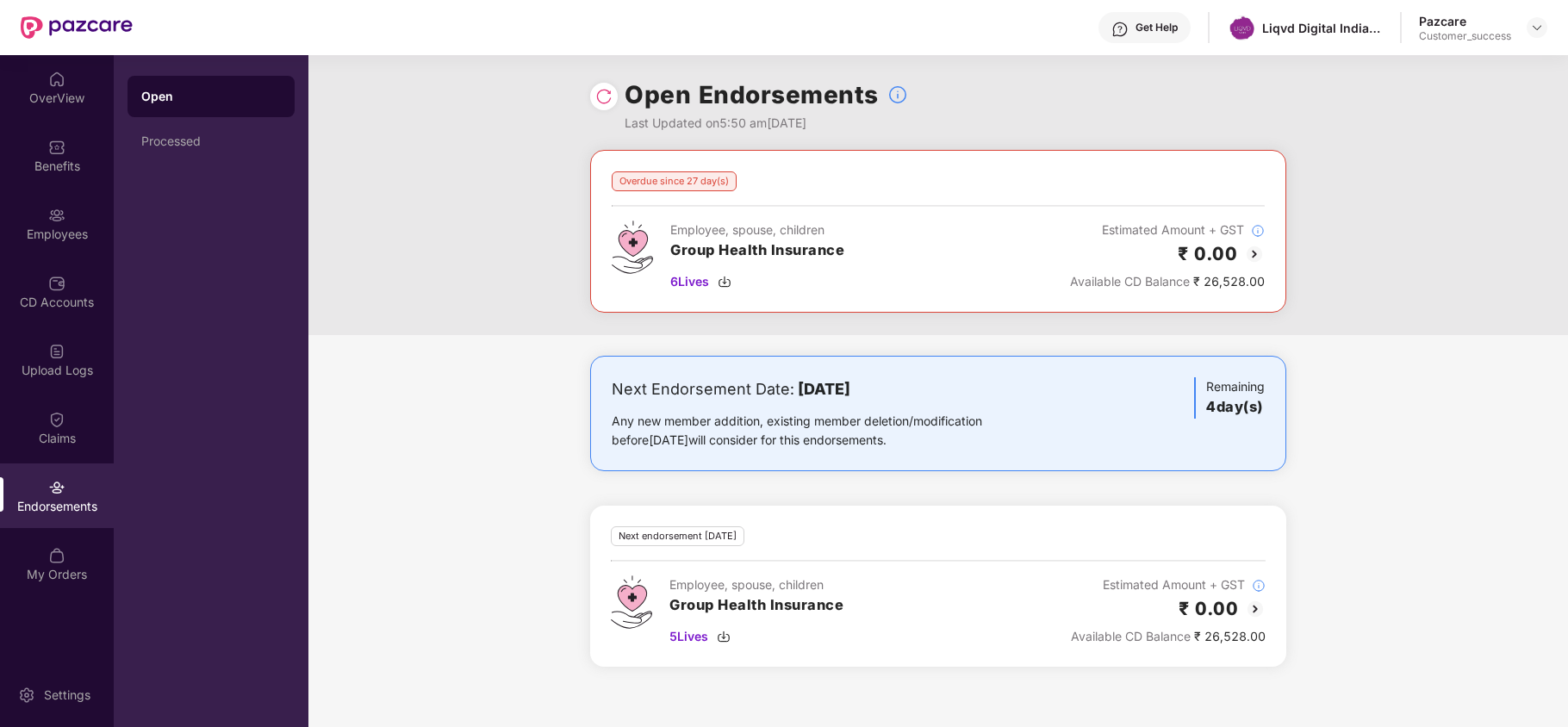
click at [598, 94] on img at bounding box center [604, 97] width 17 height 17
